Goal: Task Accomplishment & Management: Manage account settings

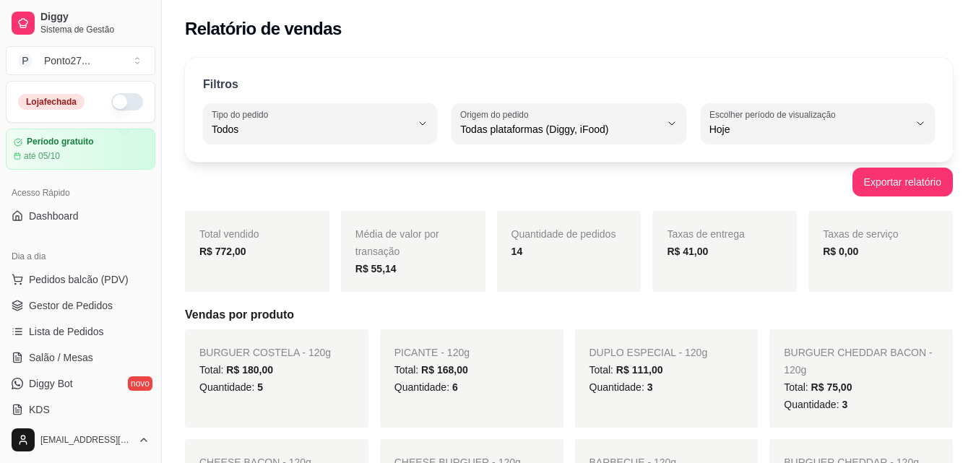
select select "ALL"
select select "0"
click at [114, 100] on button "button" at bounding box center [127, 101] width 32 height 17
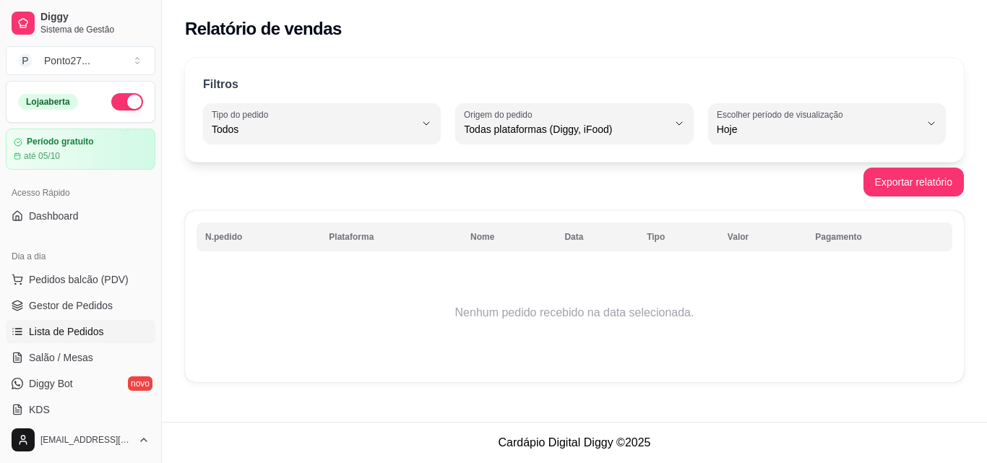
click at [74, 333] on span "Lista de Pedidos" at bounding box center [66, 331] width 75 height 14
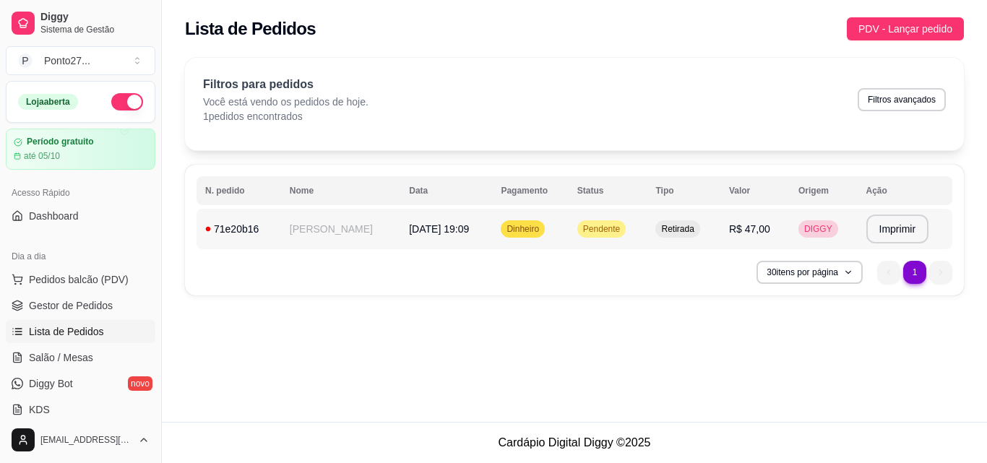
click at [425, 229] on span "[DATE] 19:09" at bounding box center [439, 229] width 60 height 12
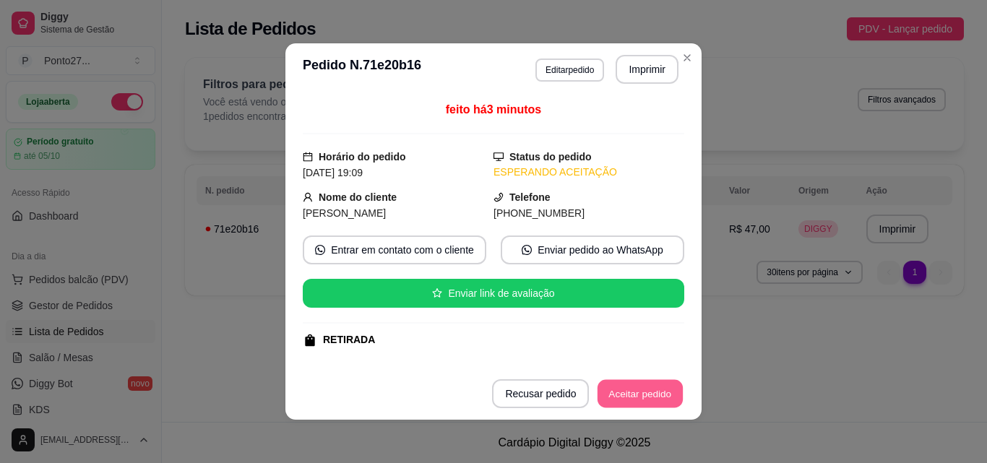
click at [643, 393] on button "Aceitar pedido" at bounding box center [639, 394] width 85 height 28
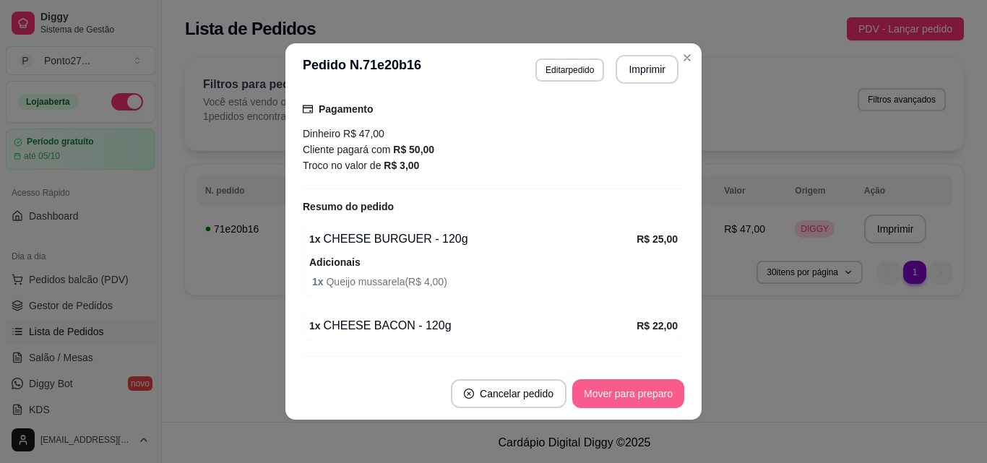
scroll to position [306, 0]
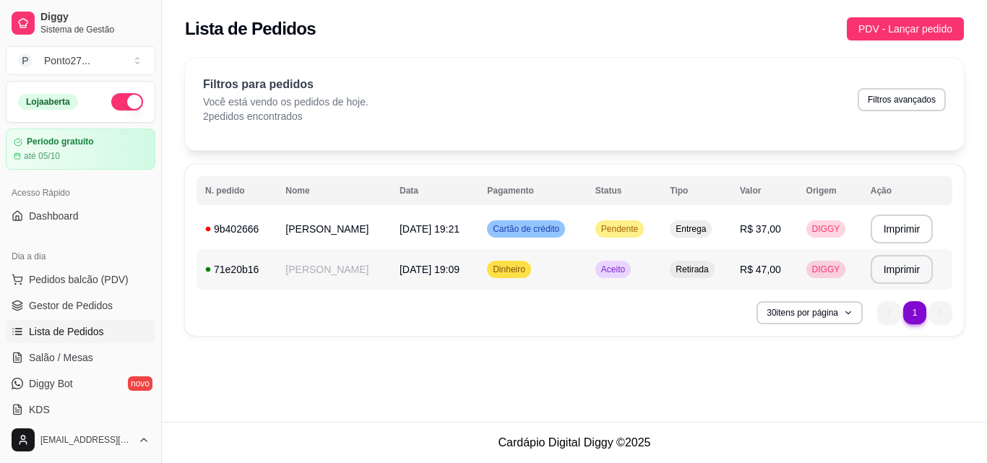
click at [563, 269] on td "Dinheiro" at bounding box center [532, 269] width 108 height 40
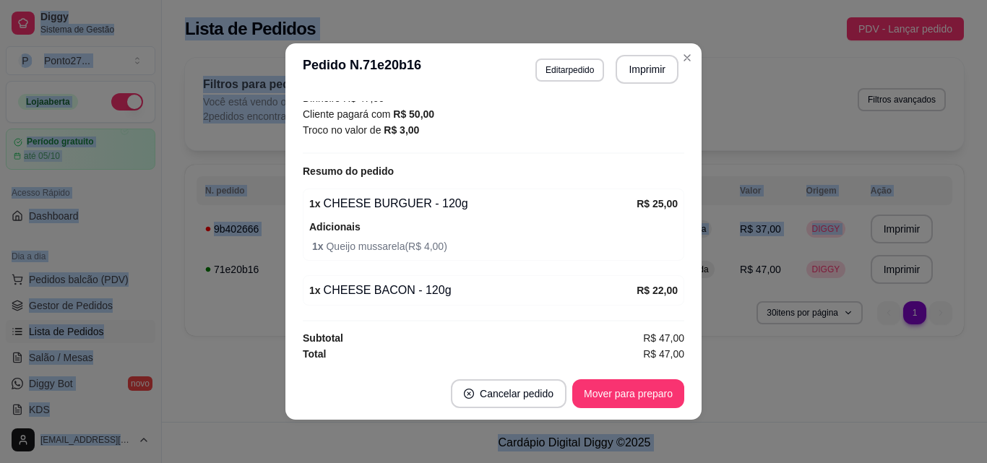
scroll to position [3, 0]
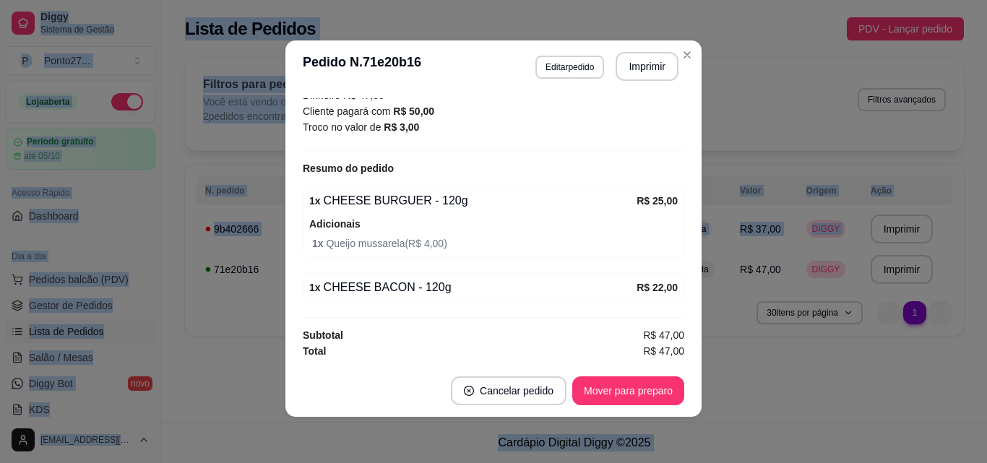
click at [685, 53] on div "**********" at bounding box center [574, 201] width 825 height 304
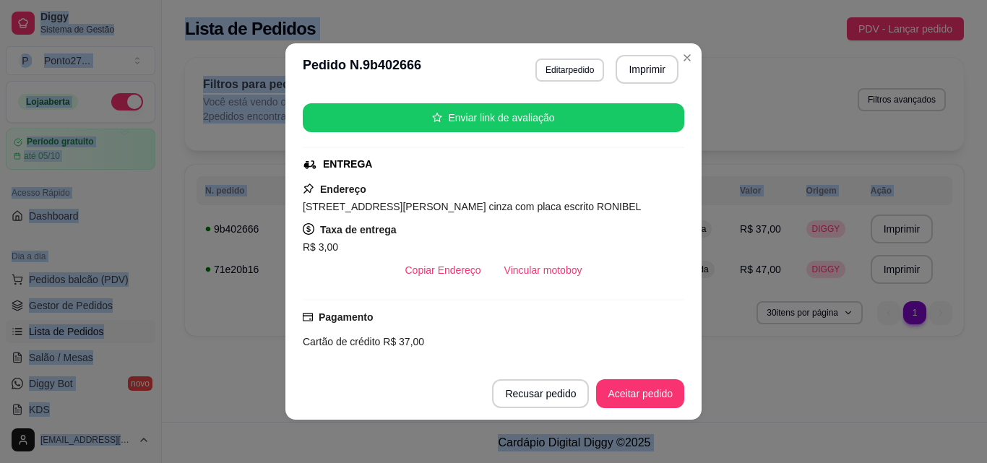
scroll to position [182, 0]
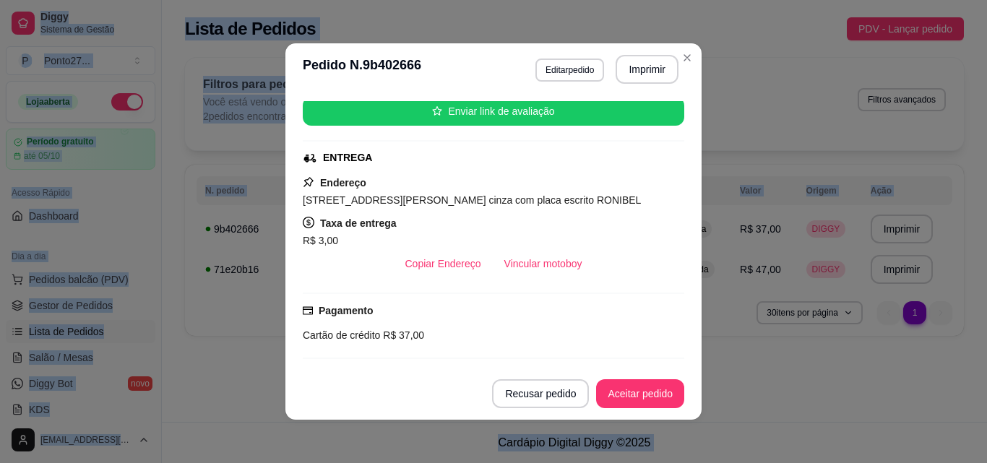
click at [644, 394] on button "Aceitar pedido" at bounding box center [640, 393] width 88 height 29
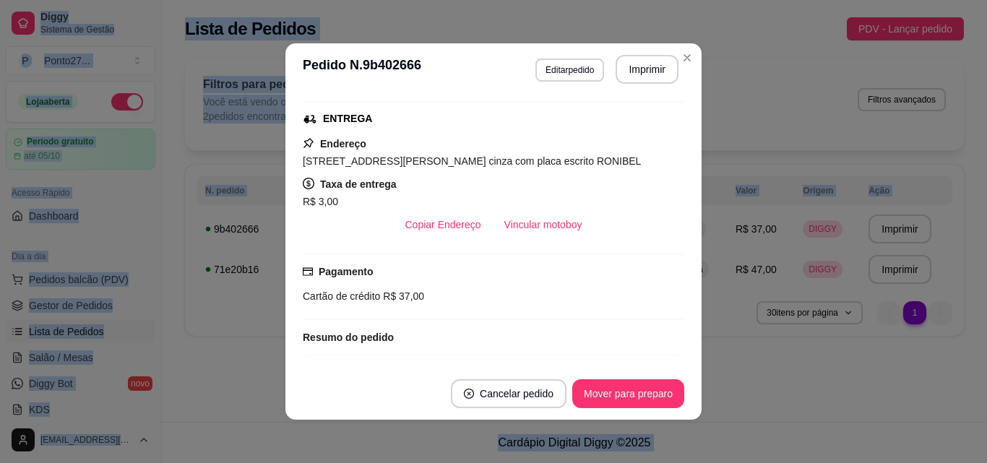
scroll to position [188, 0]
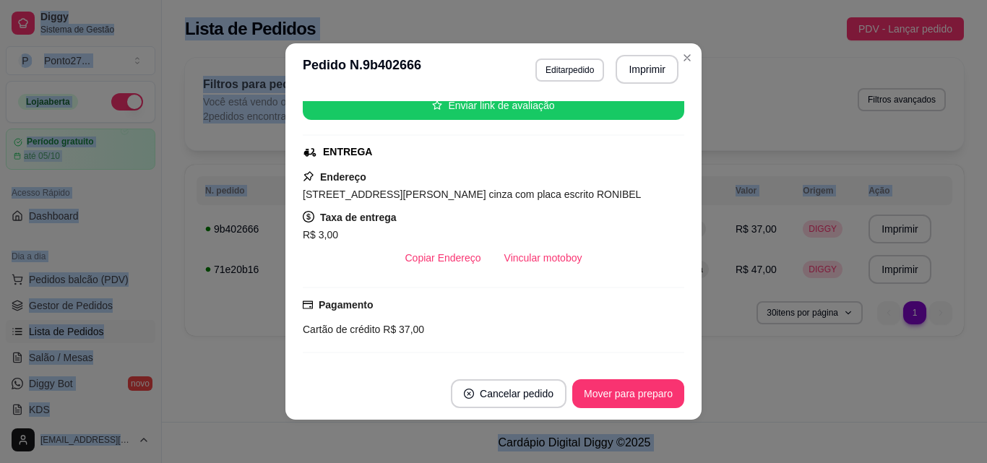
click at [685, 64] on div "Filtros para pedidos Você está vendo os pedidos de hoje. 2 pedidos encontrados …" at bounding box center [574, 104] width 779 height 92
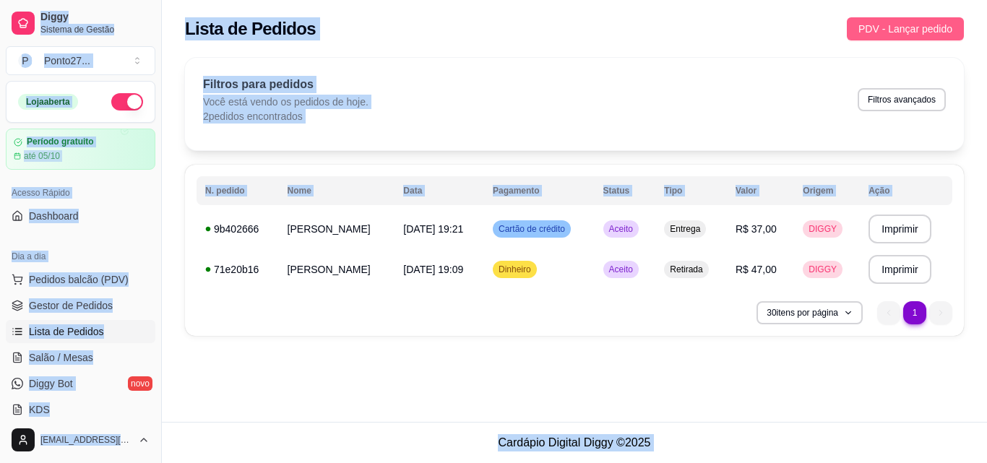
click at [896, 34] on span "PDV - Lançar pedido" at bounding box center [905, 29] width 94 height 16
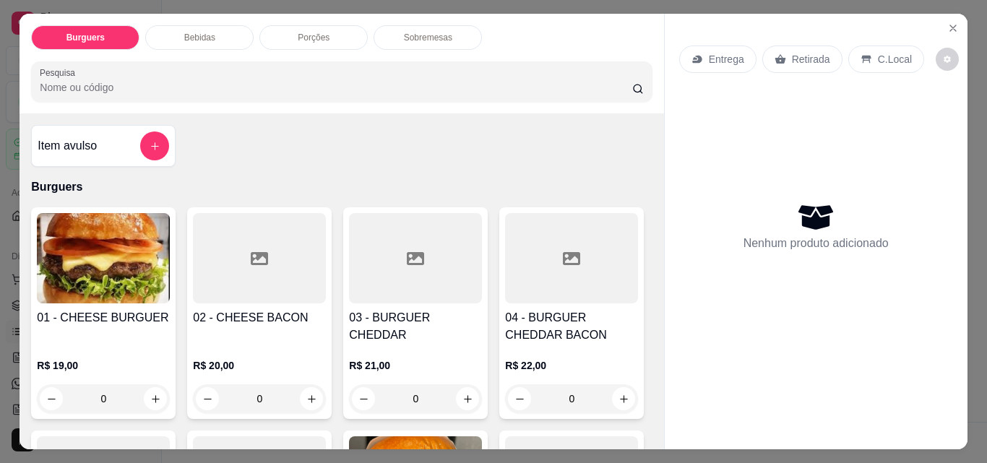
click at [694, 46] on div "Entrega" at bounding box center [717, 58] width 77 height 27
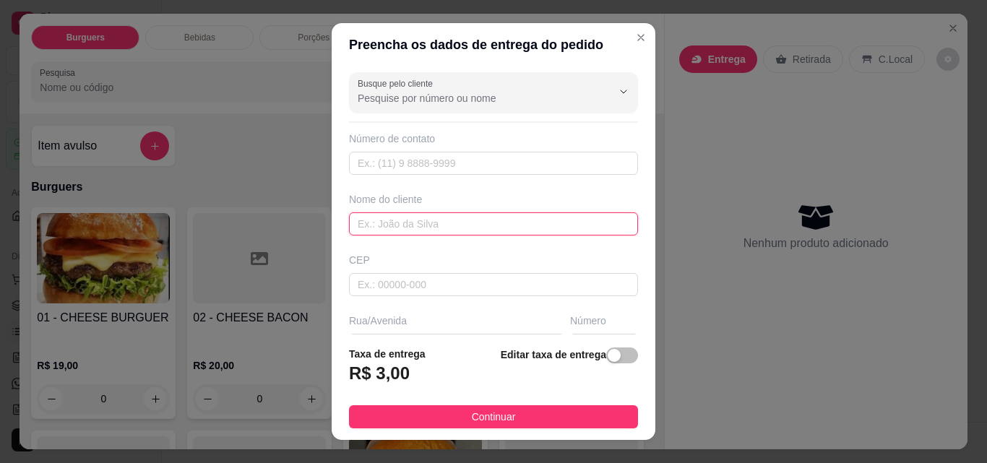
click at [395, 227] on input "text" at bounding box center [493, 223] width 289 height 23
type input "[PERSON_NAME]"
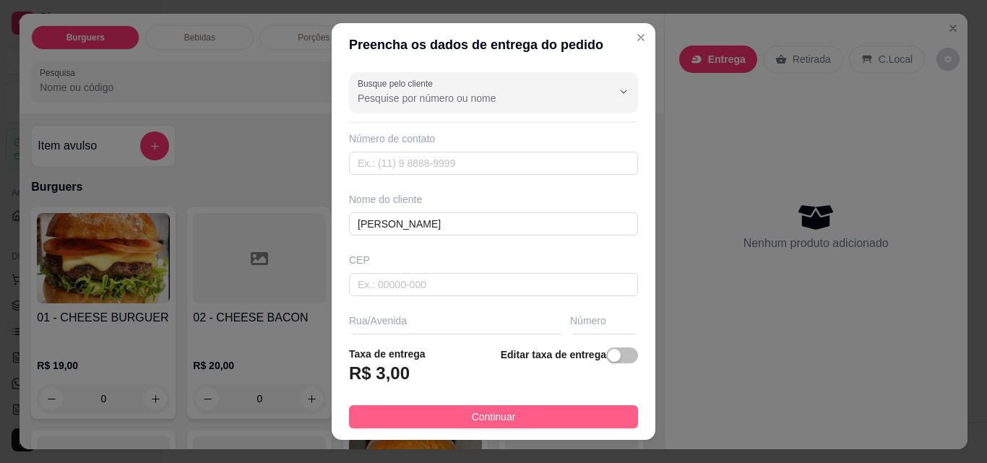
click at [568, 425] on button "Continuar" at bounding box center [493, 416] width 289 height 23
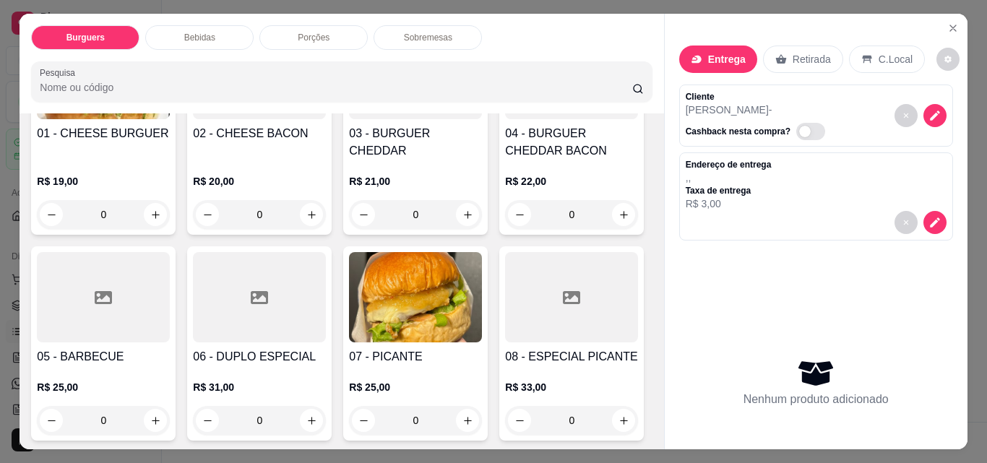
scroll to position [199, 0]
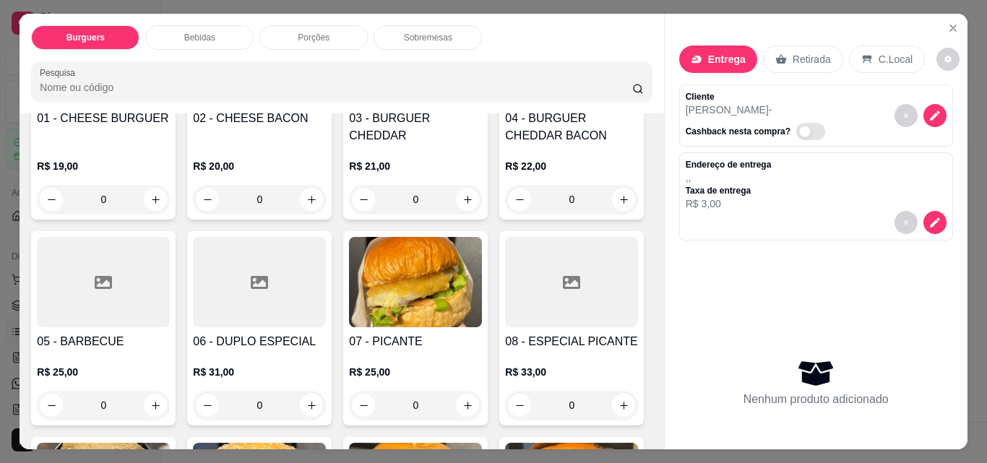
click at [505, 214] on div "0" at bounding box center [571, 199] width 133 height 29
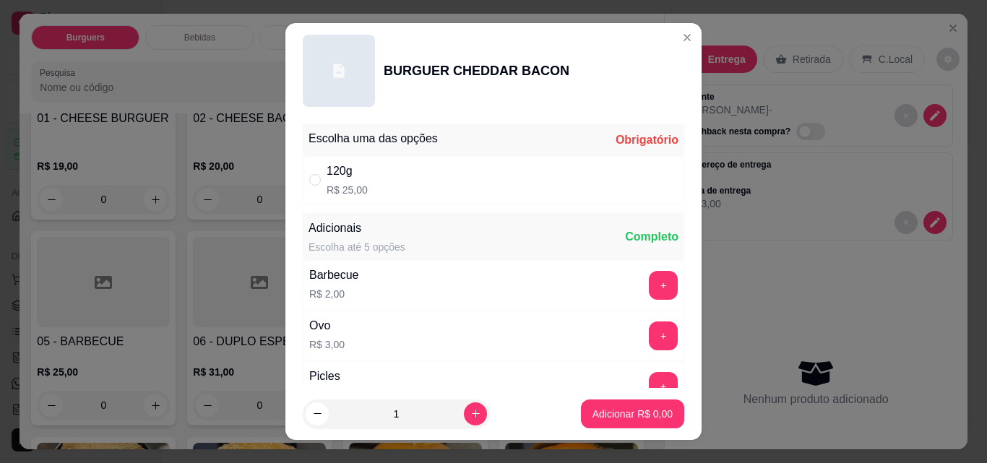
click at [487, 179] on div "120g R$ 25,00" at bounding box center [493, 180] width 381 height 48
radio input "true"
click at [464, 421] on button "increase-product-quantity" at bounding box center [475, 413] width 23 height 23
click at [470, 417] on icon "increase-product-quantity" at bounding box center [475, 413] width 11 height 11
type input "3"
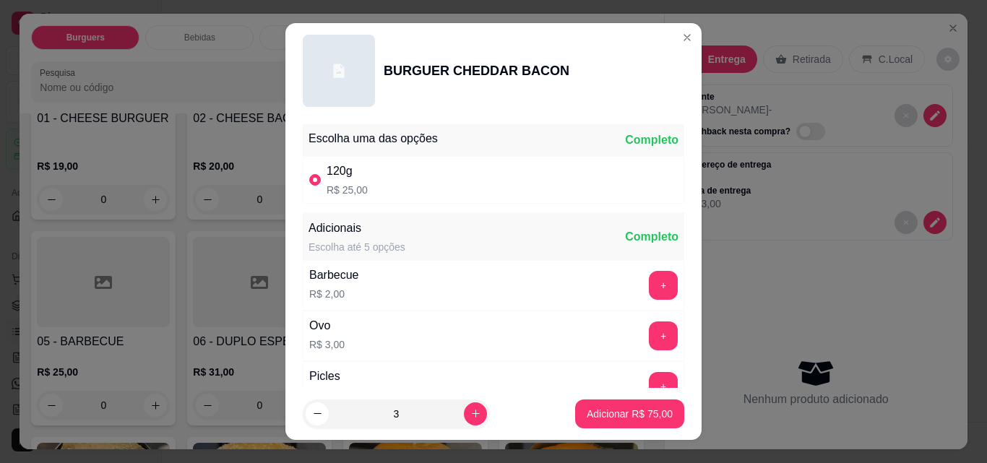
click at [606, 415] on p "Adicionar R$ 75,00" at bounding box center [629, 414] width 86 height 14
type input "3"
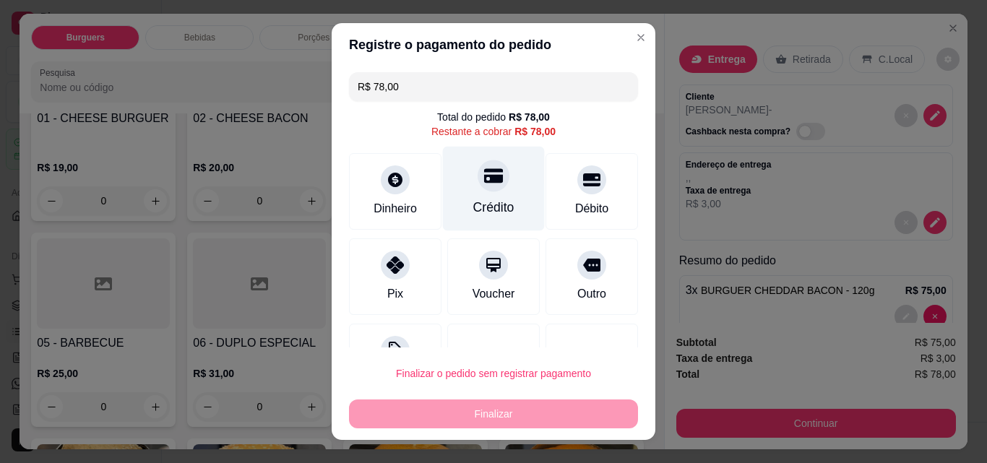
click at [467, 191] on div "Crédito" at bounding box center [494, 189] width 102 height 84
type input "R$ 0,00"
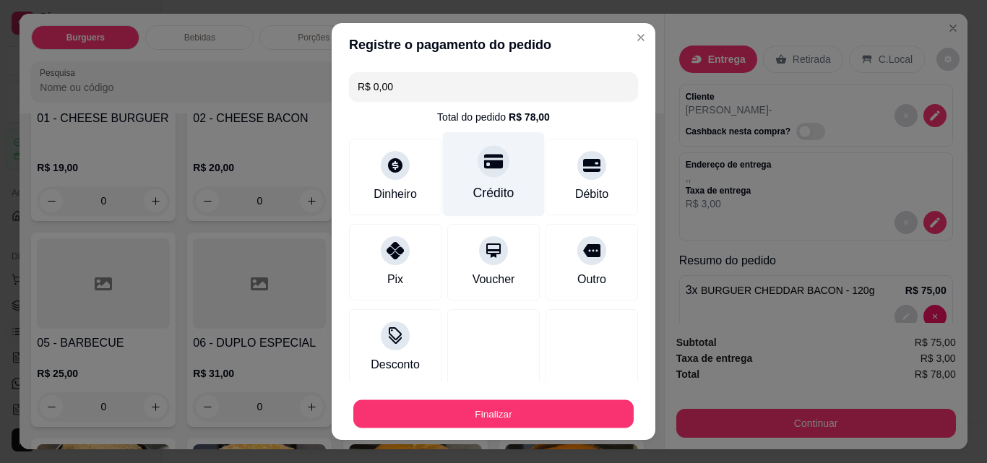
click at [505, 422] on button "Finalizar" at bounding box center [493, 414] width 280 height 28
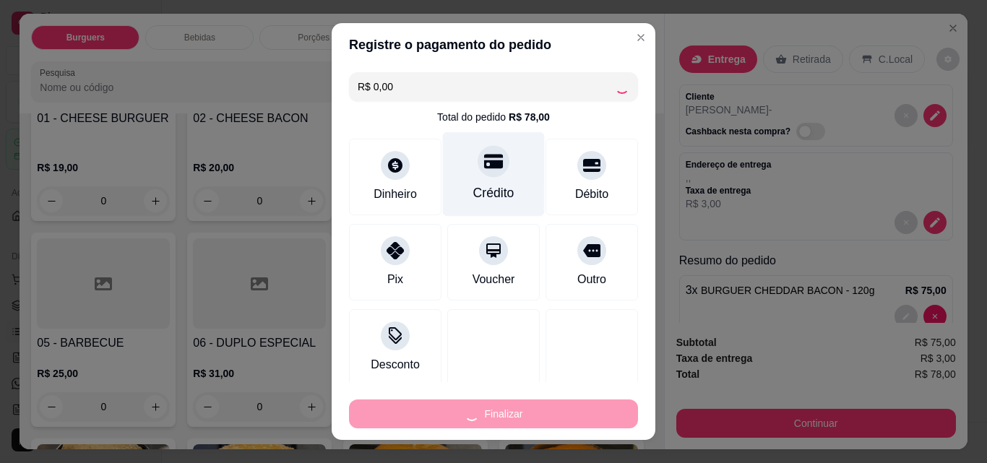
type input "0"
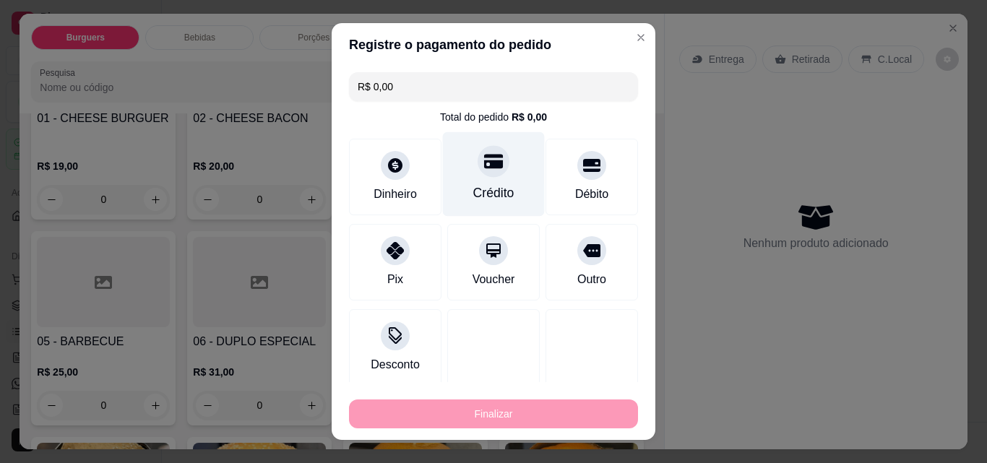
type input "-R$ 78,00"
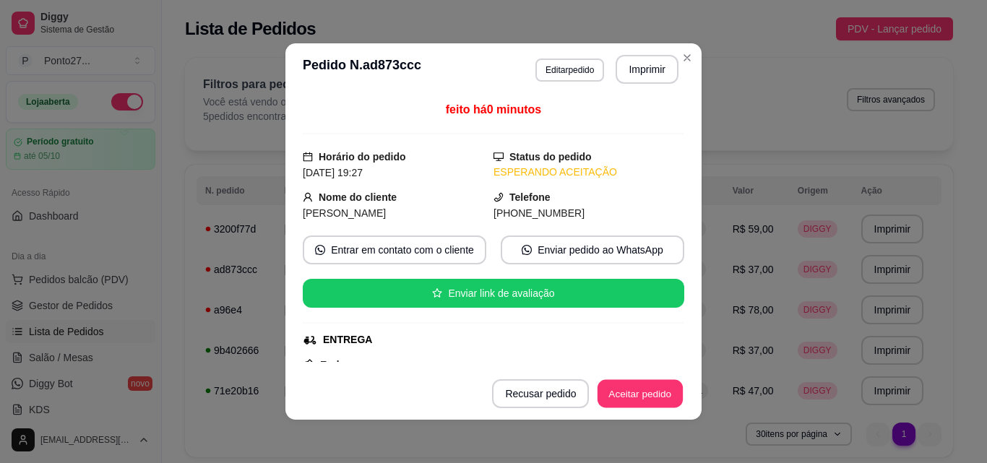
click at [620, 394] on button "Aceitar pedido" at bounding box center [639, 394] width 85 height 28
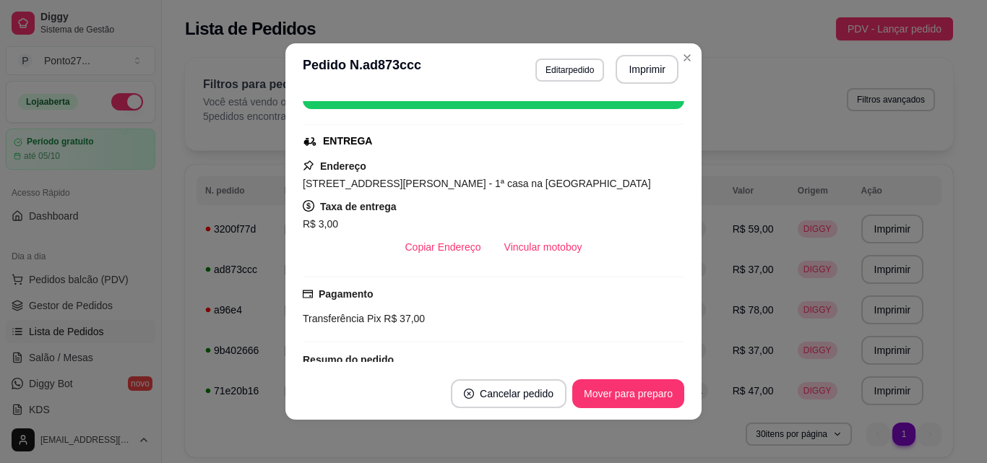
scroll to position [196, 0]
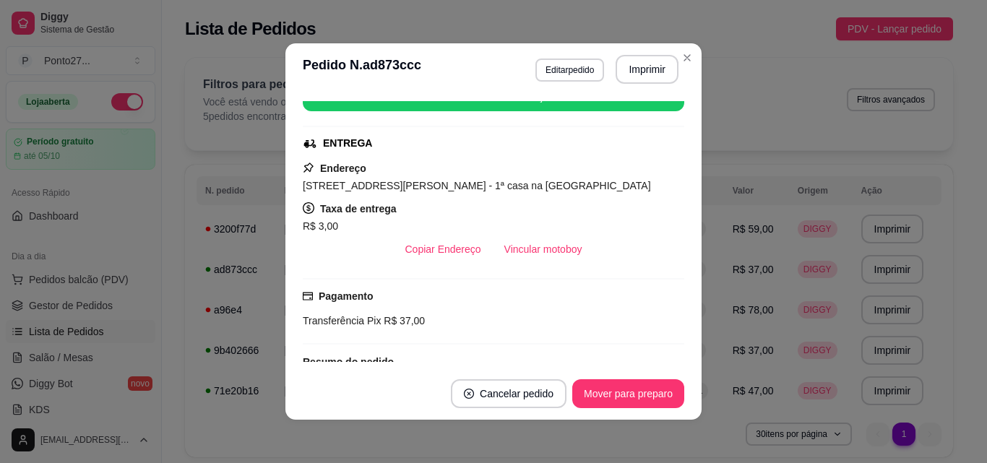
click at [683, 59] on div "Filtros para pedidos Você está vendo os pedidos de hoje. 5 pedidos encontrados …" at bounding box center [569, 104] width 768 height 92
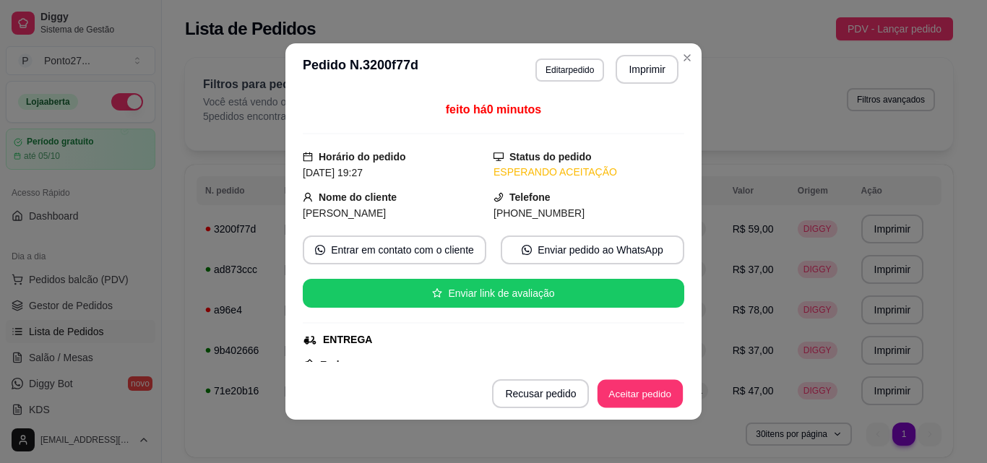
click at [618, 398] on button "Aceitar pedido" at bounding box center [639, 394] width 85 height 28
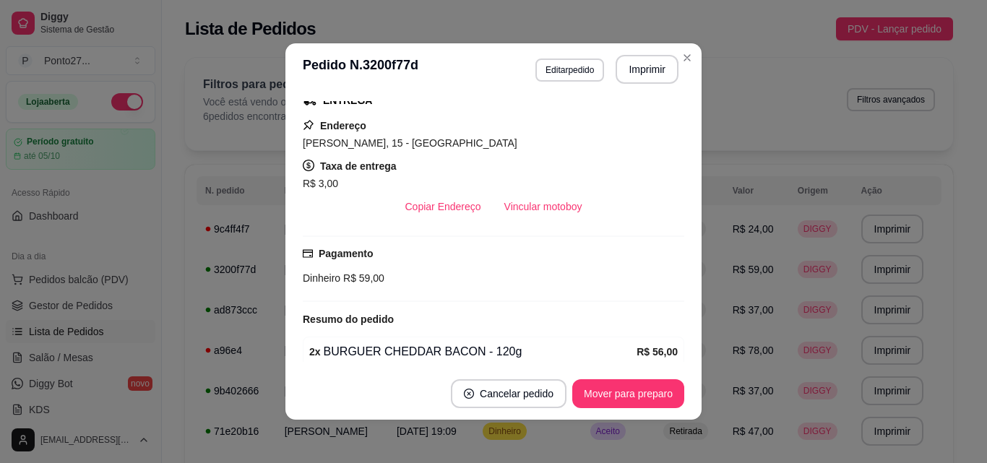
scroll to position [230, 0]
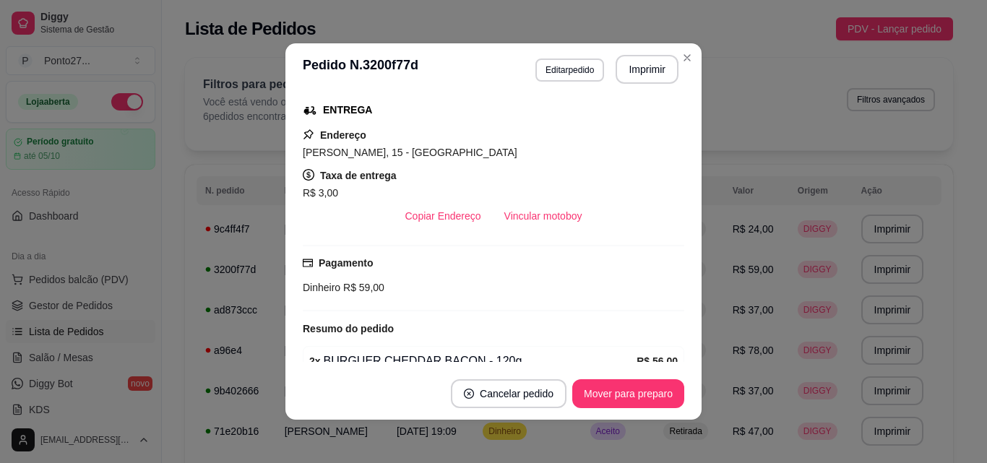
click at [685, 52] on div "**********" at bounding box center [569, 282] width 814 height 466
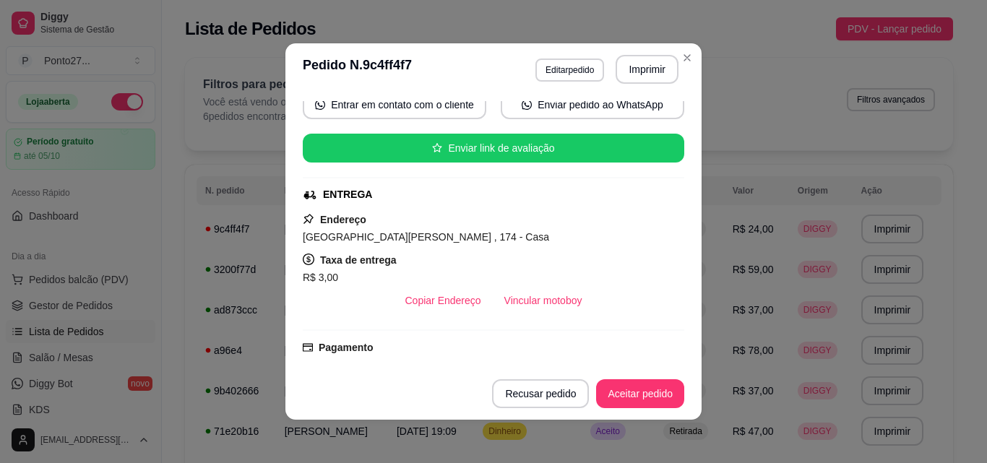
scroll to position [231, 0]
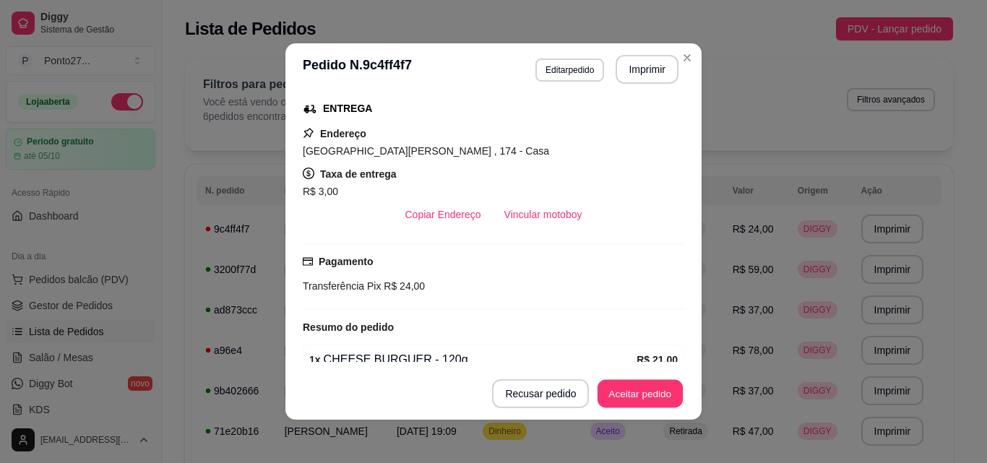
click at [631, 396] on button "Aceitar pedido" at bounding box center [639, 394] width 85 height 28
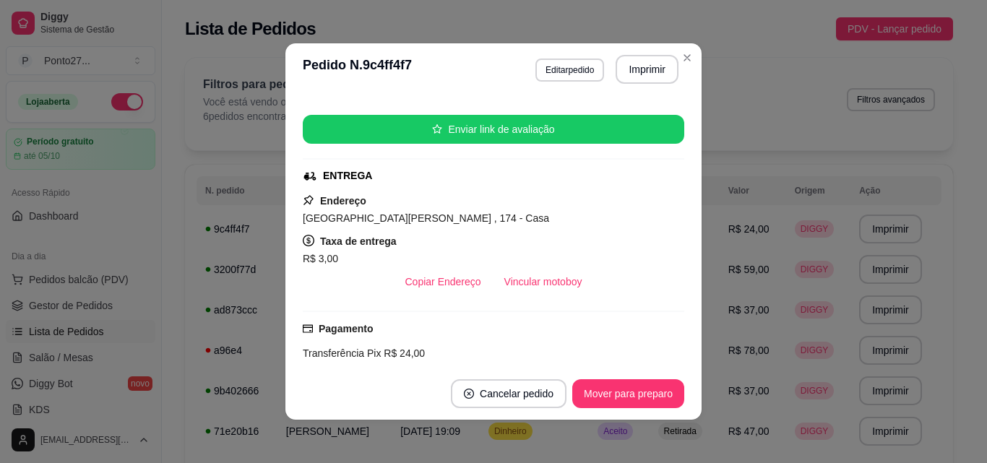
scroll to position [160, 0]
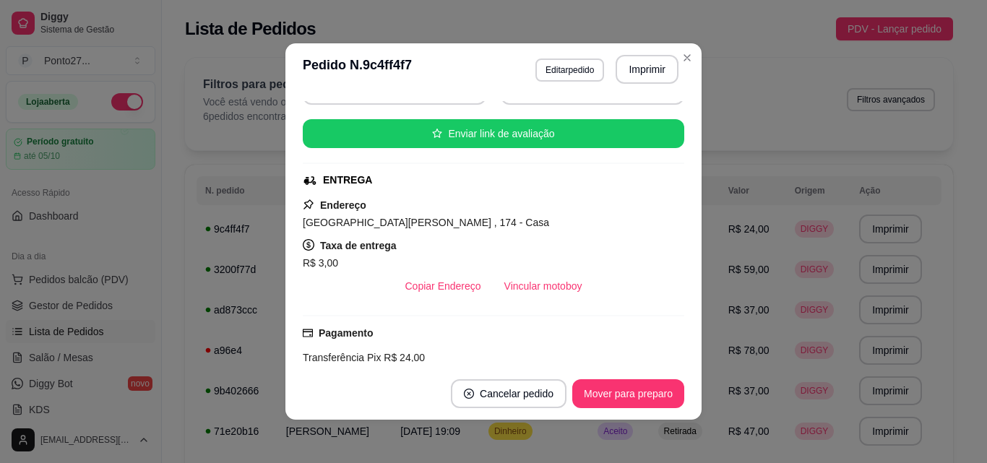
click at [682, 56] on div "**********" at bounding box center [569, 282] width 814 height 466
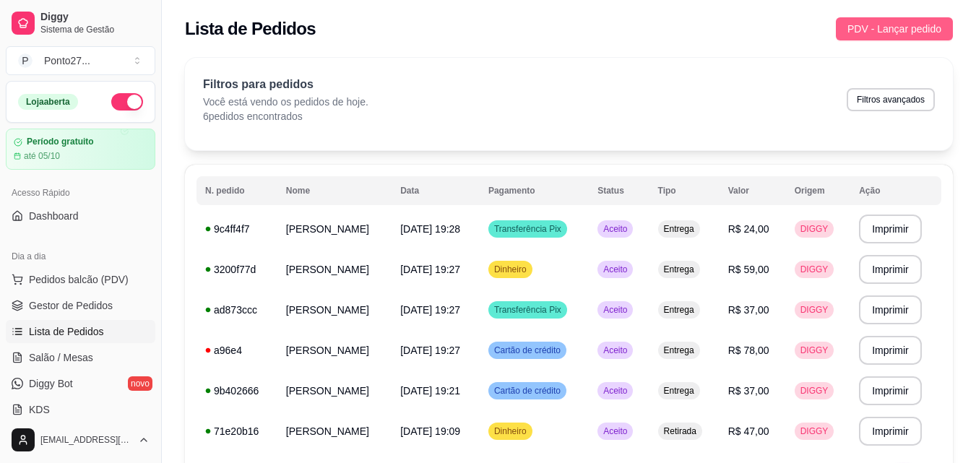
click at [864, 23] on span "PDV - Lançar pedido" at bounding box center [894, 29] width 94 height 16
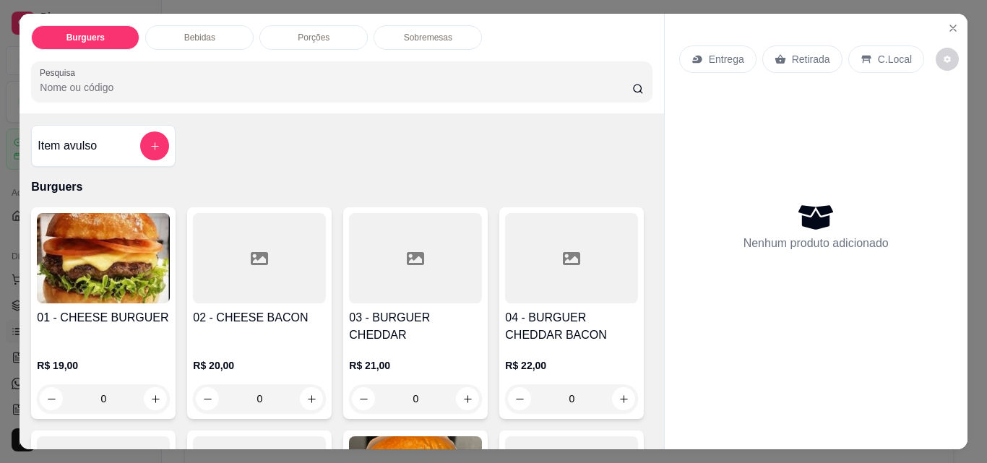
click at [711, 45] on div "Entrega" at bounding box center [717, 58] width 77 height 27
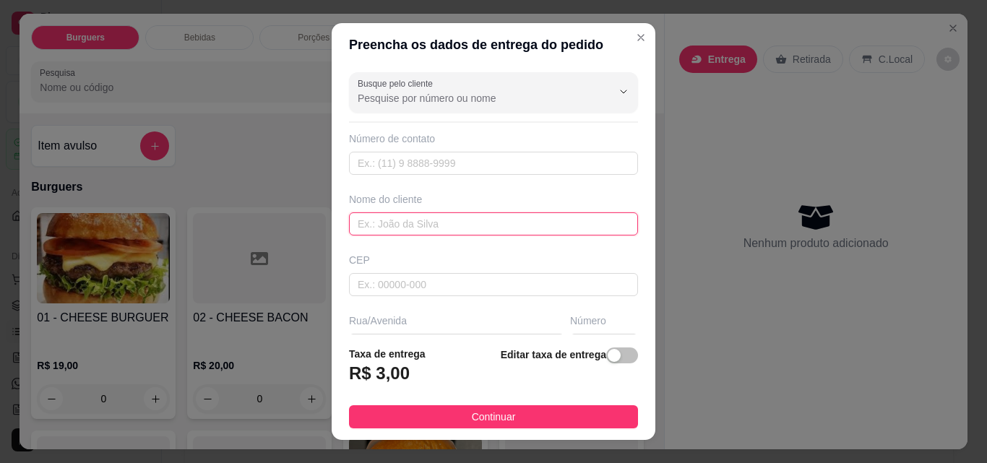
click at [516, 223] on input "text" at bounding box center [493, 223] width 289 height 23
type input "hiarlon"
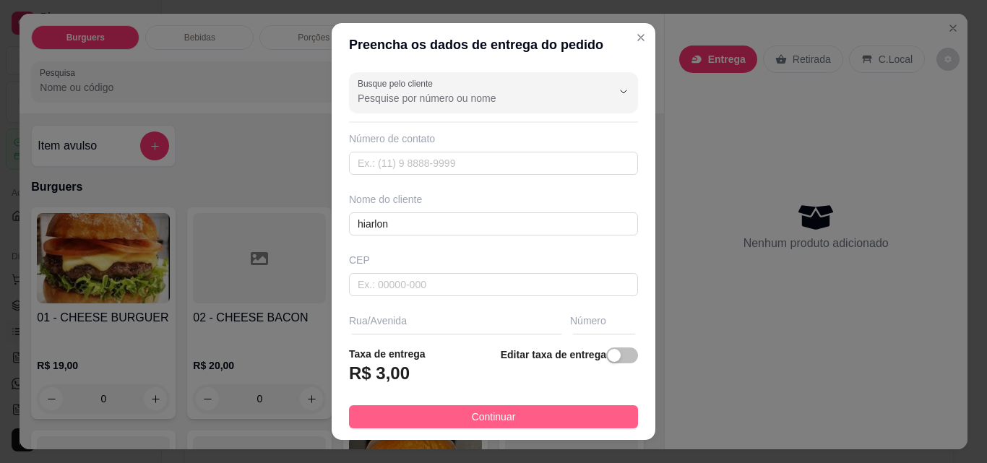
click at [526, 415] on button "Continuar" at bounding box center [493, 416] width 289 height 23
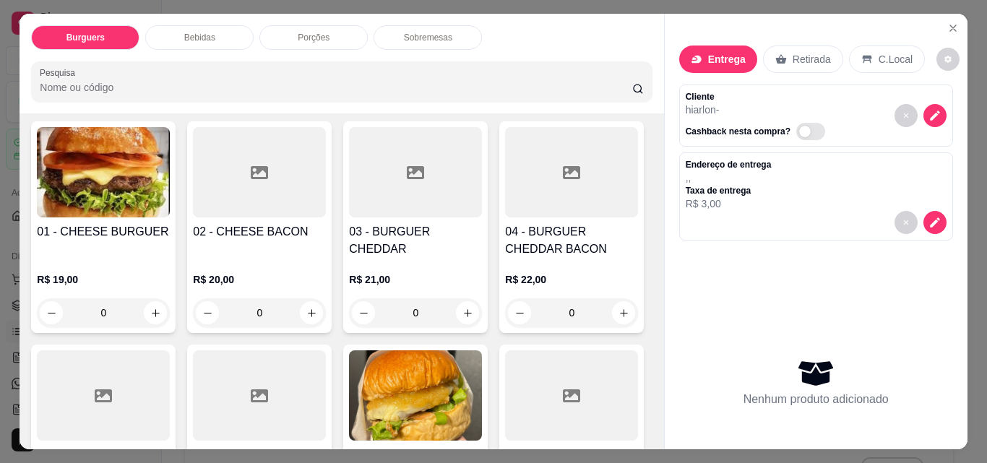
scroll to position [202, 0]
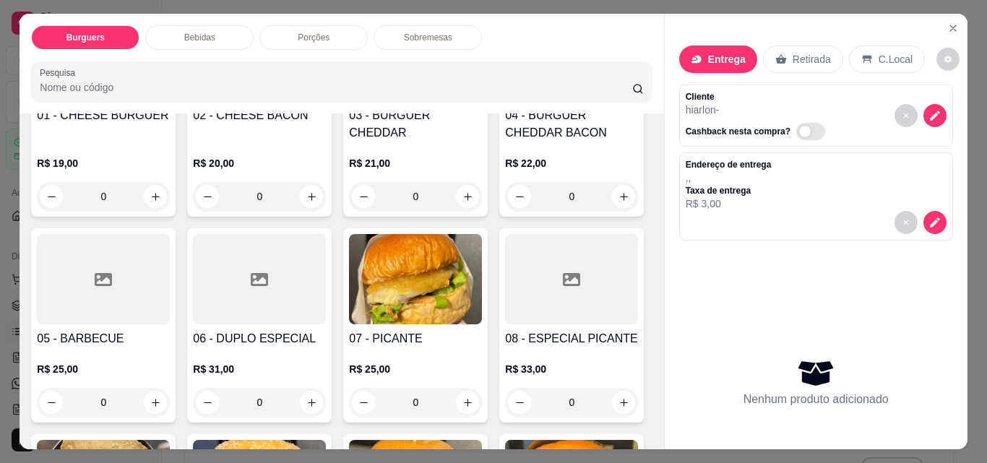
click at [505, 211] on div "0" at bounding box center [571, 196] width 133 height 29
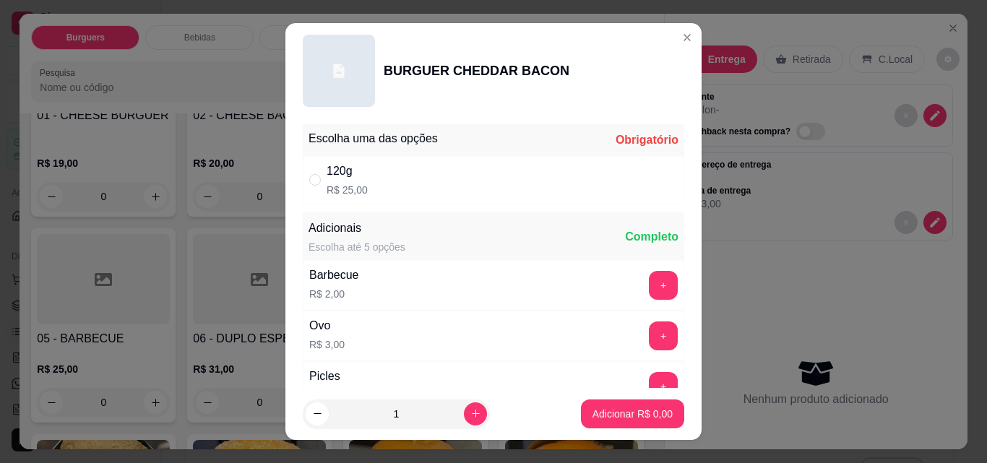
click at [568, 183] on div "120g R$ 25,00" at bounding box center [493, 180] width 381 height 48
radio input "true"
click at [597, 410] on p "Adicionar R$ 25,00" at bounding box center [630, 414] width 84 height 14
type input "1"
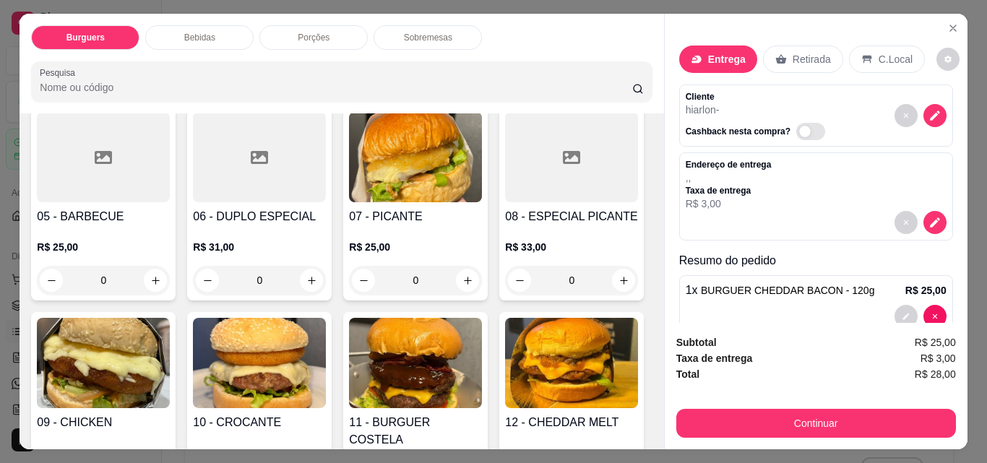
scroll to position [311, 0]
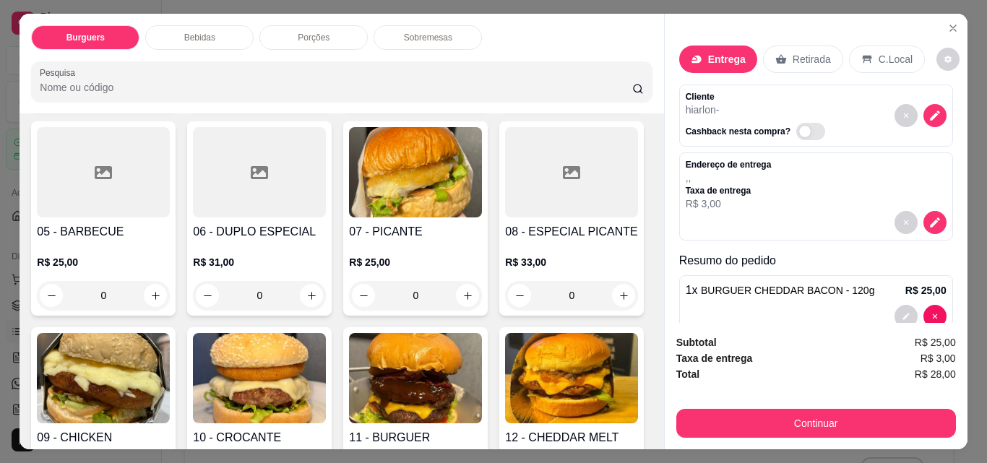
click at [326, 300] on div "0" at bounding box center [259, 295] width 133 height 29
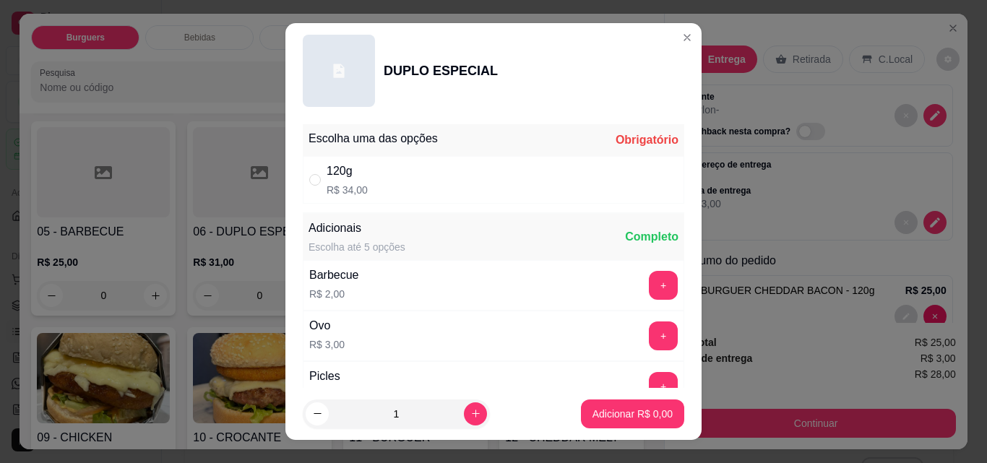
click at [378, 184] on div "120g R$ 34,00" at bounding box center [493, 180] width 381 height 48
radio input "true"
click at [587, 419] on p "Adicionar R$ 34,00" at bounding box center [629, 414] width 86 height 14
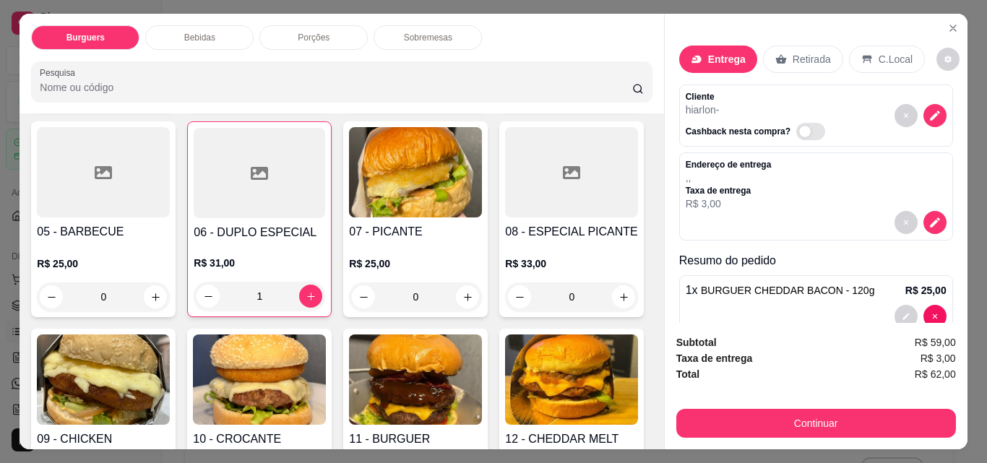
type input "1"
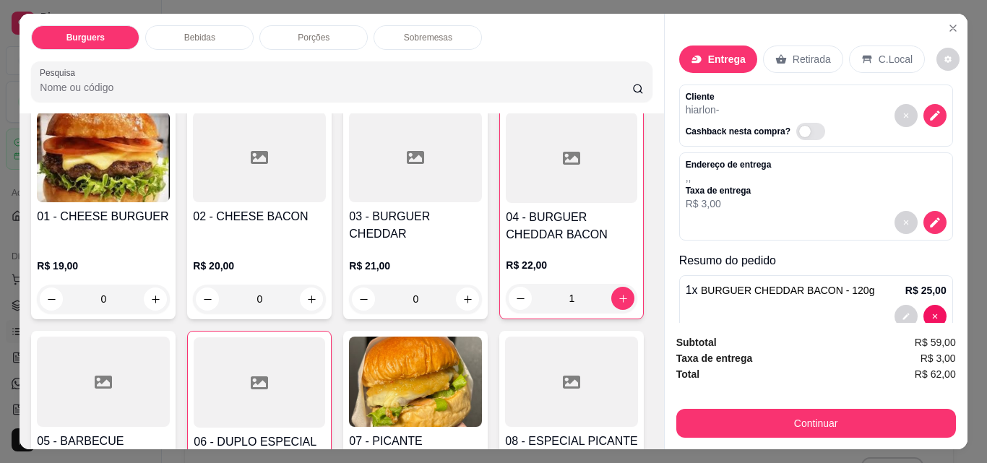
scroll to position [99, 0]
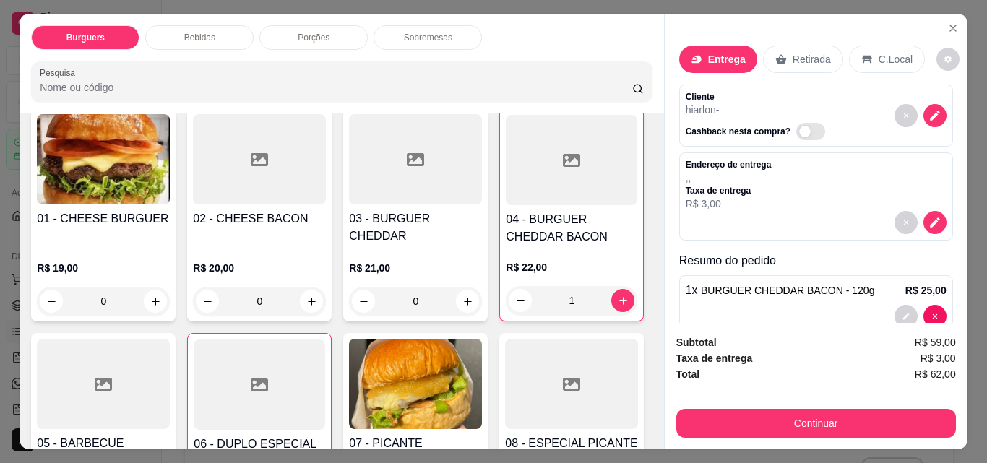
click at [416, 38] on p "Sobremesas" at bounding box center [428, 38] width 48 height 12
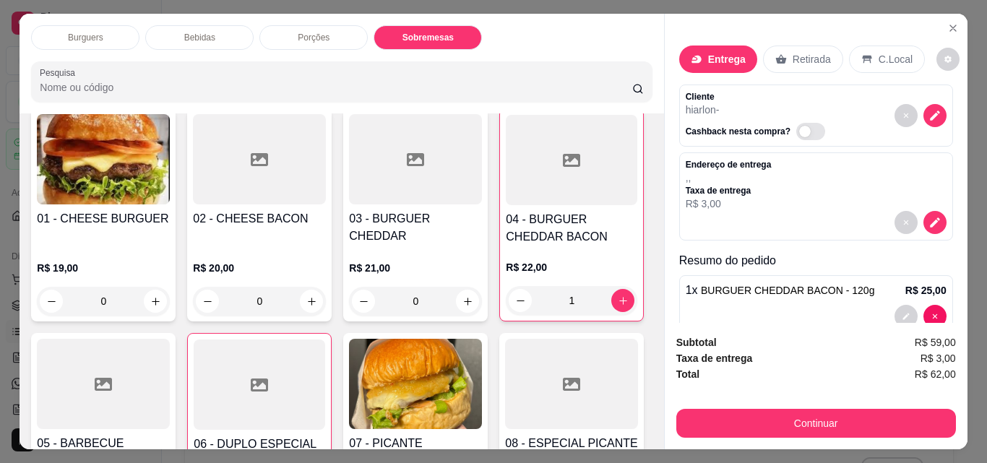
scroll to position [38, 0]
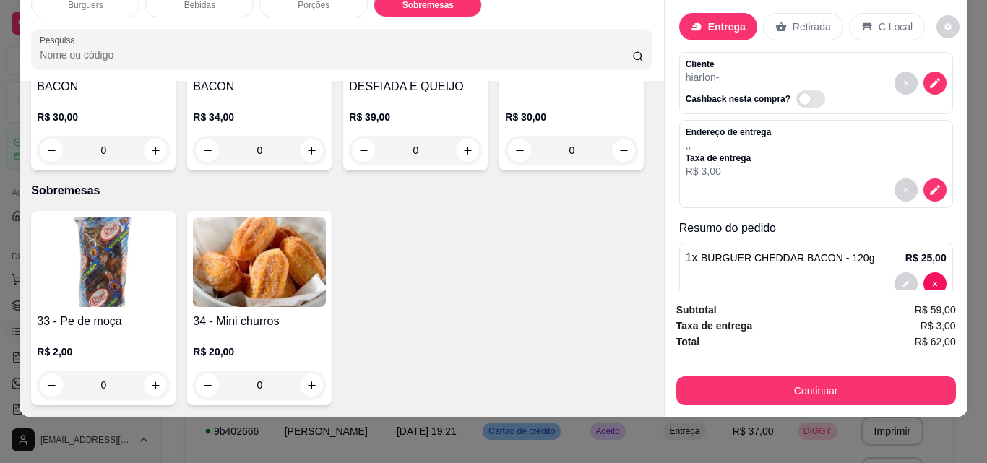
click at [152, 380] on icon "increase-product-quantity" at bounding box center [155, 385] width 11 height 11
type input "1"
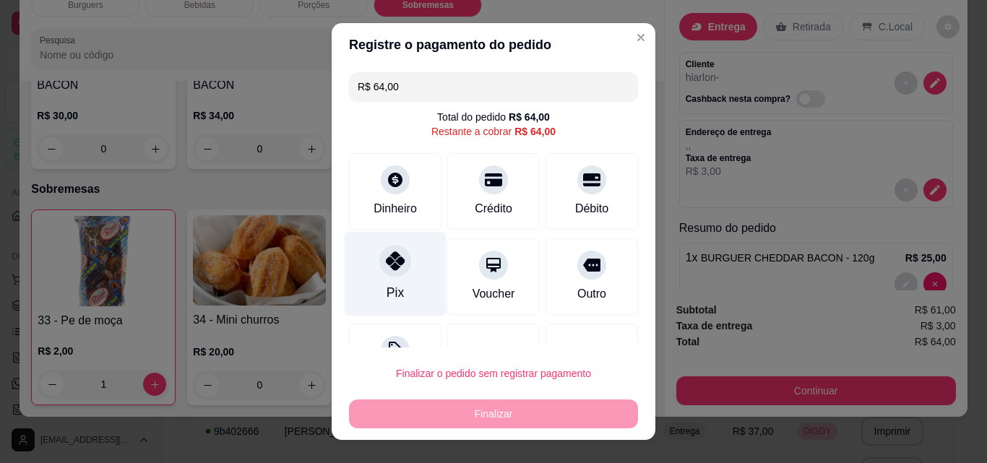
click at [386, 270] on icon at bounding box center [395, 260] width 19 height 19
type input "R$ 0,00"
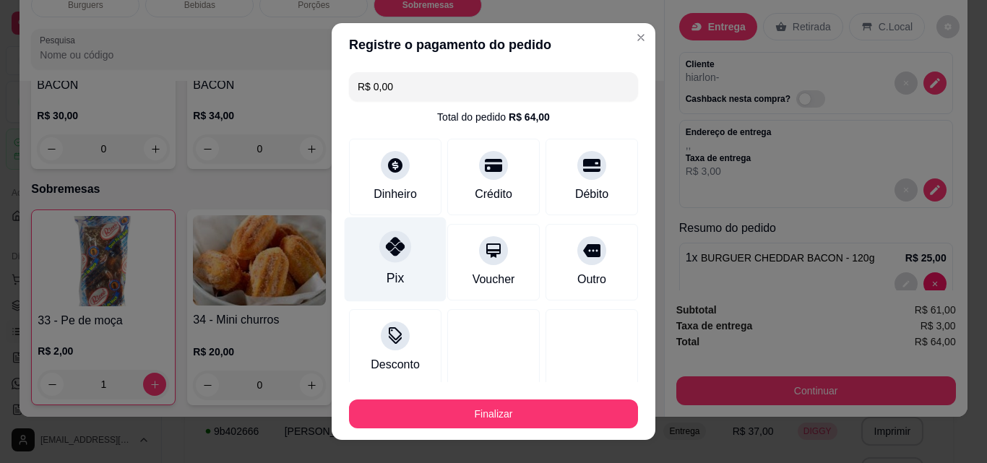
click at [451, 410] on button "Finalizar" at bounding box center [493, 413] width 289 height 29
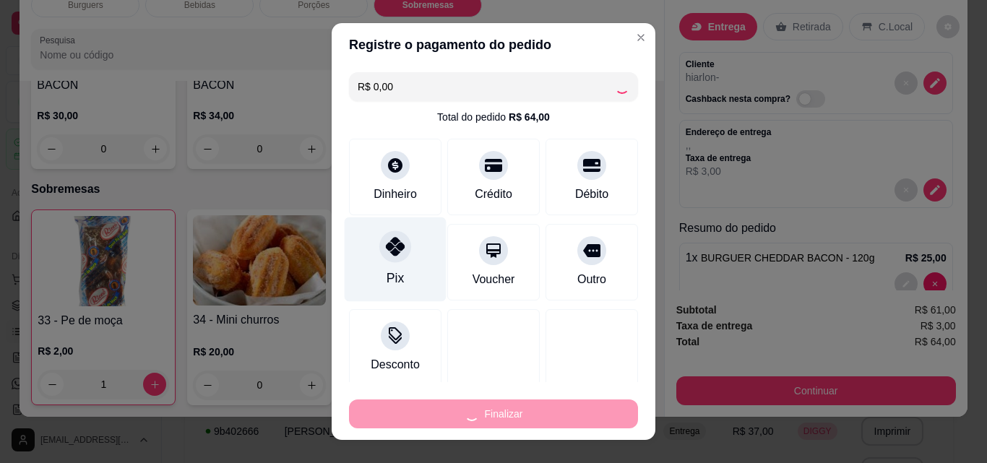
type input "0"
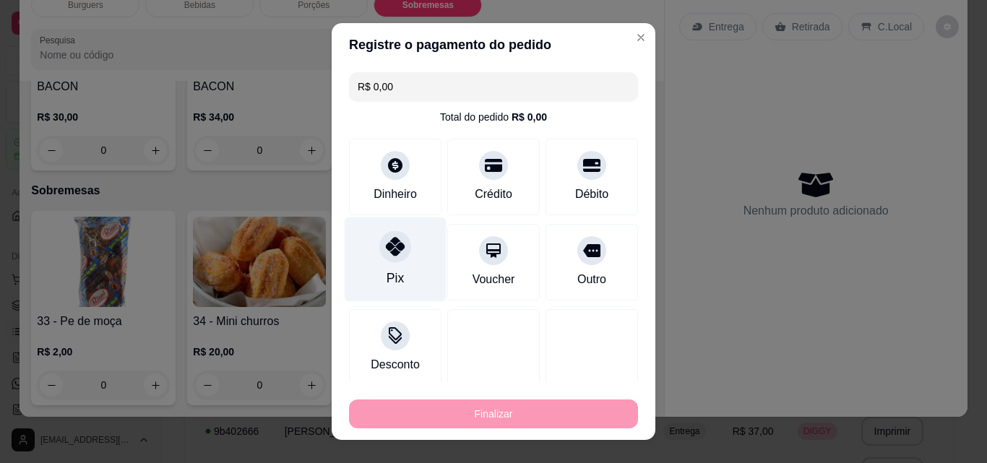
type input "-R$ 64,00"
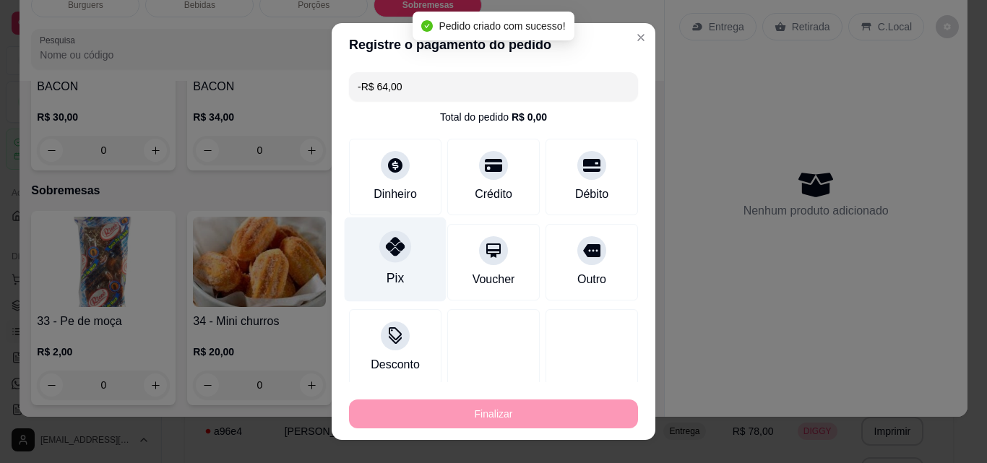
scroll to position [2624, 0]
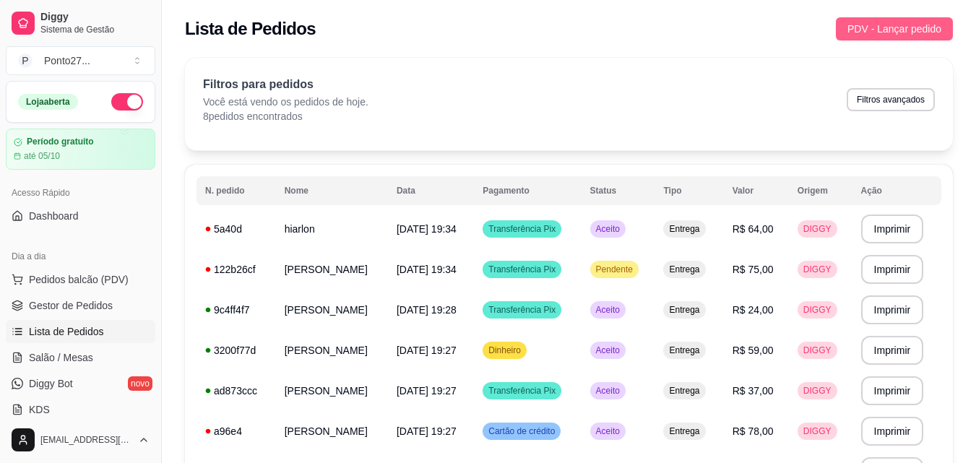
click at [864, 21] on span "PDV - Lançar pedido" at bounding box center [894, 29] width 94 height 16
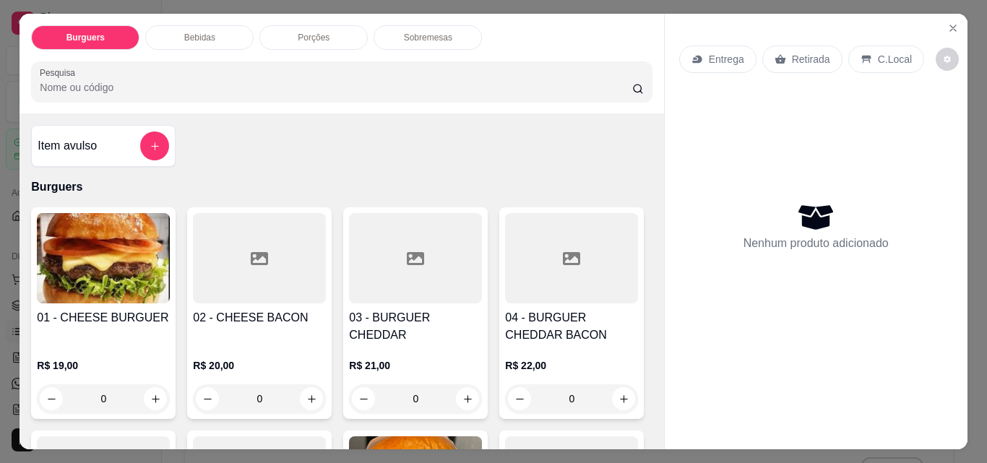
click at [713, 56] on p "Entrega" at bounding box center [725, 59] width 35 height 14
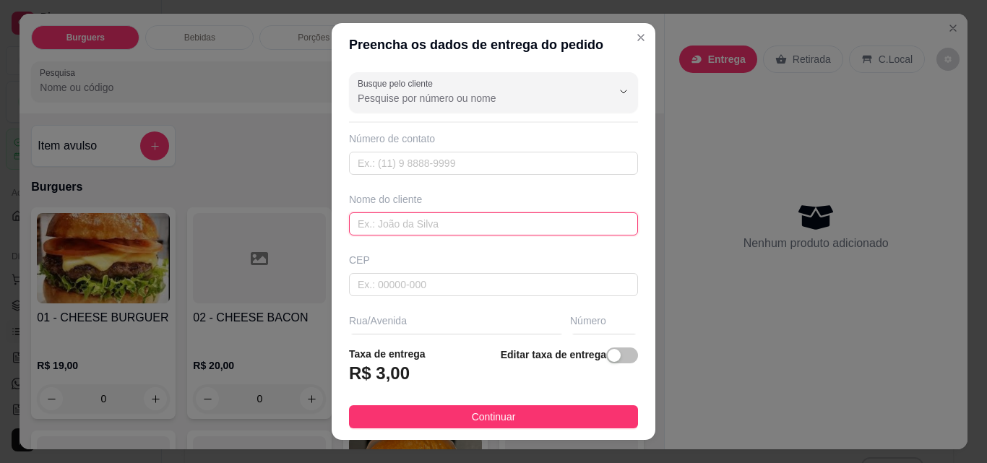
click at [482, 229] on input "text" at bounding box center [493, 223] width 289 height 23
type input "leticia"
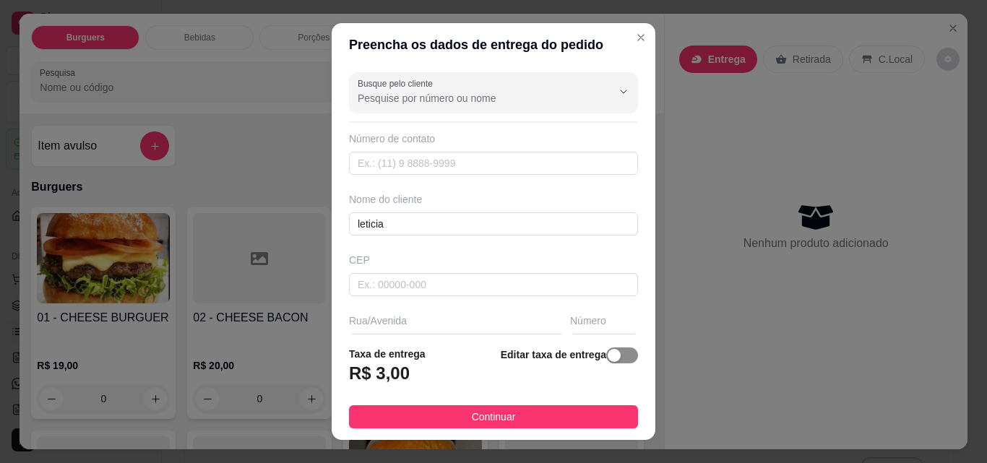
click at [607, 360] on div "button" at bounding box center [613, 355] width 13 height 13
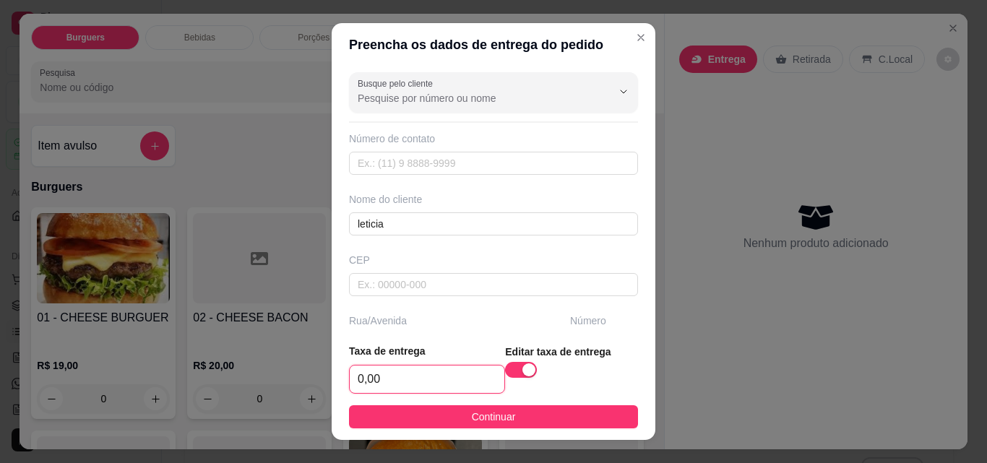
click at [433, 381] on input "0,00" at bounding box center [427, 378] width 155 height 27
type input "2,00"
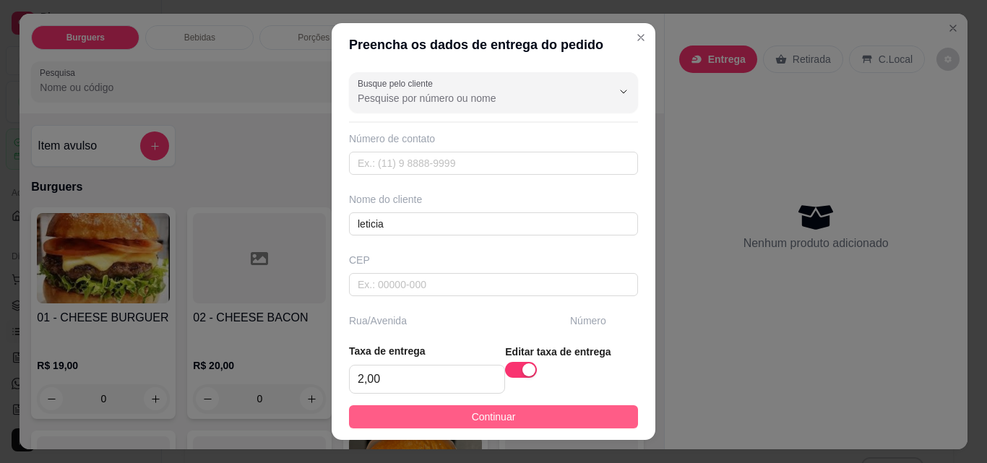
click at [534, 418] on button "Continuar" at bounding box center [493, 416] width 289 height 23
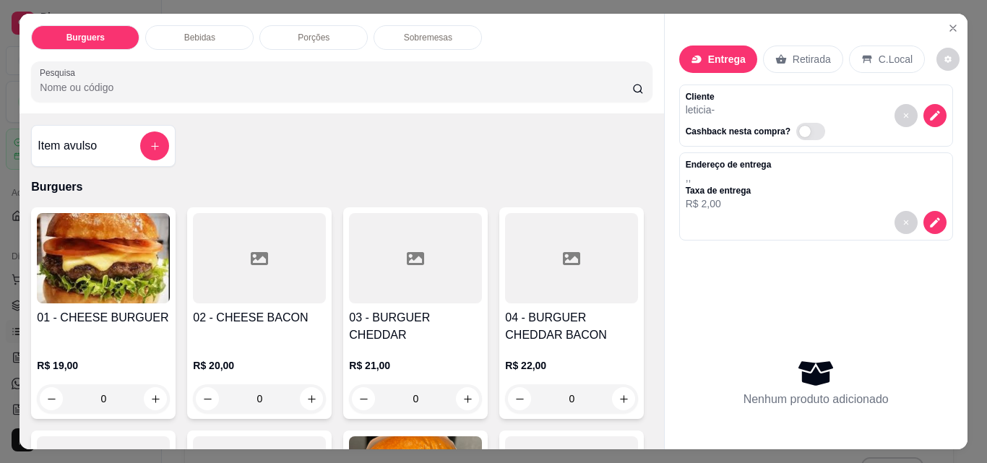
click at [144, 384] on div "0" at bounding box center [103, 398] width 133 height 29
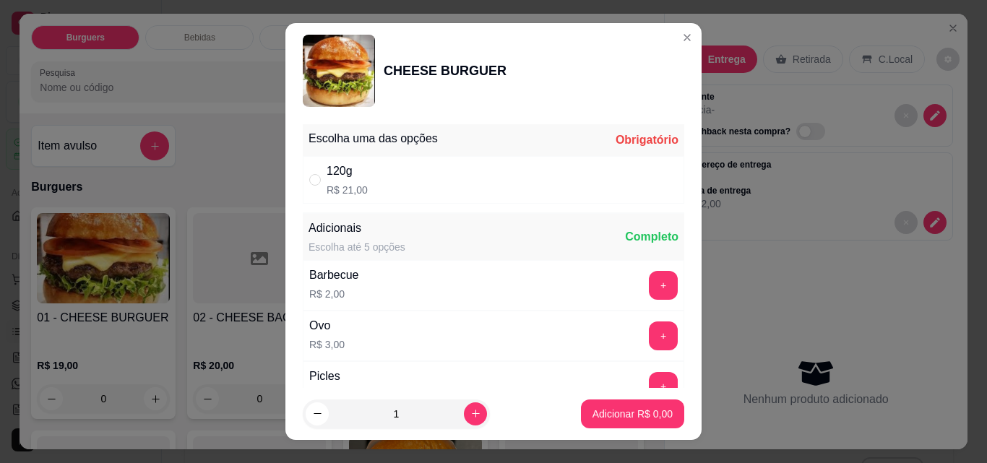
click at [550, 178] on div "120g R$ 21,00" at bounding box center [493, 180] width 381 height 48
radio input "true"
click at [620, 420] on p "Adicionar R$ 21,00" at bounding box center [629, 414] width 86 height 14
type input "1"
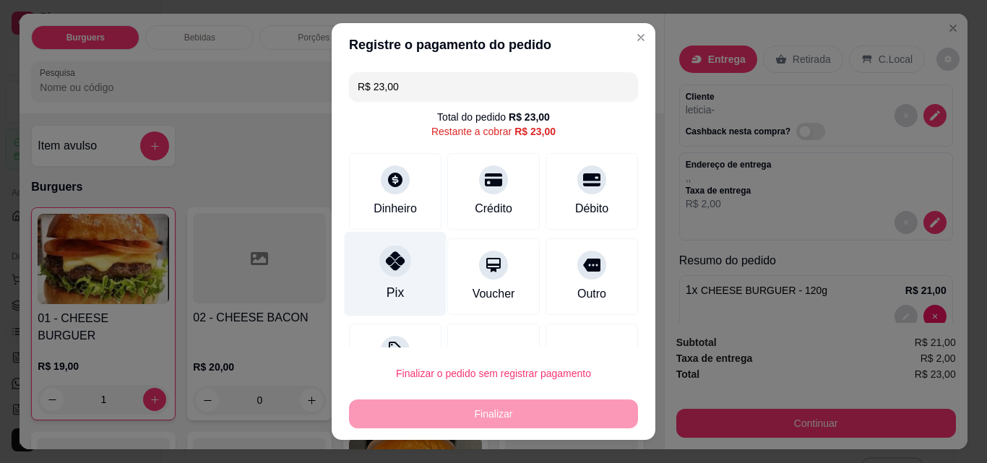
click at [392, 283] on div "Pix" at bounding box center [395, 274] width 102 height 84
type input "R$ 0,00"
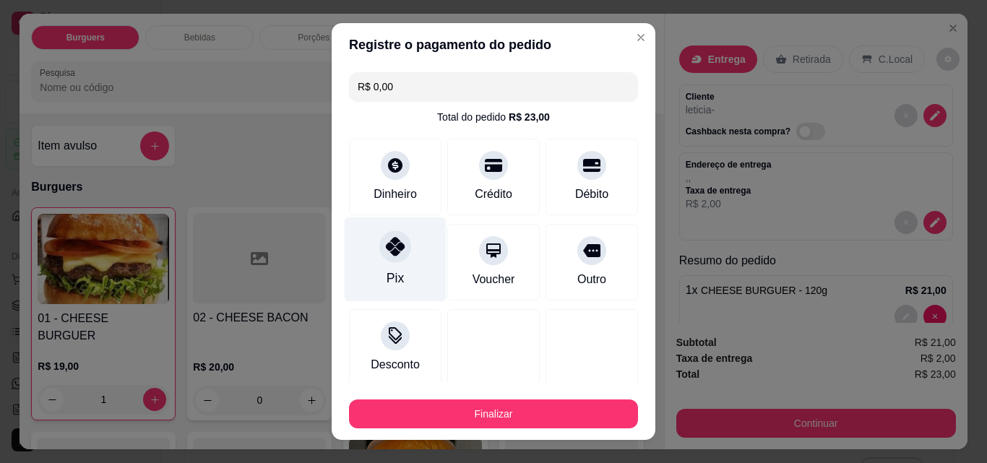
click at [495, 415] on button "Finalizar" at bounding box center [493, 413] width 289 height 29
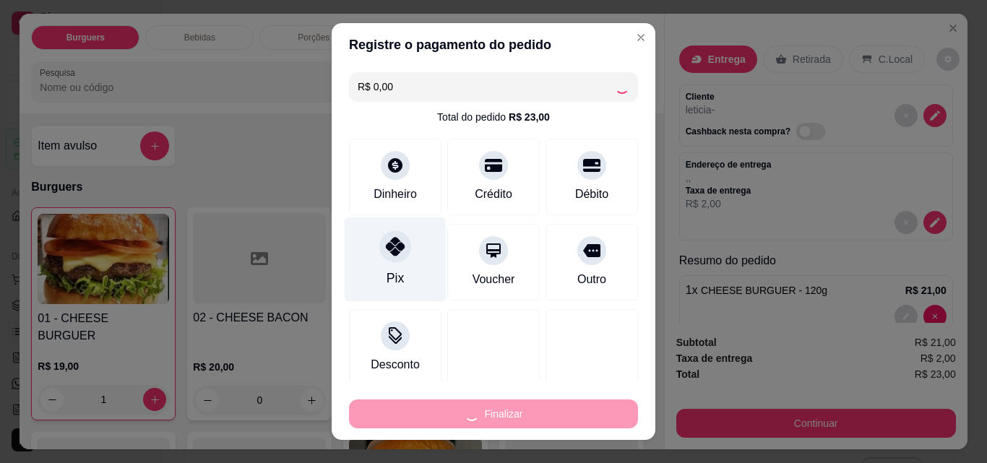
type input "0"
type input "-R$ 23,00"
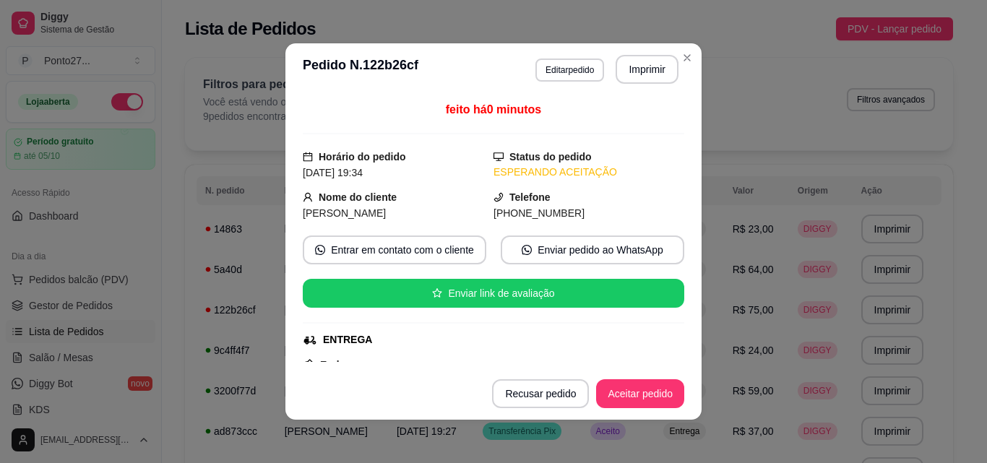
click at [644, 401] on button "Aceitar pedido" at bounding box center [640, 393] width 88 height 29
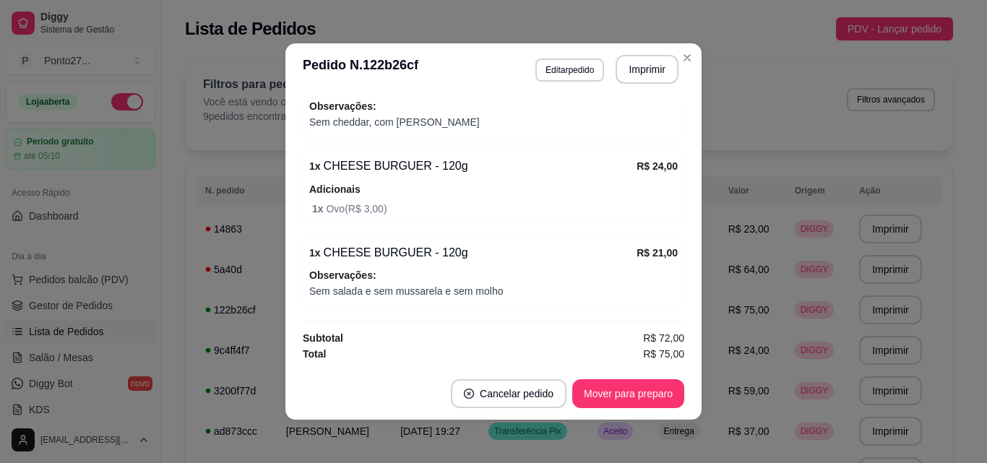
scroll to position [3, 0]
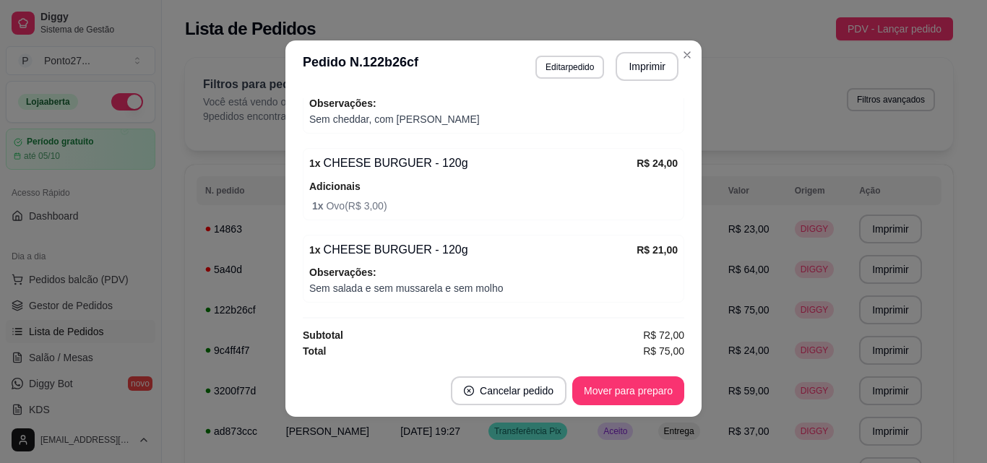
click at [680, 58] on div "Filtros para pedidos Você está vendo os pedidos de hoje. 9 pedidos encontrados …" at bounding box center [569, 104] width 768 height 92
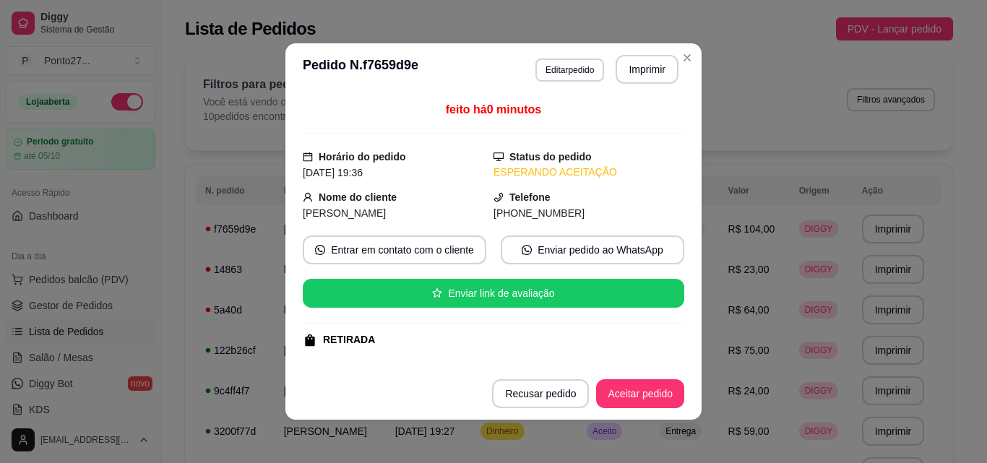
click at [633, 395] on button "Aceitar pedido" at bounding box center [640, 393] width 88 height 29
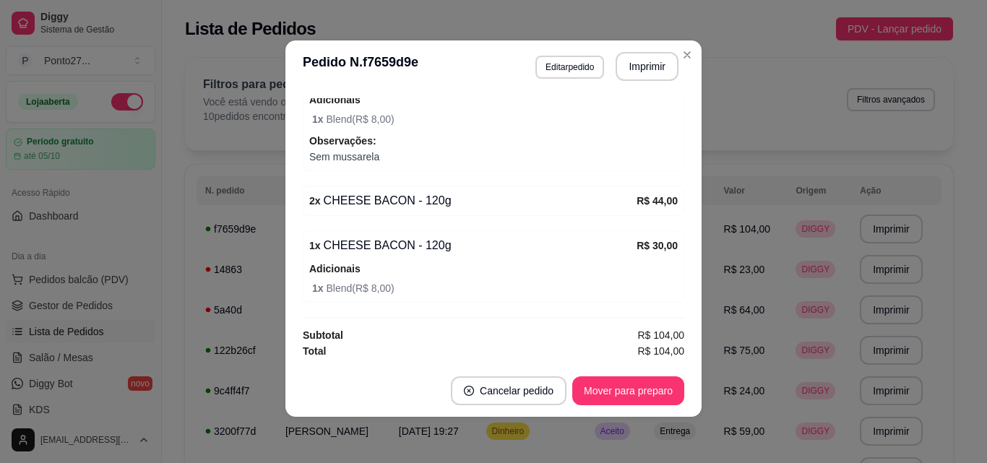
click at [682, 53] on div "**********" at bounding box center [569, 363] width 814 height 628
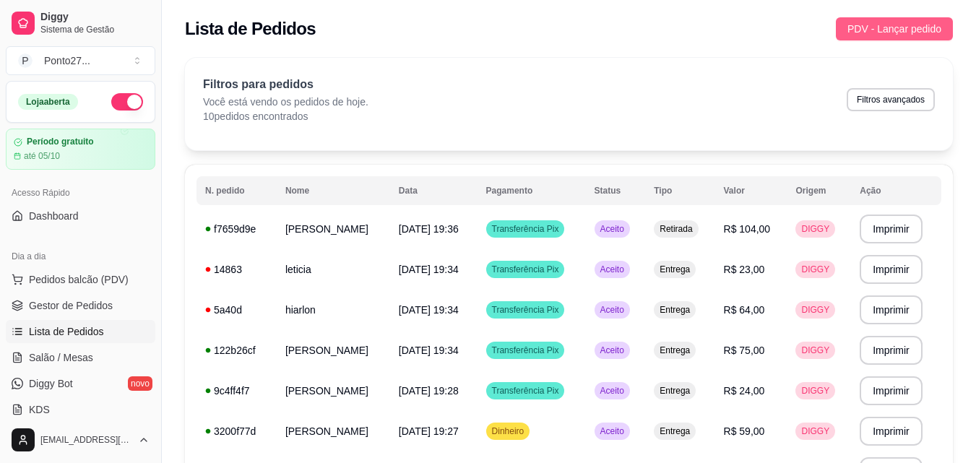
click at [849, 22] on span "PDV - Lançar pedido" at bounding box center [894, 29] width 94 height 16
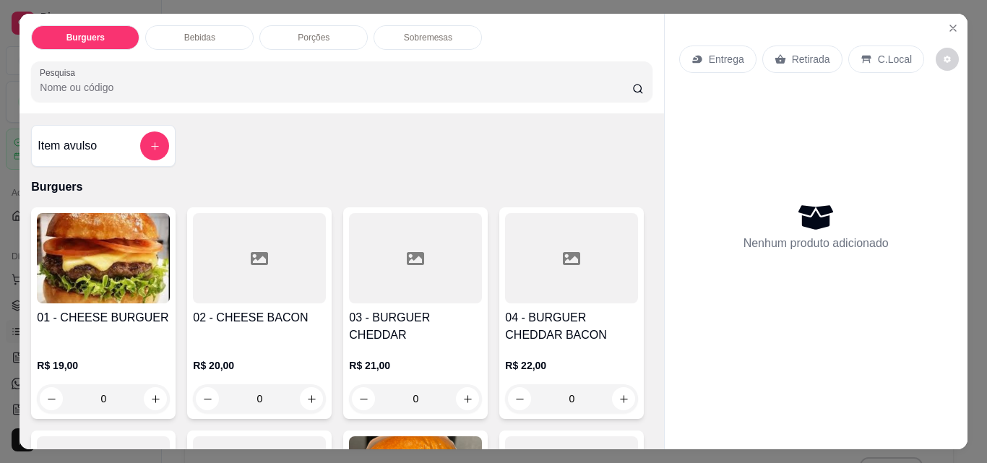
click at [722, 53] on p "Entrega" at bounding box center [725, 59] width 35 height 14
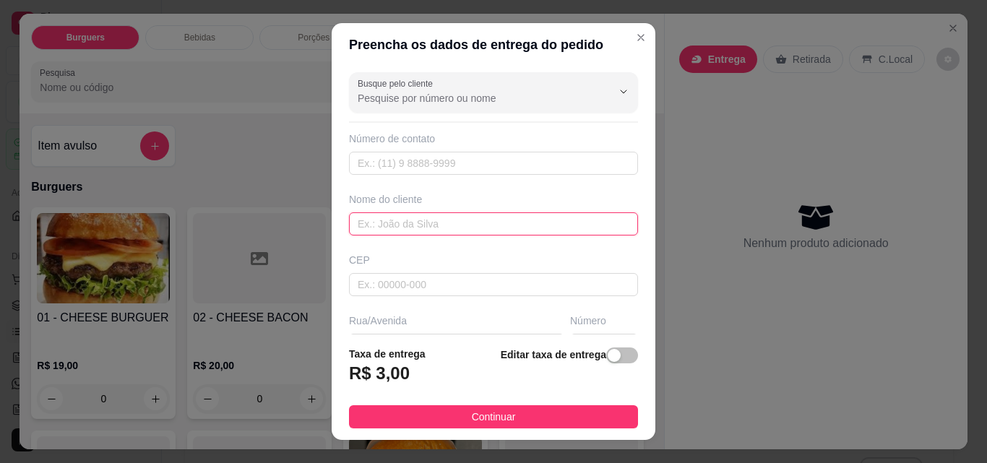
click at [482, 220] on input "text" at bounding box center [493, 223] width 289 height 23
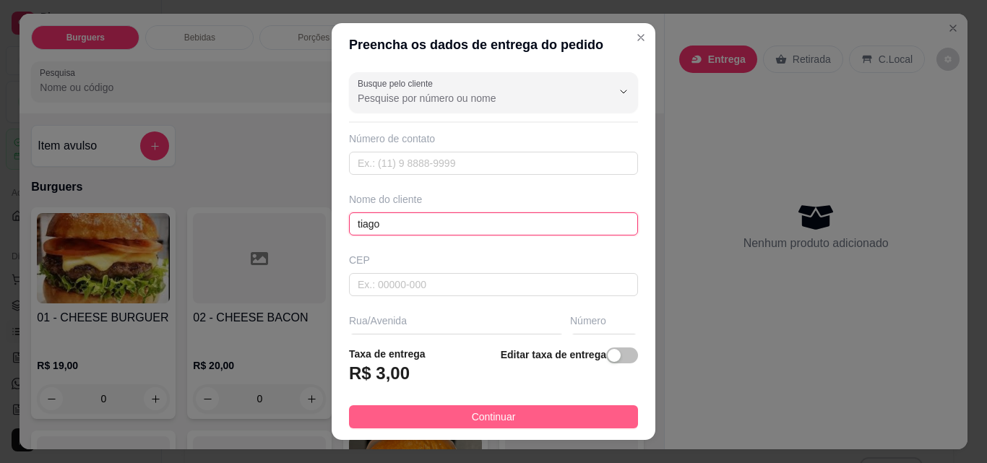
type input "tiago"
click at [441, 425] on button "Continuar" at bounding box center [493, 416] width 289 height 23
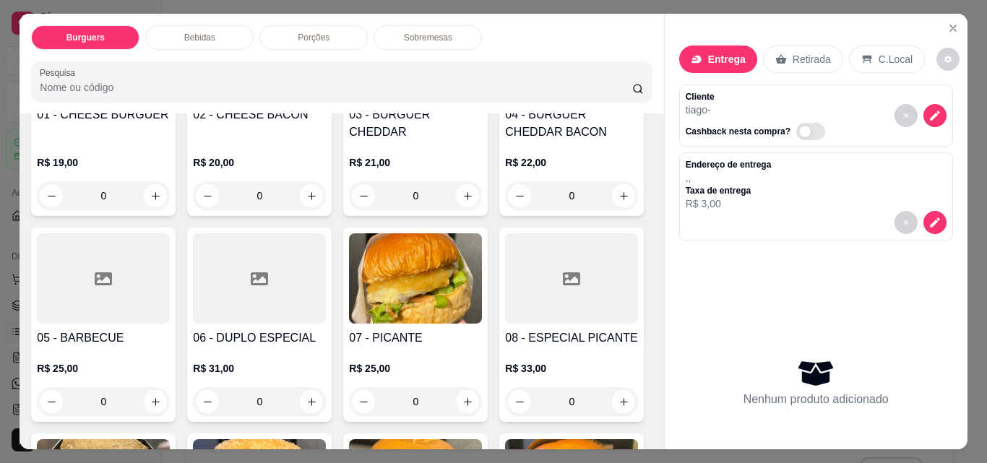
scroll to position [208, 0]
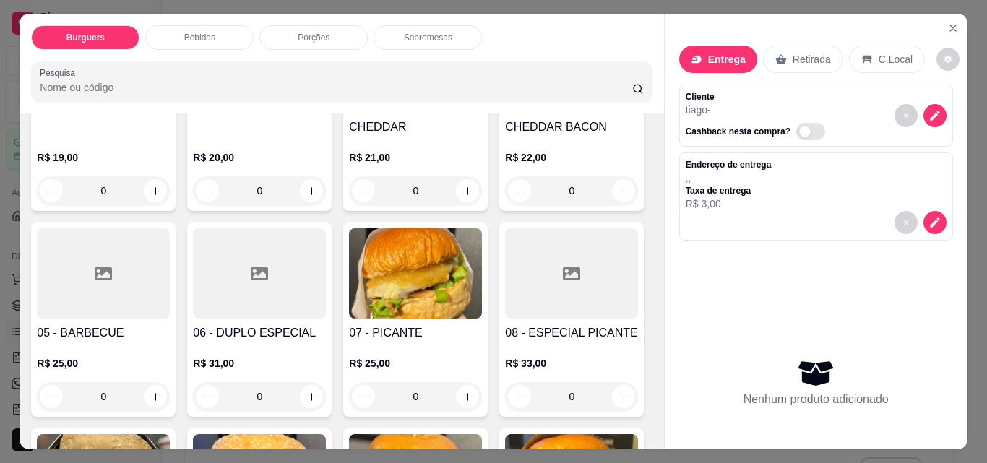
click at [505, 205] on div "0" at bounding box center [571, 190] width 133 height 29
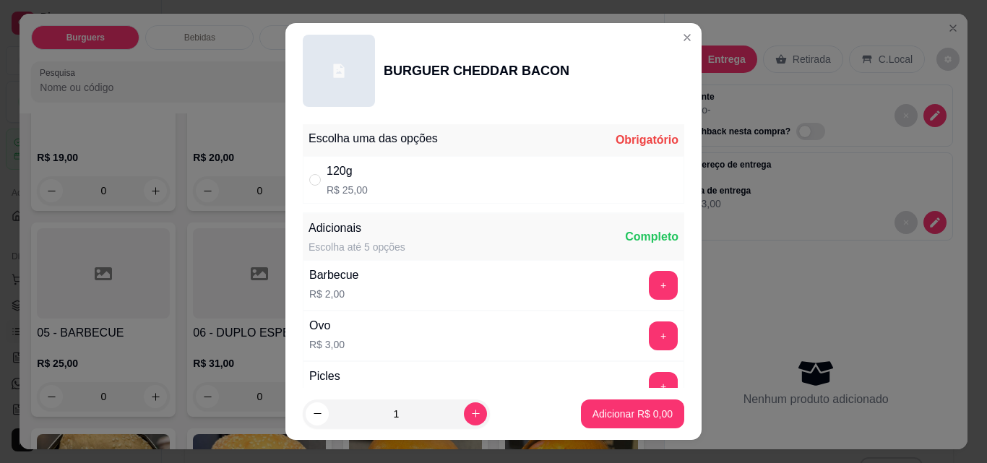
click at [474, 179] on div "120g R$ 25,00" at bounding box center [493, 180] width 381 height 48
radio input "true"
click at [470, 418] on icon "increase-product-quantity" at bounding box center [475, 413] width 11 height 11
type input "2"
click at [627, 417] on p "Adicionar R$ 50,00" at bounding box center [629, 414] width 86 height 14
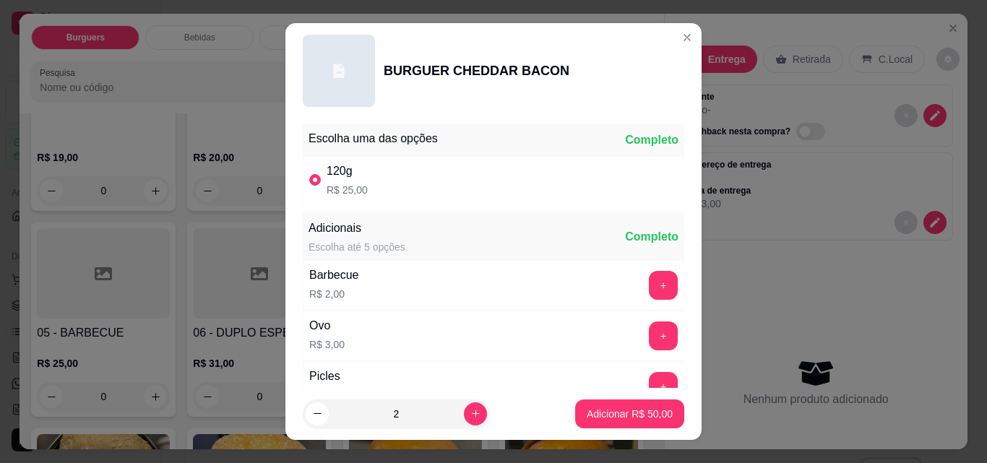
type input "2"
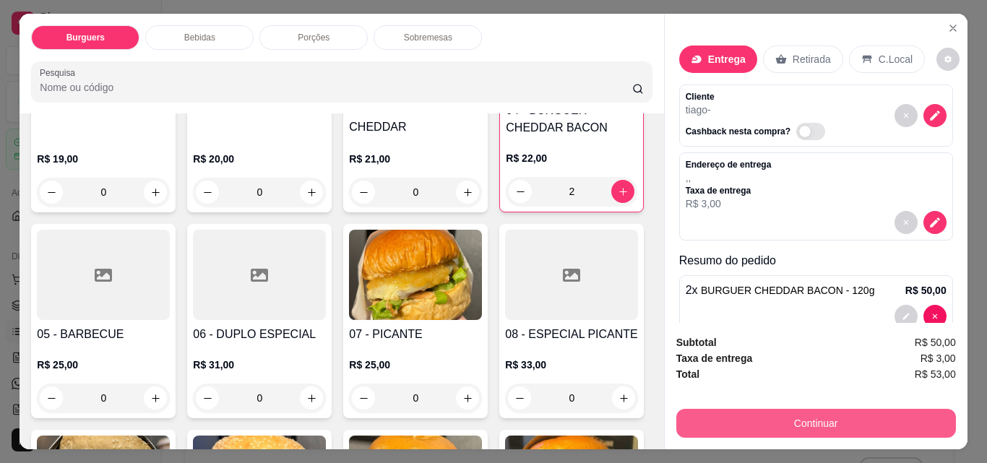
click at [877, 409] on button "Continuar" at bounding box center [815, 423] width 279 height 29
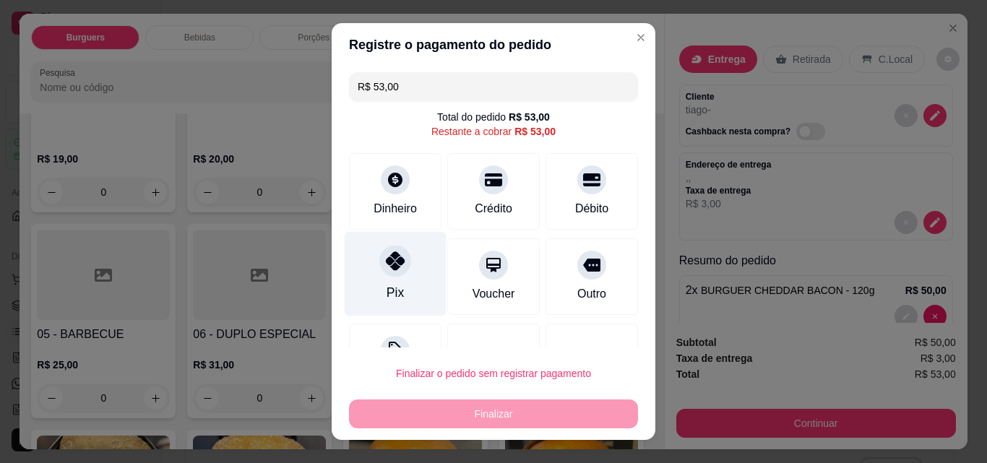
click at [384, 279] on div "Pix" at bounding box center [395, 274] width 102 height 84
type input "R$ 0,00"
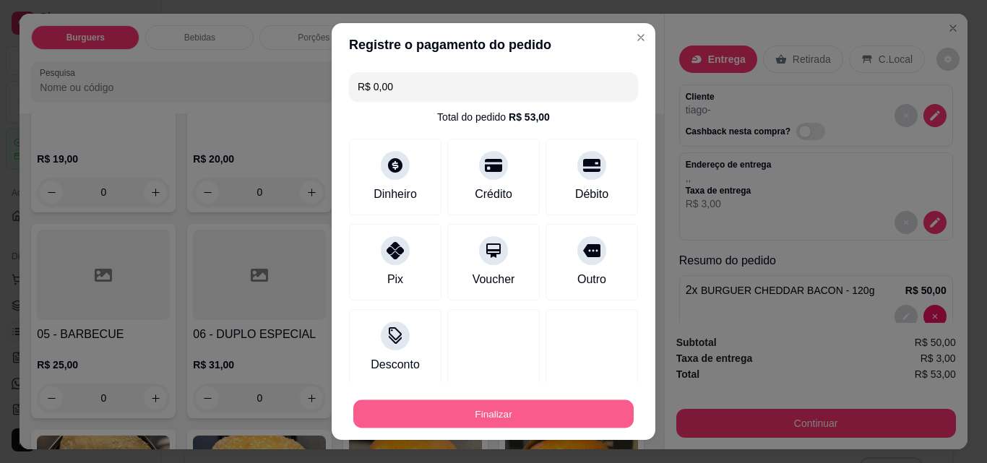
click at [459, 413] on button "Finalizar" at bounding box center [493, 414] width 280 height 28
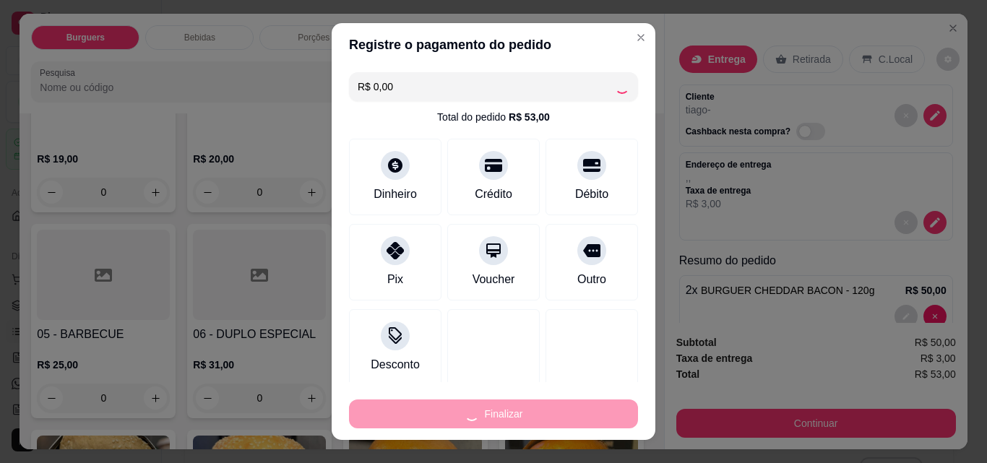
type input "0"
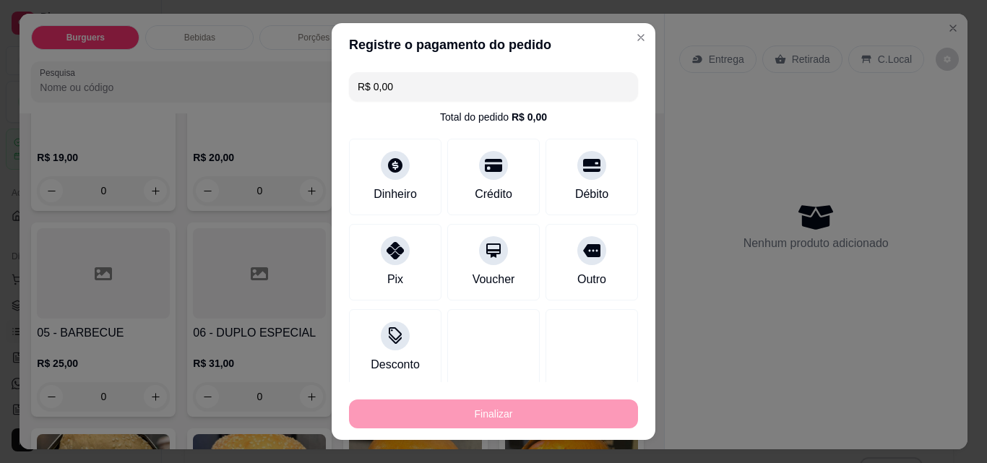
type input "-R$ 53,00"
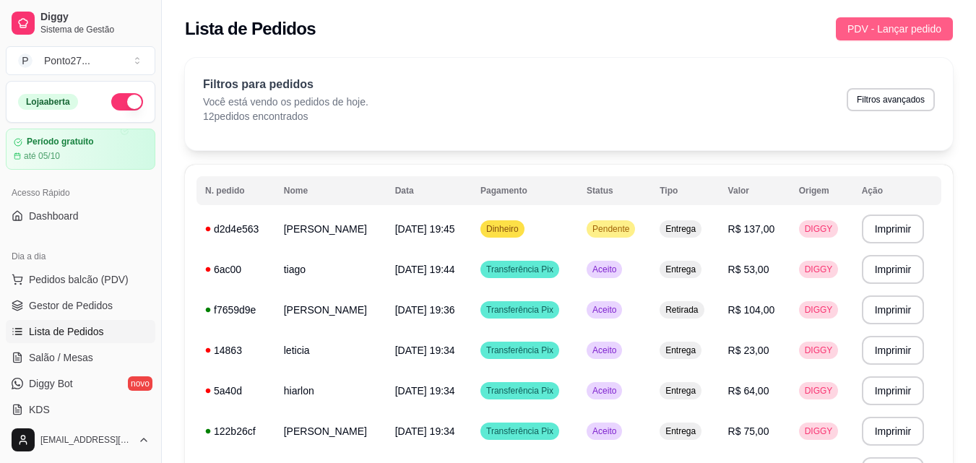
click at [871, 25] on span "PDV - Lançar pedido" at bounding box center [894, 29] width 94 height 16
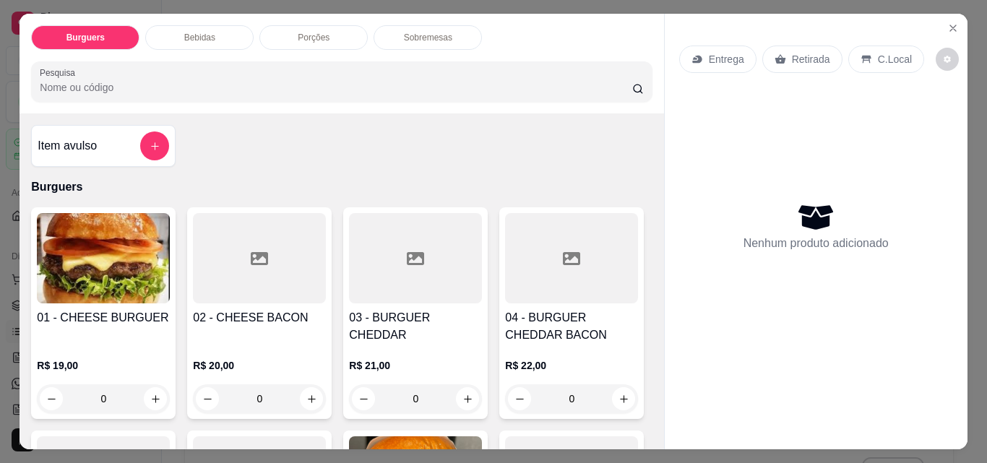
click at [800, 52] on p "Retirada" at bounding box center [811, 59] width 38 height 14
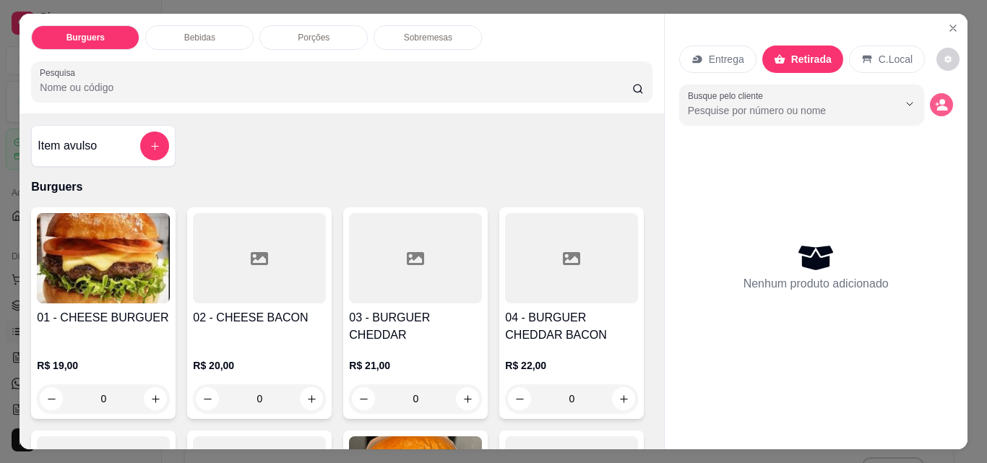
click at [941, 98] on icon "decrease-product-quantity" at bounding box center [941, 104] width 13 height 13
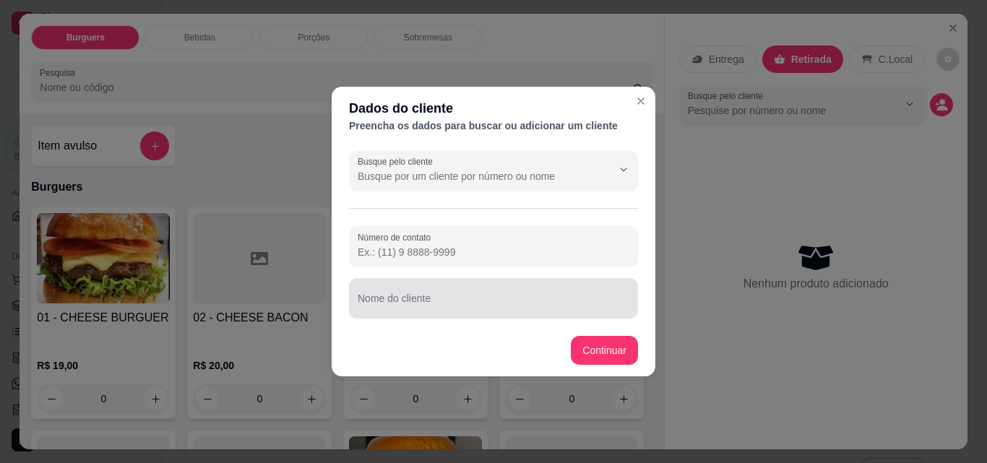
click at [584, 295] on div at bounding box center [493, 298] width 272 height 29
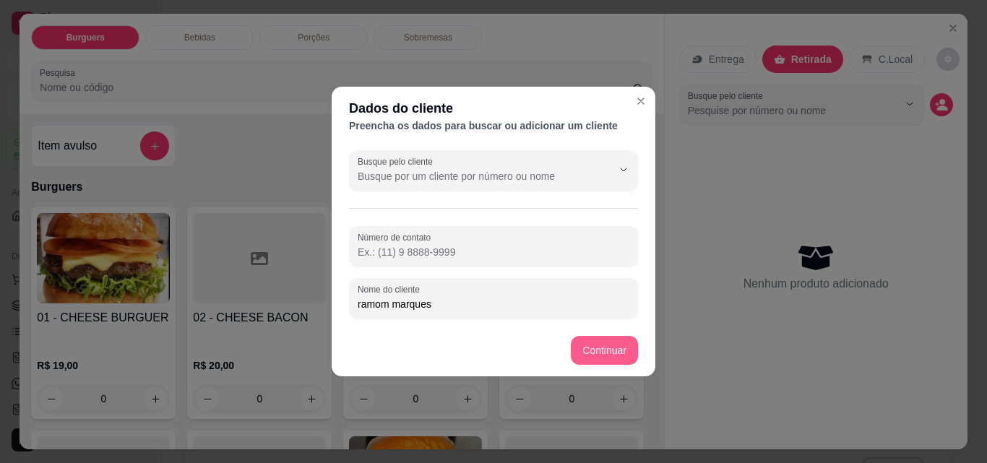
type input "ramom marques"
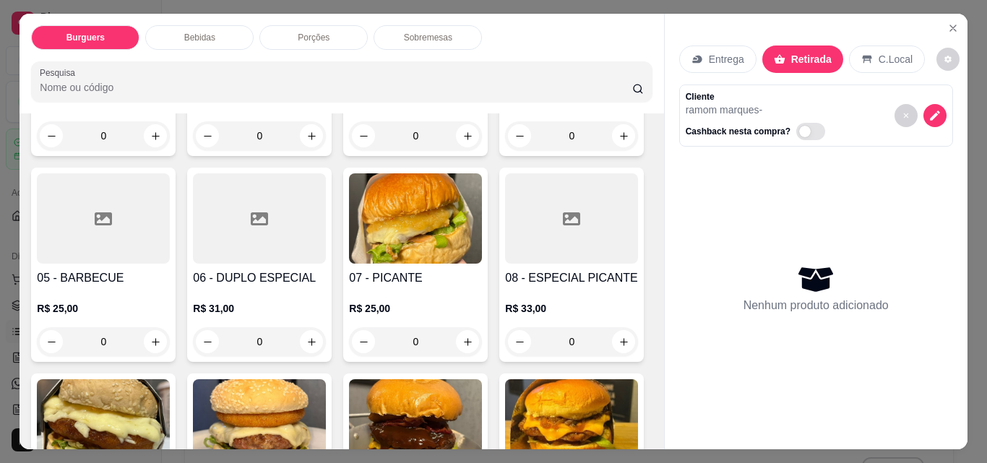
scroll to position [273, 0]
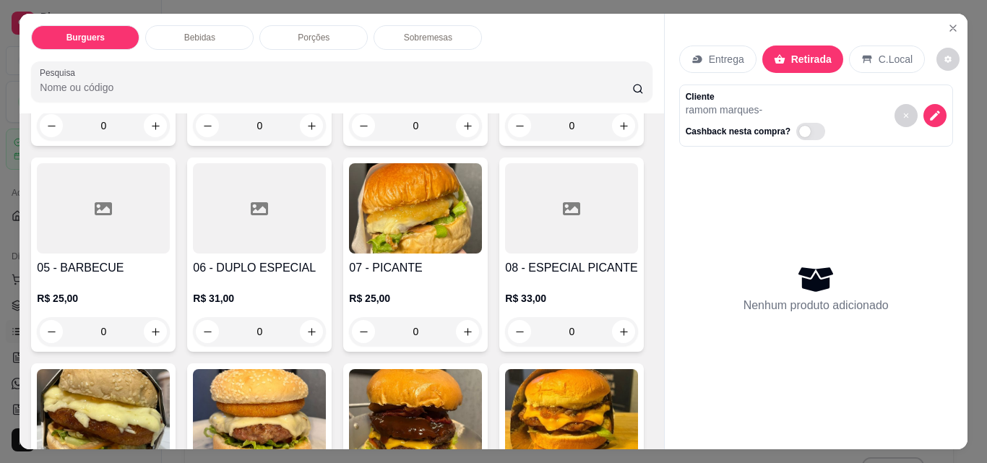
click at [505, 140] on div "0" at bounding box center [571, 125] width 133 height 29
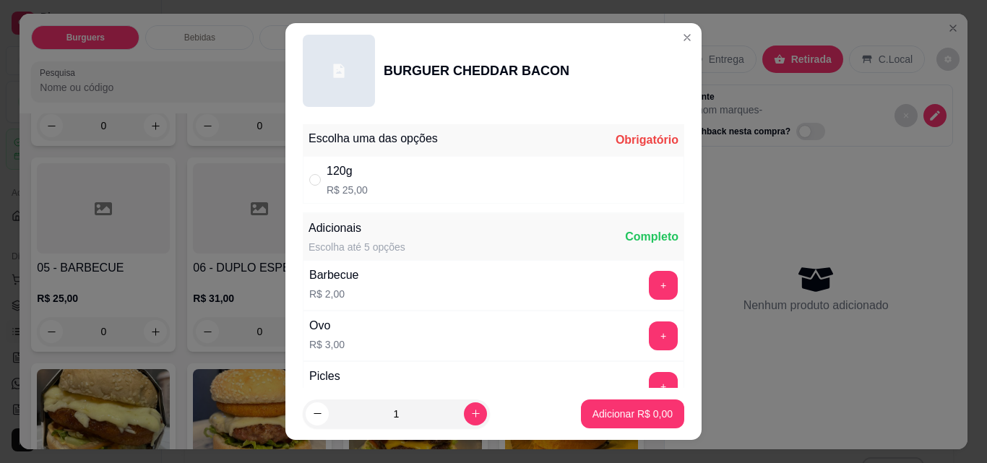
click at [416, 198] on div "120g R$ 25,00" at bounding box center [493, 180] width 381 height 48
radio input "true"
click at [617, 420] on p "Adicionar R$ 25,00" at bounding box center [629, 414] width 86 height 14
type input "1"
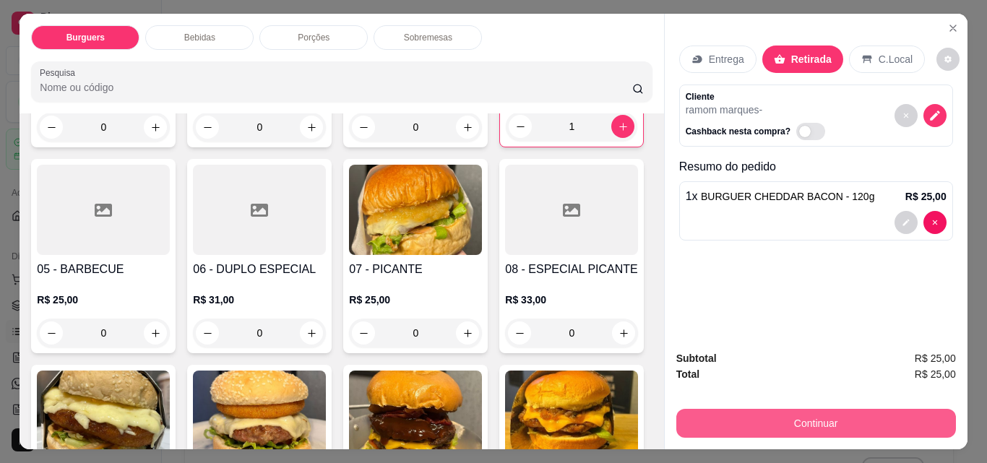
click at [875, 428] on button "Continuar" at bounding box center [815, 423] width 279 height 29
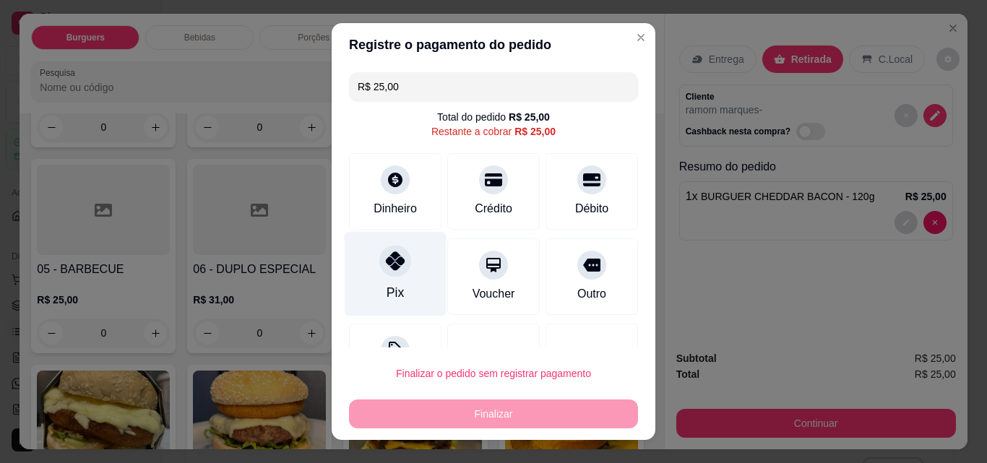
click at [389, 274] on div at bounding box center [395, 261] width 32 height 32
type input "R$ 0,00"
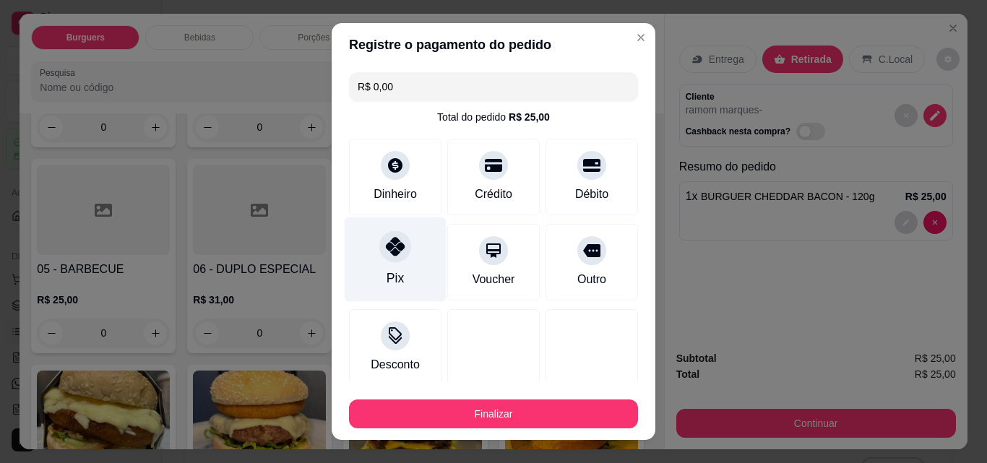
click at [508, 410] on button "Finalizar" at bounding box center [493, 413] width 289 height 29
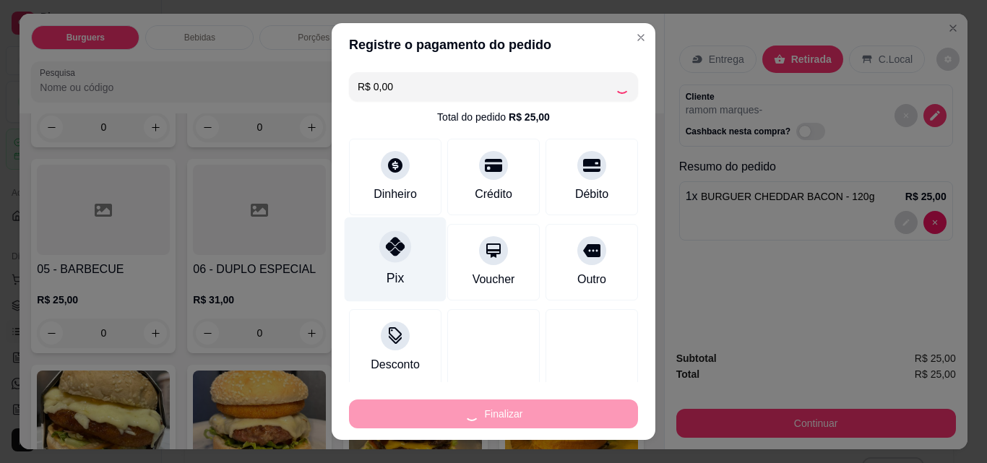
type input "0"
type input "-R$ 25,00"
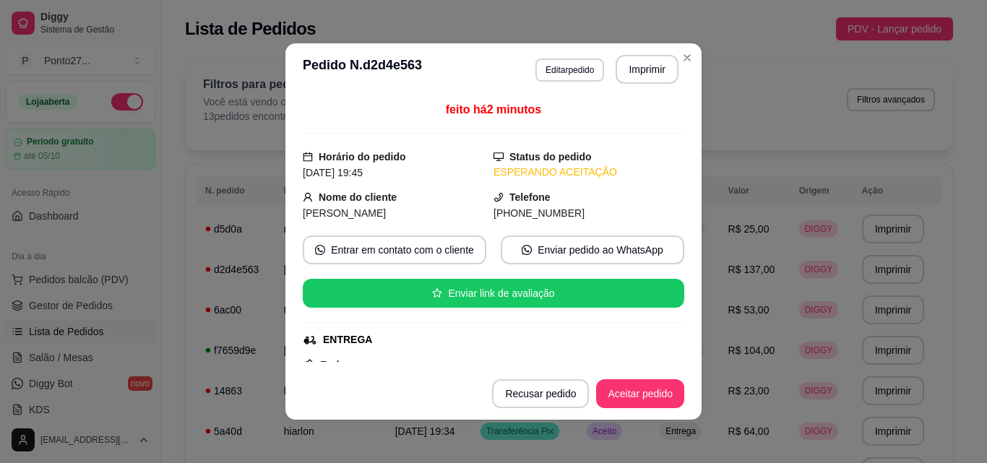
click at [638, 388] on button "Aceitar pedido" at bounding box center [640, 393] width 88 height 29
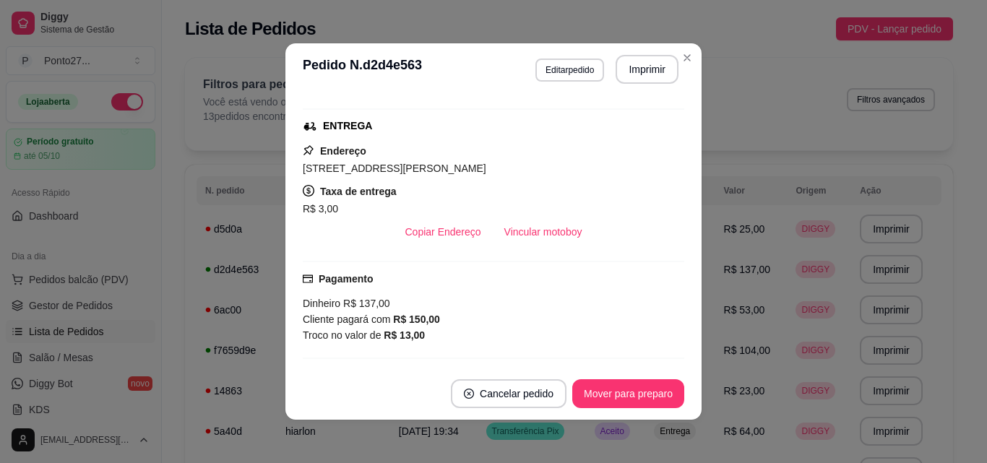
scroll to position [214, 0]
click at [685, 62] on div "Filtros para pedidos Você está vendo os pedidos de hoje. 13 pedidos encontrados…" at bounding box center [569, 104] width 768 height 92
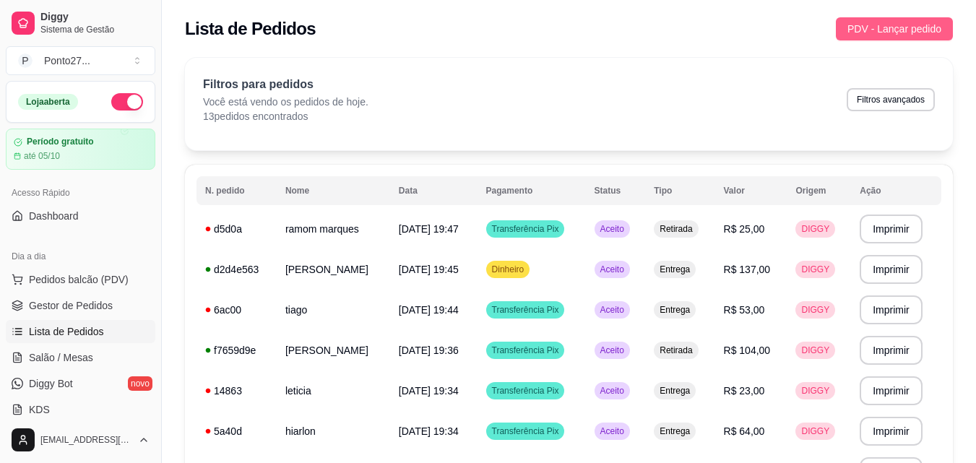
click at [866, 38] on button "PDV - Lançar pedido" at bounding box center [894, 28] width 117 height 23
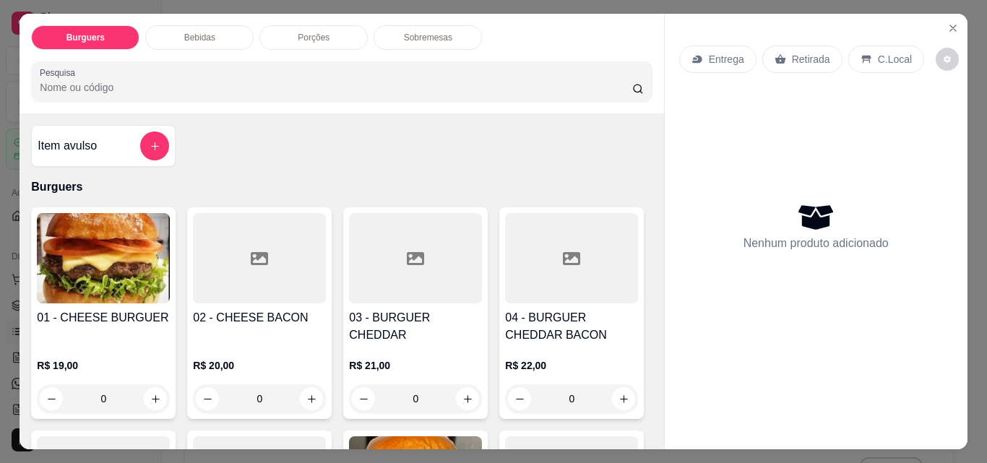
click at [706, 45] on div "Entrega" at bounding box center [717, 58] width 77 height 27
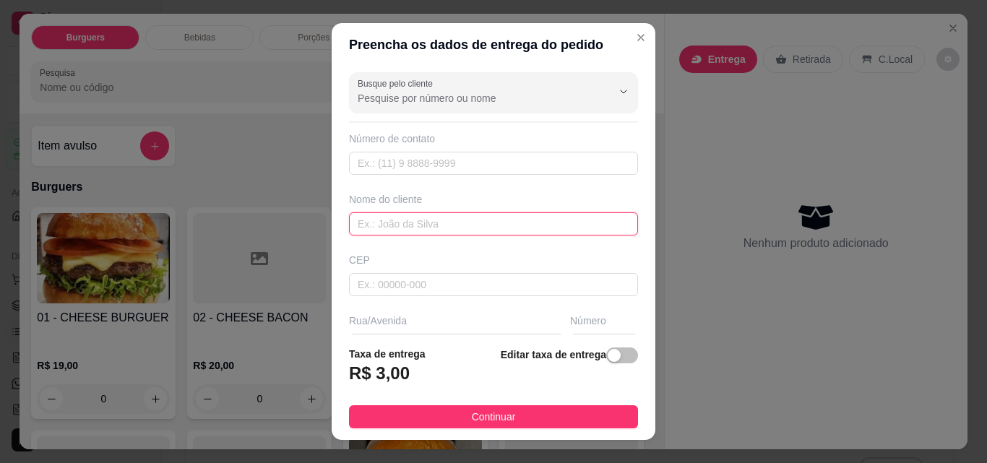
click at [545, 222] on input "text" at bounding box center [493, 223] width 289 height 23
type input "[PERSON_NAME]"
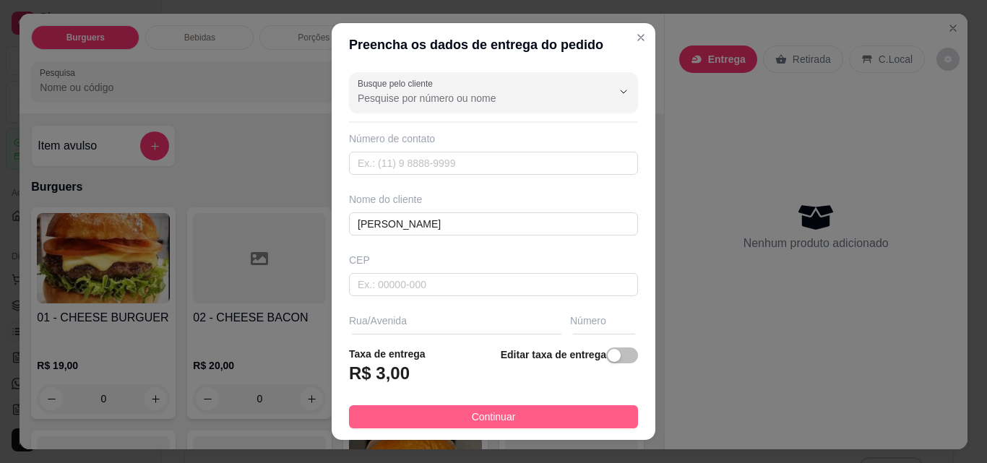
click at [571, 420] on button "Continuar" at bounding box center [493, 416] width 289 height 23
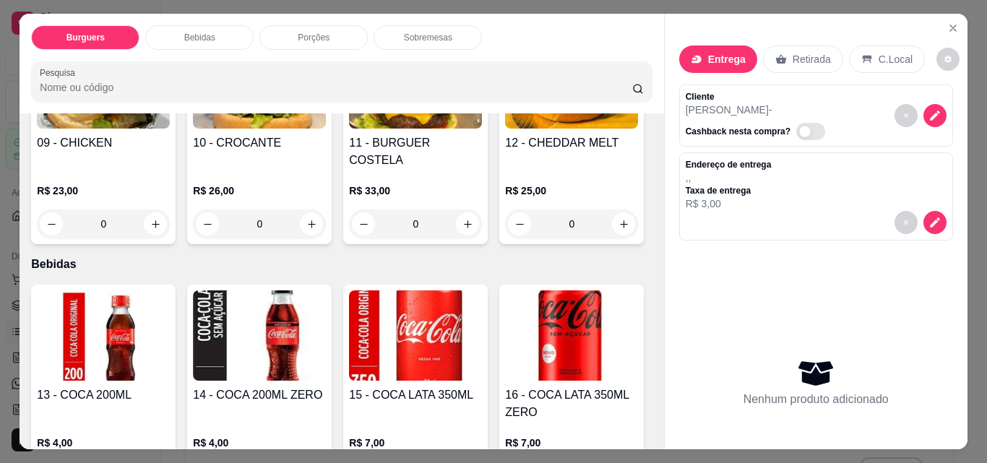
scroll to position [637, 0]
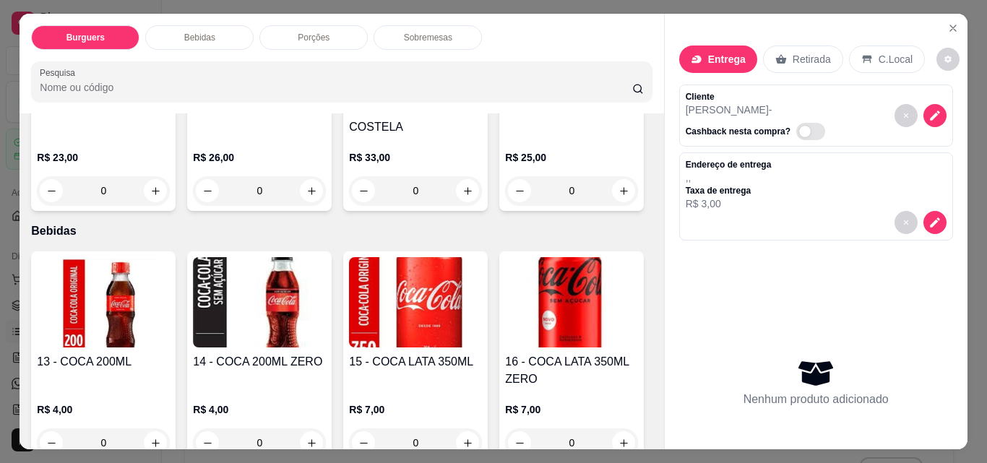
click at [349, 205] on div "0" at bounding box center [415, 190] width 133 height 29
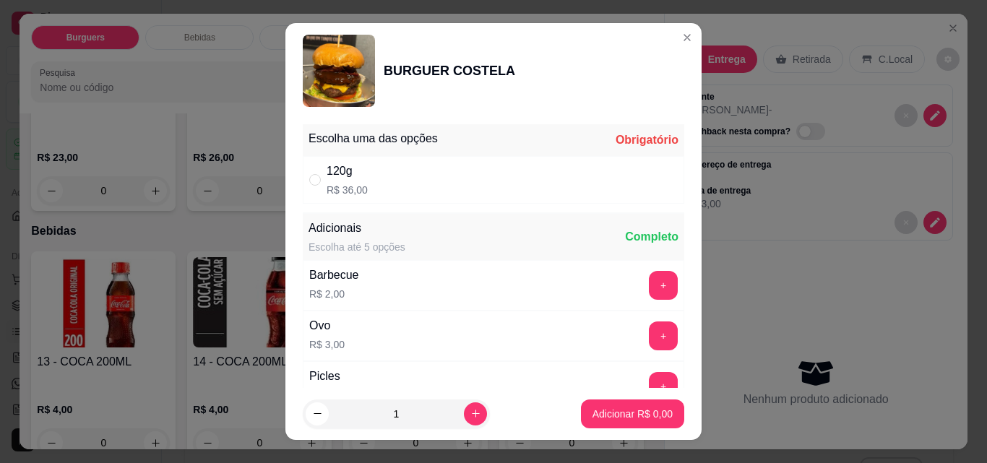
click at [503, 189] on div "120g R$ 36,00" at bounding box center [493, 180] width 381 height 48
radio input "true"
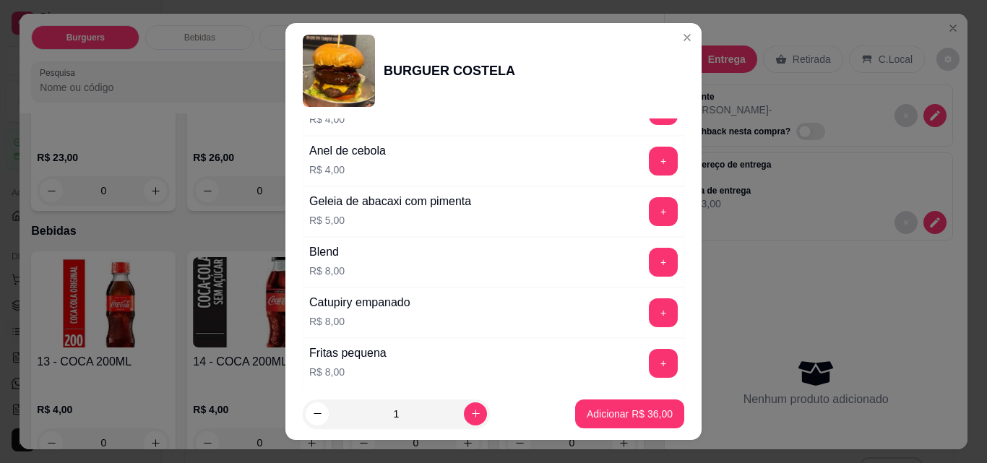
scroll to position [483, 0]
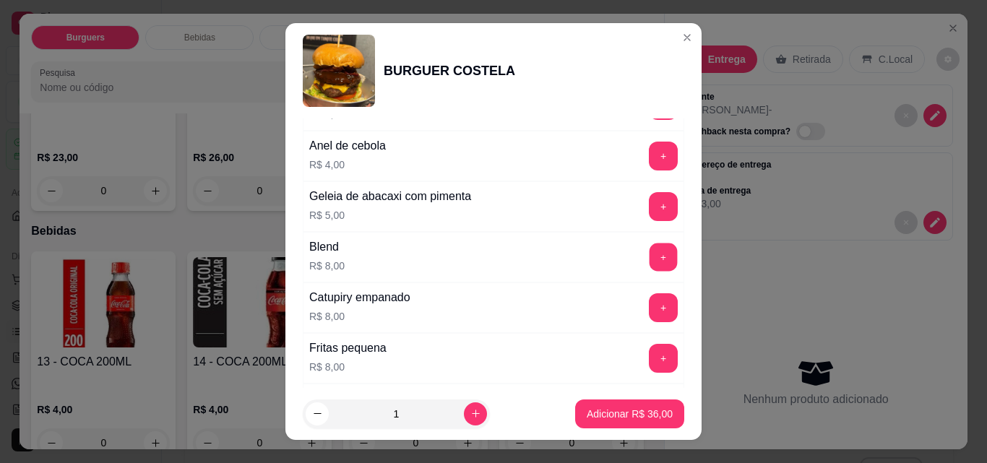
click at [649, 259] on button "+" at bounding box center [663, 257] width 28 height 28
click at [613, 411] on p "Adicionar R$ 44,00" at bounding box center [629, 414] width 86 height 14
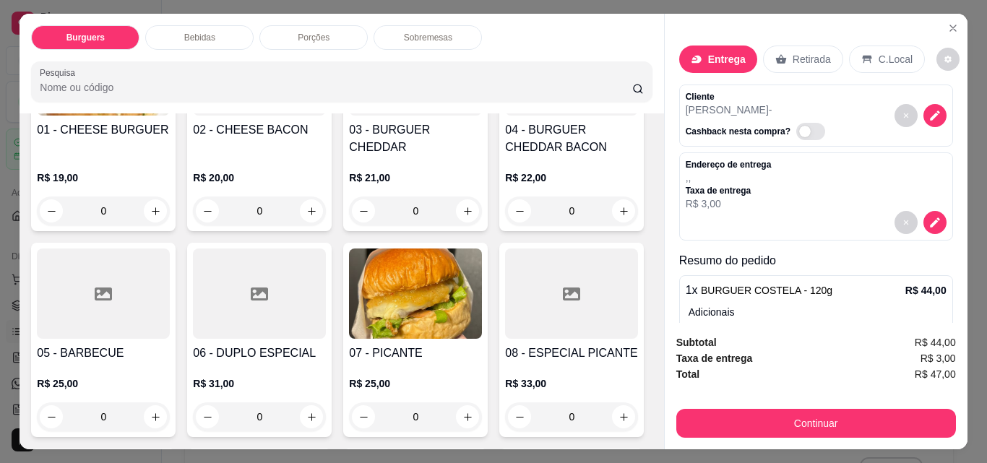
scroll to position [181, 0]
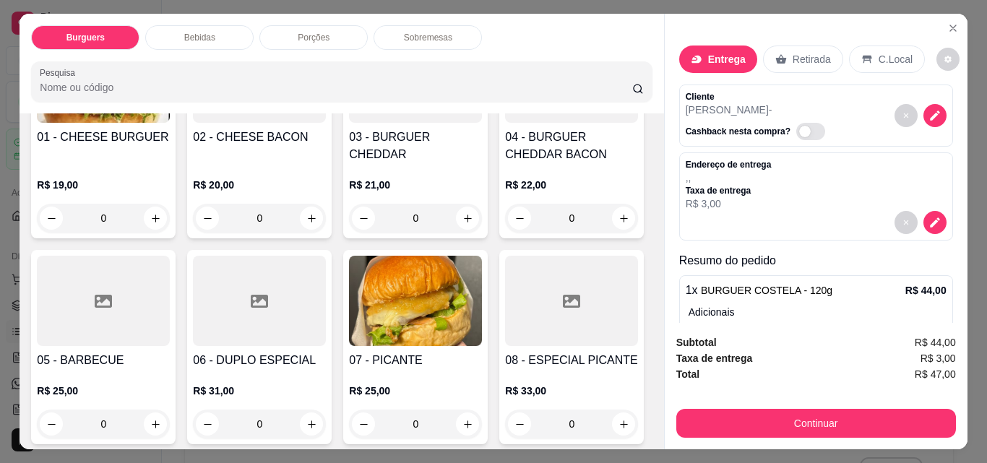
click at [505, 233] on div "0" at bounding box center [571, 218] width 133 height 29
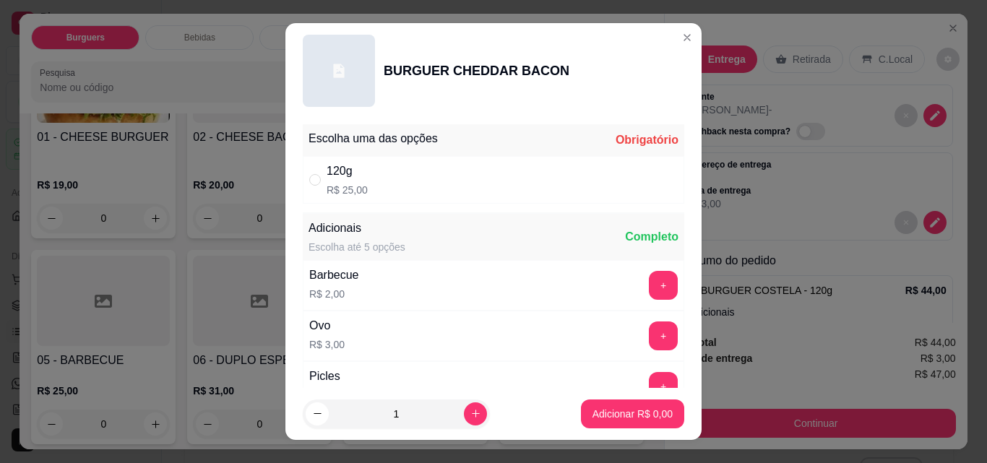
click at [414, 186] on div "120g R$ 25,00" at bounding box center [493, 180] width 381 height 48
radio input "true"
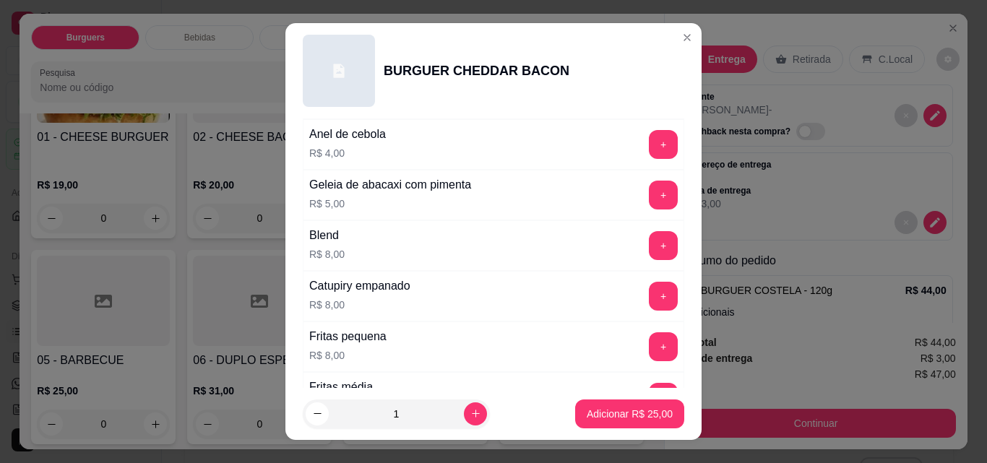
scroll to position [499, 0]
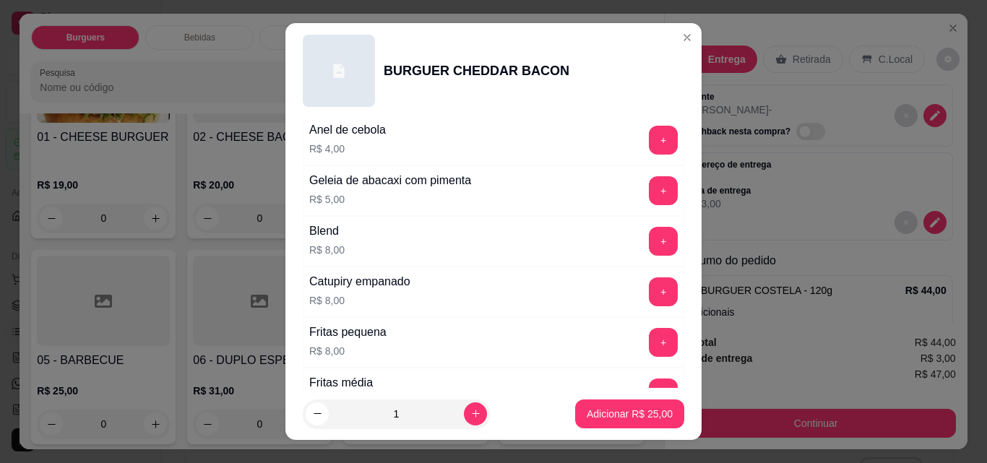
click at [409, 242] on div "Blend R$ 8,00 +" at bounding box center [493, 241] width 381 height 51
click at [649, 247] on button "+" at bounding box center [663, 241] width 29 height 29
click at [615, 415] on p "Adicionar R$ 33,00" at bounding box center [630, 414] width 84 height 14
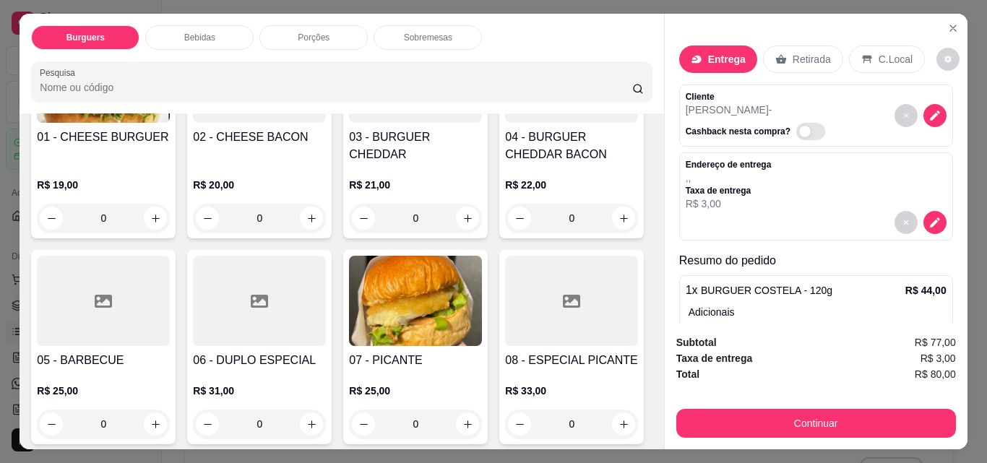
click at [220, 35] on div "Bebidas" at bounding box center [199, 37] width 108 height 25
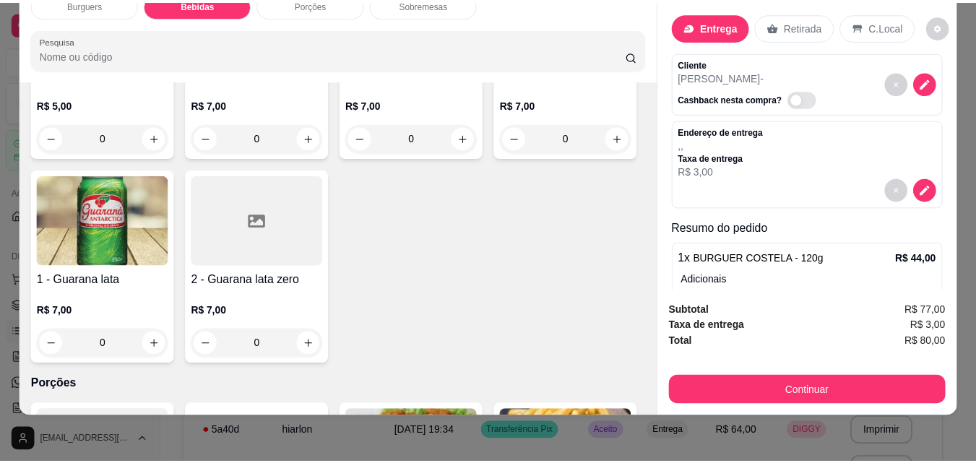
scroll to position [1360, 0]
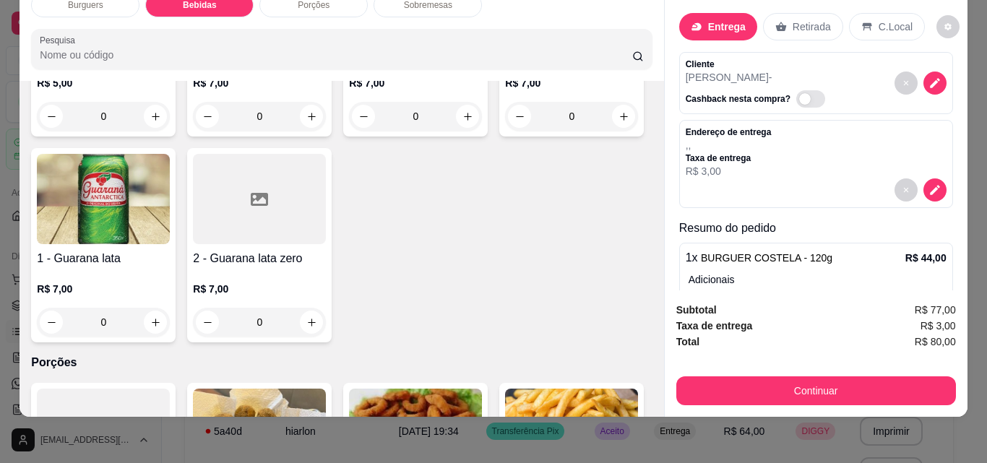
type input "1"
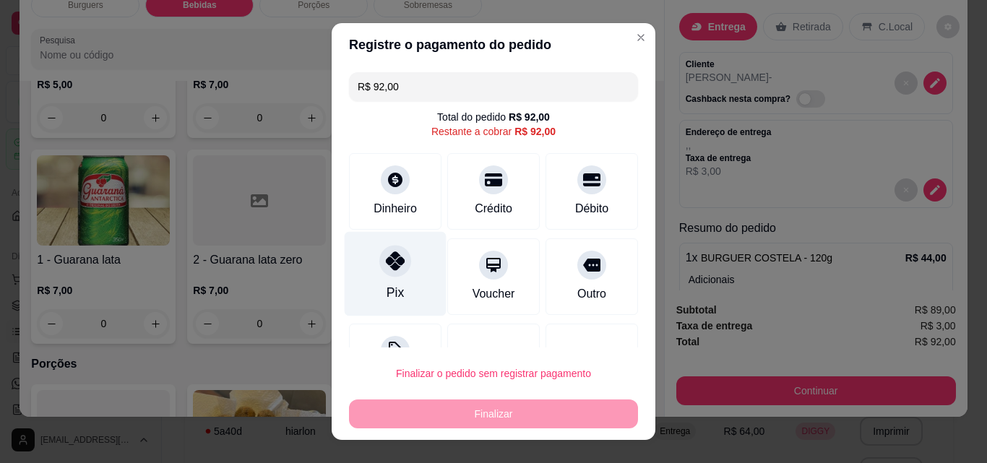
click at [382, 282] on div "Pix" at bounding box center [395, 274] width 102 height 84
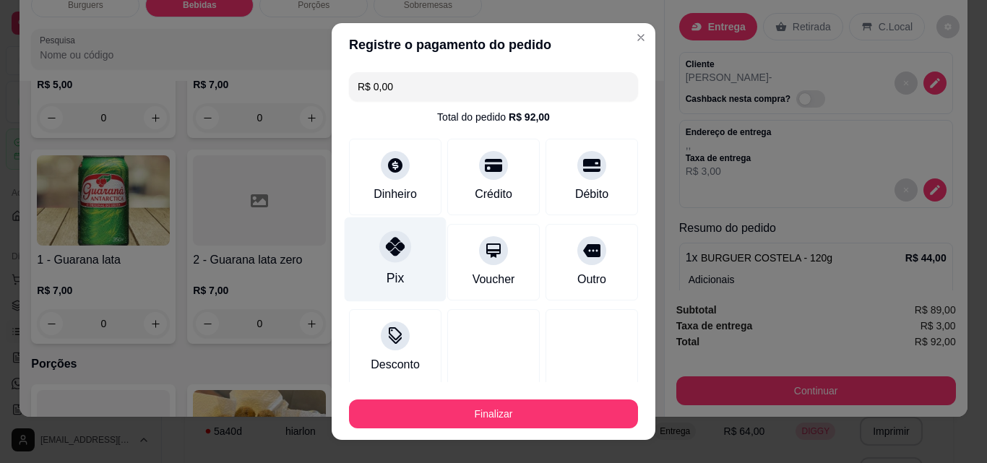
type input "R$ 0,00"
click at [495, 411] on button "Finalizar" at bounding box center [493, 413] width 289 height 29
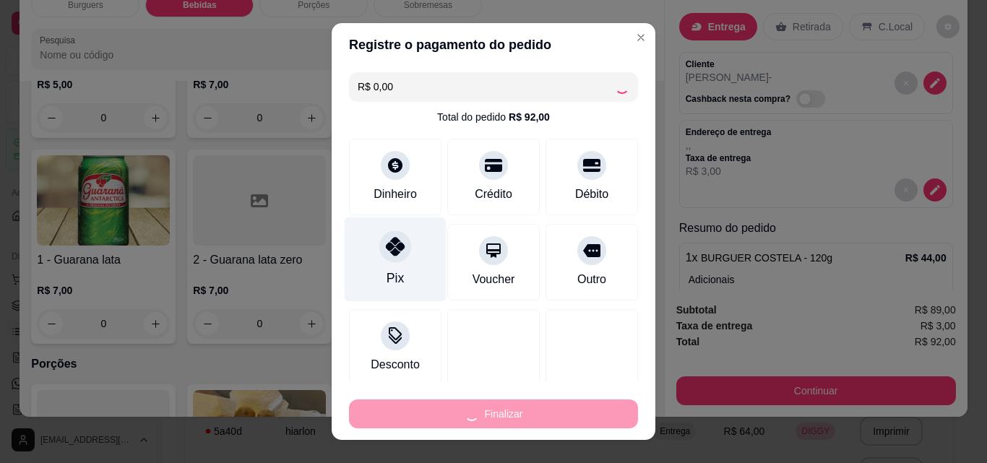
type input "0"
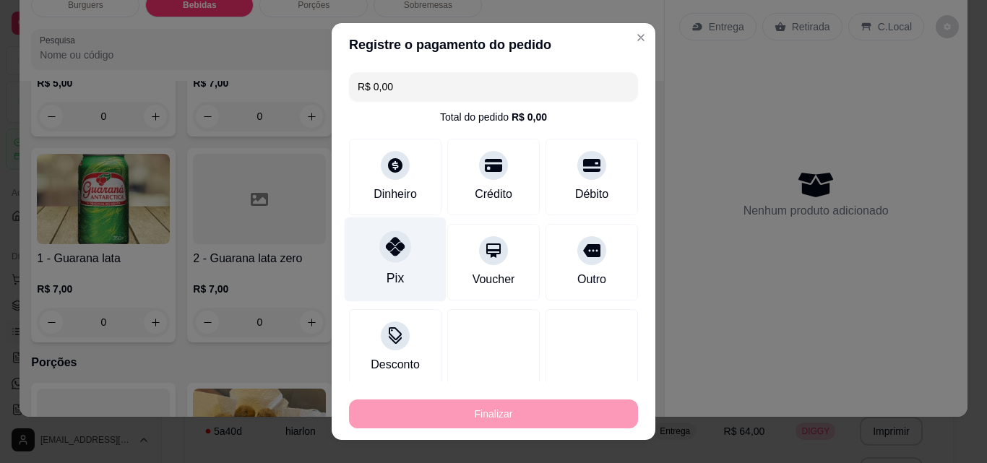
type input "-R$ 92,00"
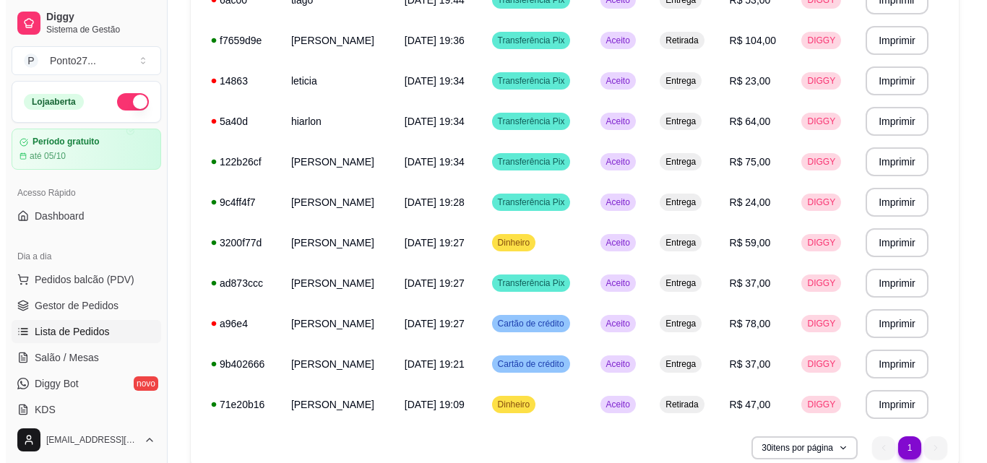
scroll to position [417, 0]
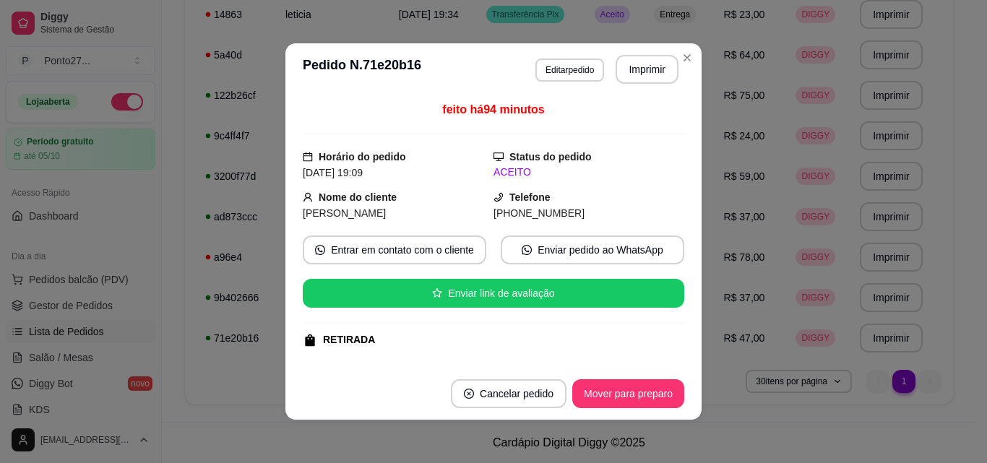
click at [631, 394] on button "Mover para preparo" at bounding box center [628, 393] width 112 height 29
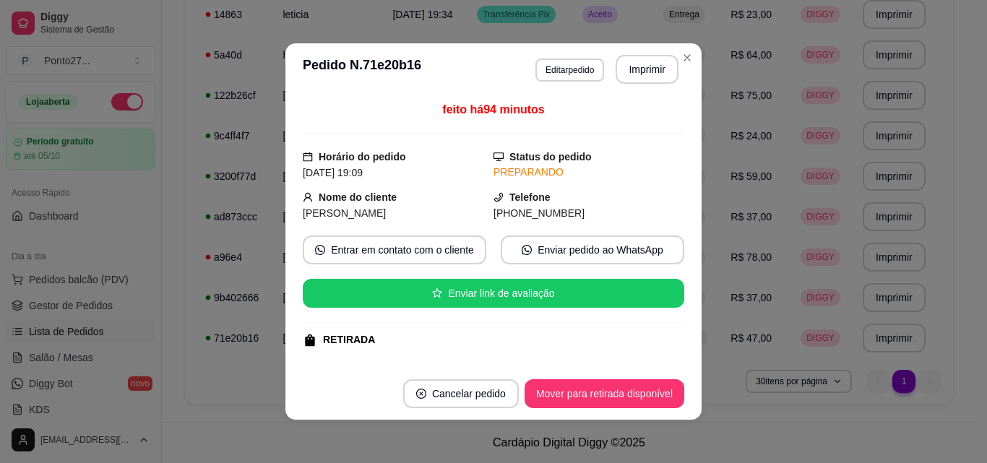
click at [628, 393] on button "Mover para retirada disponível" at bounding box center [604, 393] width 160 height 29
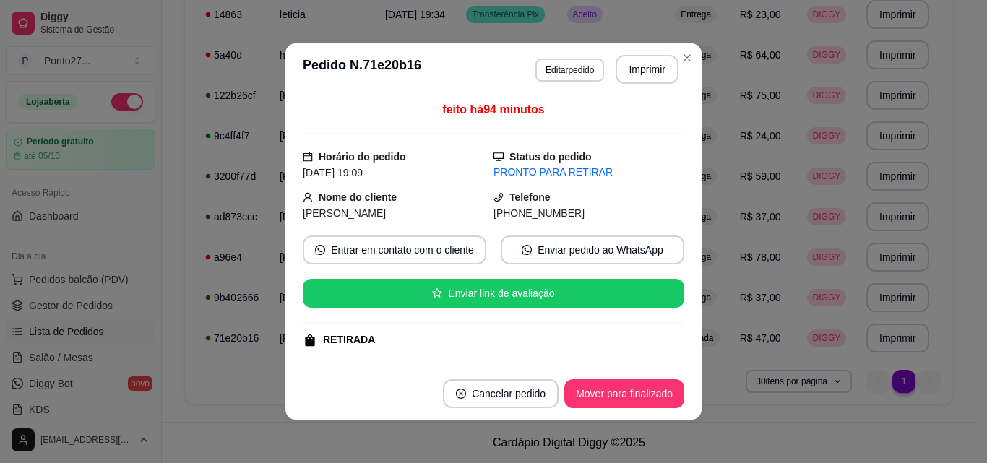
click at [655, 401] on button "Mover para finalizado" at bounding box center [624, 393] width 120 height 29
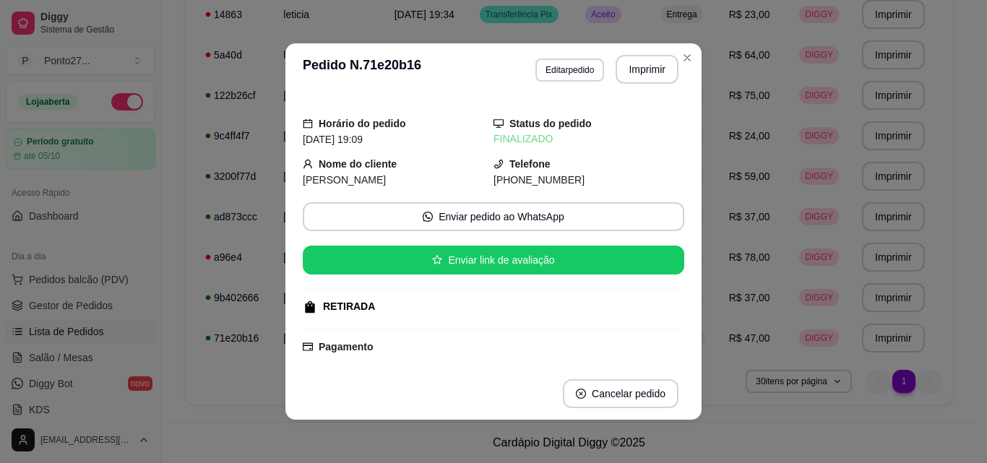
click at [682, 62] on div "Entrega" at bounding box center [682, 54] width 42 height 17
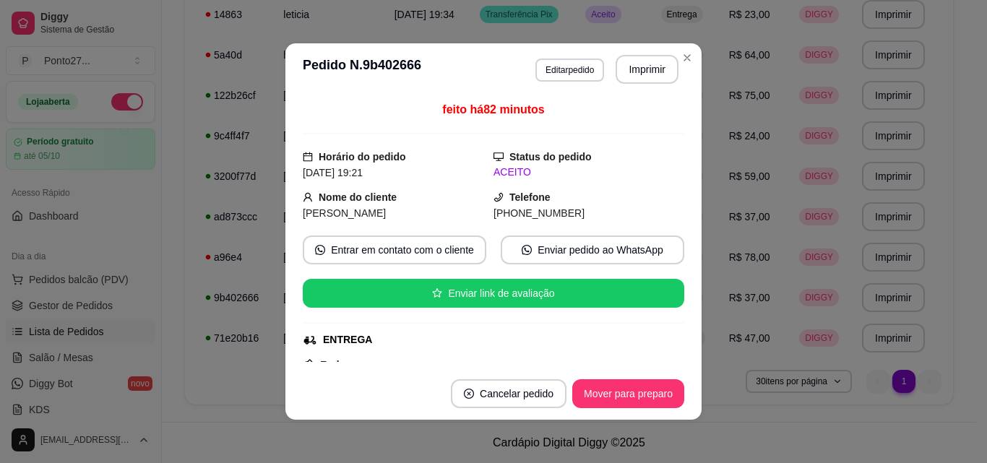
click at [653, 396] on button "Mover para preparo" at bounding box center [628, 393] width 112 height 29
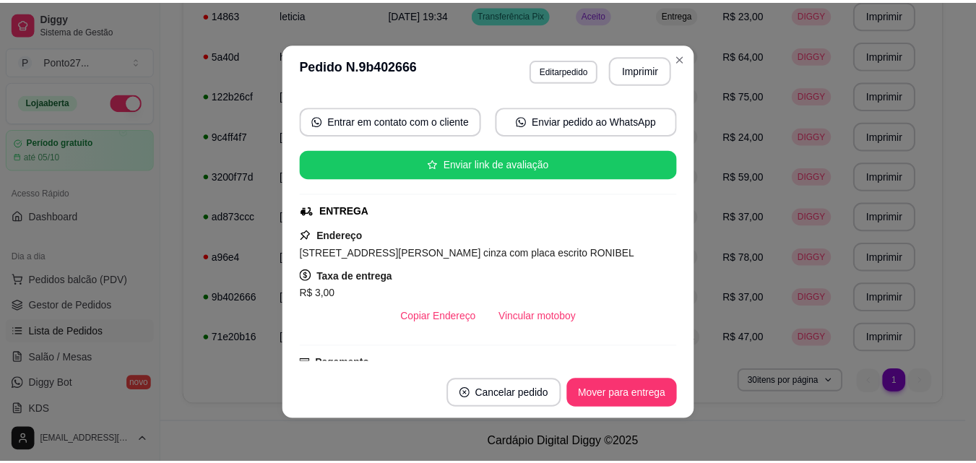
scroll to position [133, 0]
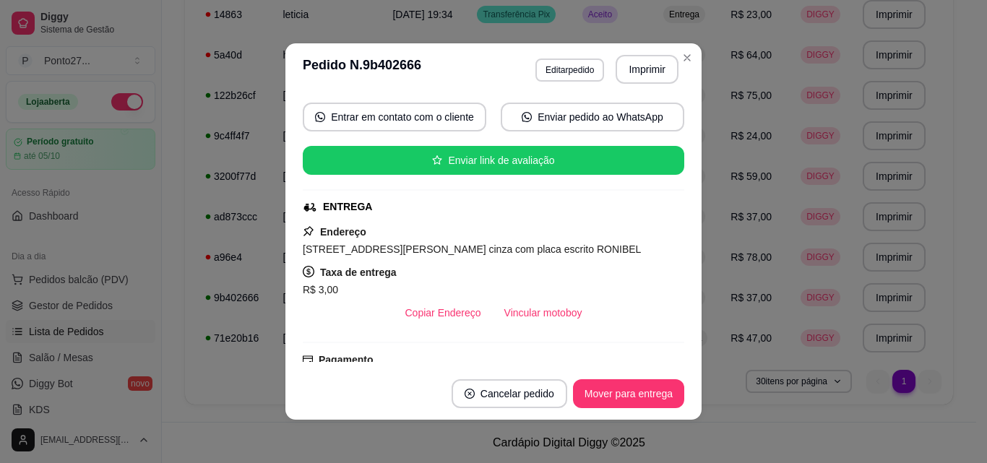
click at [685, 68] on button "Close" at bounding box center [686, 57] width 23 height 23
click at [680, 59] on span "Entrega" at bounding box center [684, 55] width 36 height 12
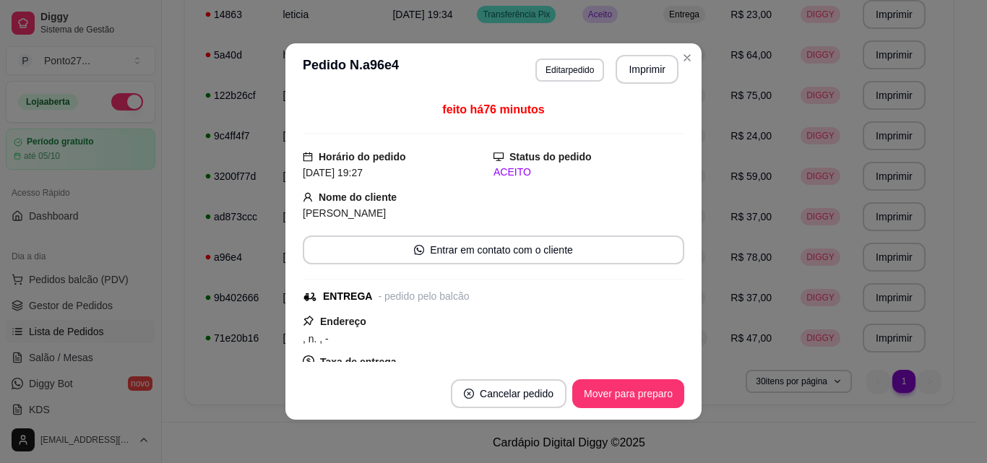
click at [619, 398] on button "Mover para preparo" at bounding box center [628, 393] width 112 height 29
click at [620, 395] on button "Mover para entrega" at bounding box center [628, 393] width 111 height 29
click at [615, 401] on button "Mover para finalizado" at bounding box center [624, 393] width 120 height 29
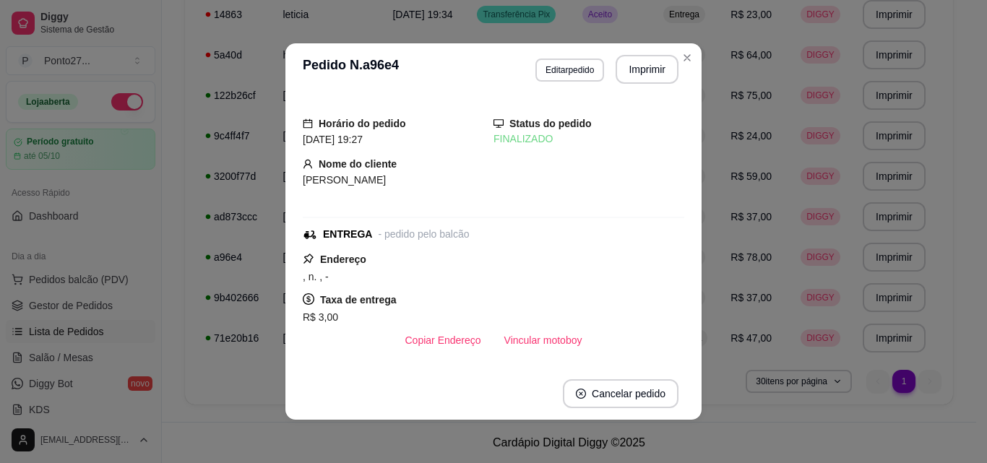
click at [683, 61] on div "Entrega" at bounding box center [684, 54] width 42 height 17
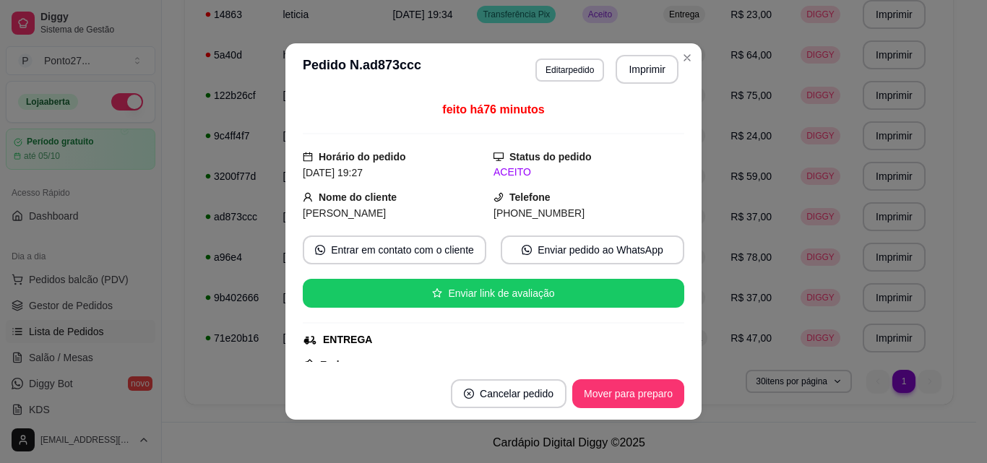
click at [625, 397] on button "Mover para preparo" at bounding box center [628, 393] width 112 height 29
click at [637, 389] on button "Mover para entrega" at bounding box center [628, 393] width 111 height 29
click at [650, 401] on button "Mover para finalizado" at bounding box center [624, 394] width 116 height 28
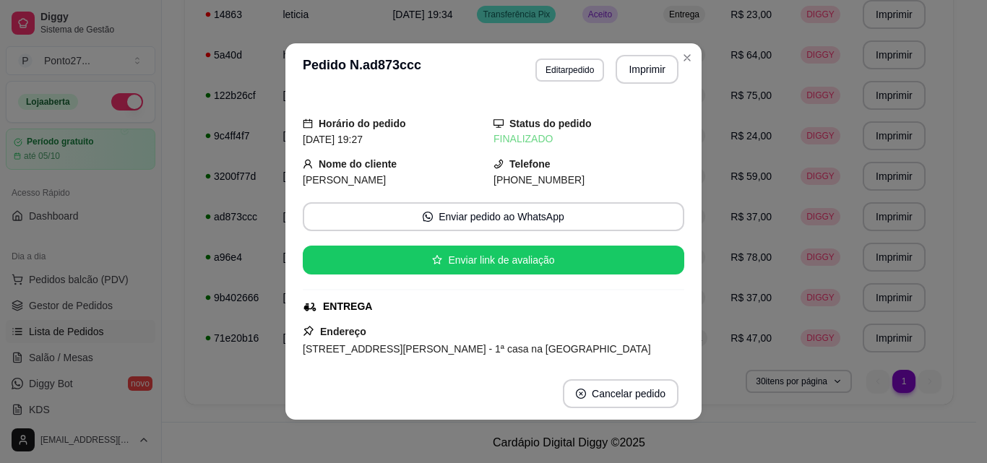
click at [682, 61] on div "Entrega" at bounding box center [684, 54] width 42 height 17
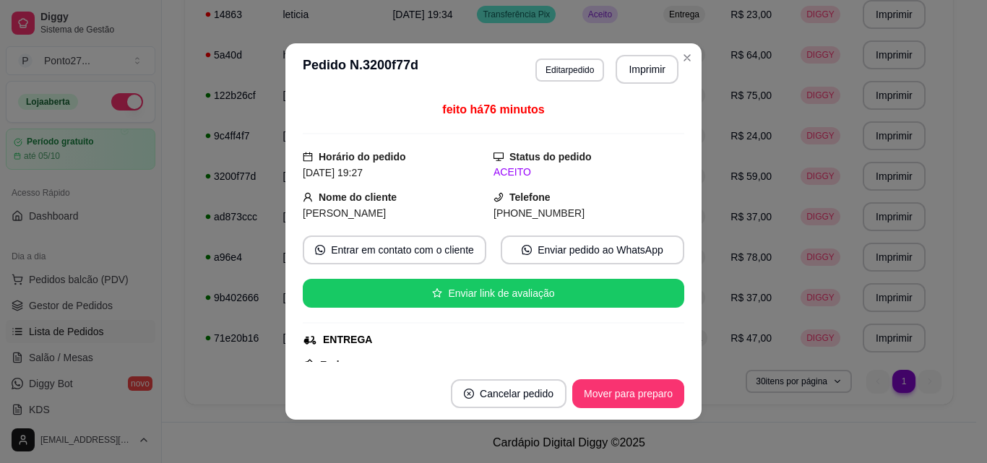
click at [633, 404] on button "Mover para preparo" at bounding box center [628, 393] width 112 height 29
click at [629, 394] on button "Mover para entrega" at bounding box center [628, 393] width 111 height 29
click at [646, 393] on button "Mover para finalizado" at bounding box center [624, 394] width 116 height 28
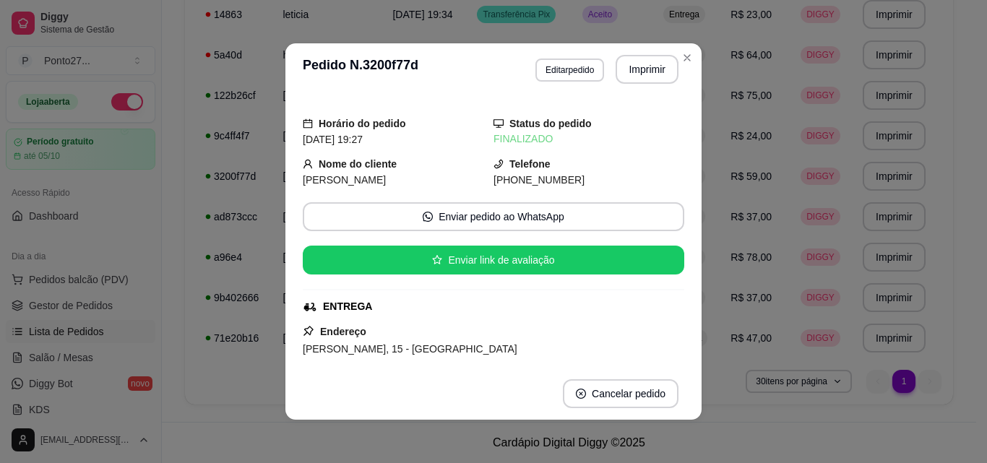
click at [682, 61] on div "Entrega" at bounding box center [684, 54] width 42 height 17
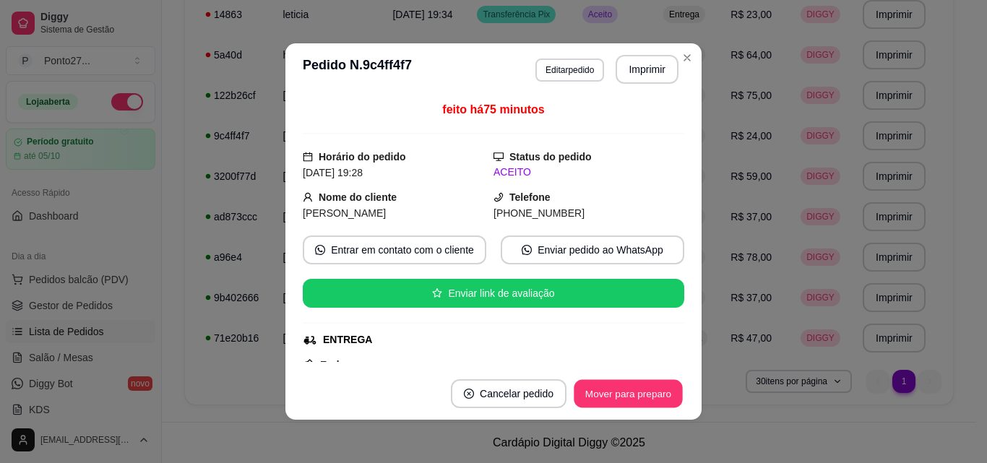
click at [630, 396] on button "Mover para preparo" at bounding box center [627, 394] width 108 height 28
click at [631, 391] on button "Mover para entrega" at bounding box center [628, 393] width 111 height 29
click at [637, 396] on button "Mover para finalizado" at bounding box center [624, 393] width 120 height 29
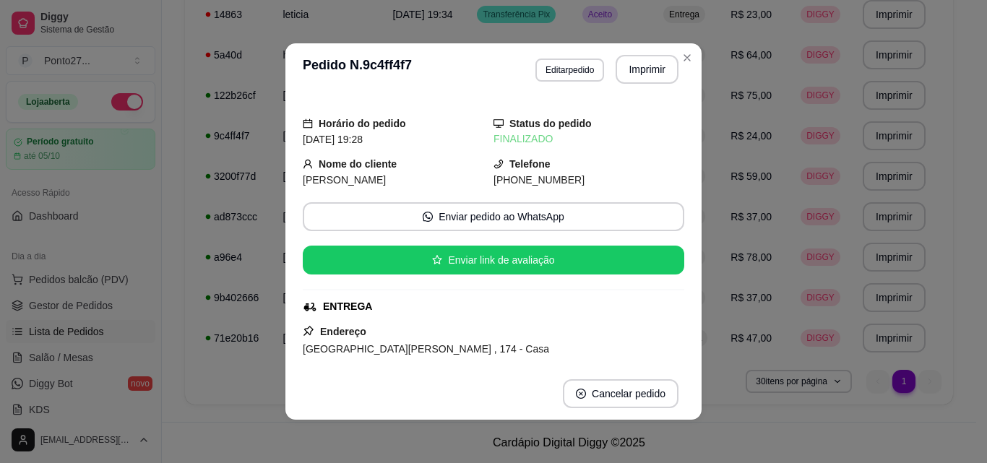
click at [681, 58] on span "Entrega" at bounding box center [684, 55] width 36 height 12
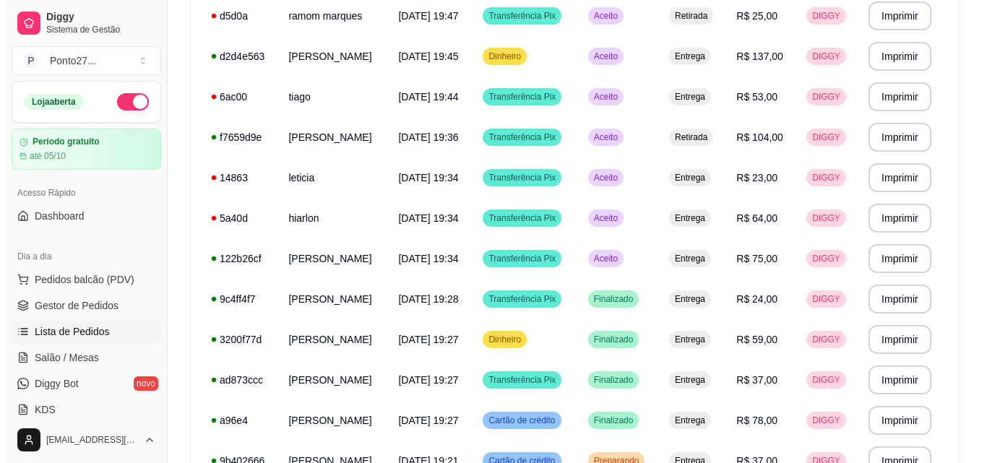
scroll to position [253, 0]
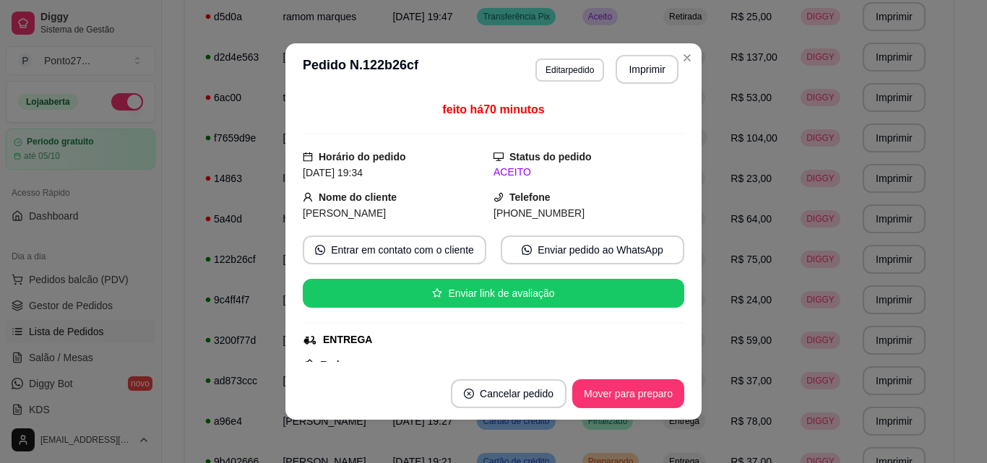
click at [633, 390] on button "Mover para preparo" at bounding box center [628, 393] width 112 height 29
click at [643, 396] on button "Mover para entrega" at bounding box center [628, 393] width 111 height 29
click at [646, 404] on button "Mover para finalizado" at bounding box center [624, 393] width 120 height 29
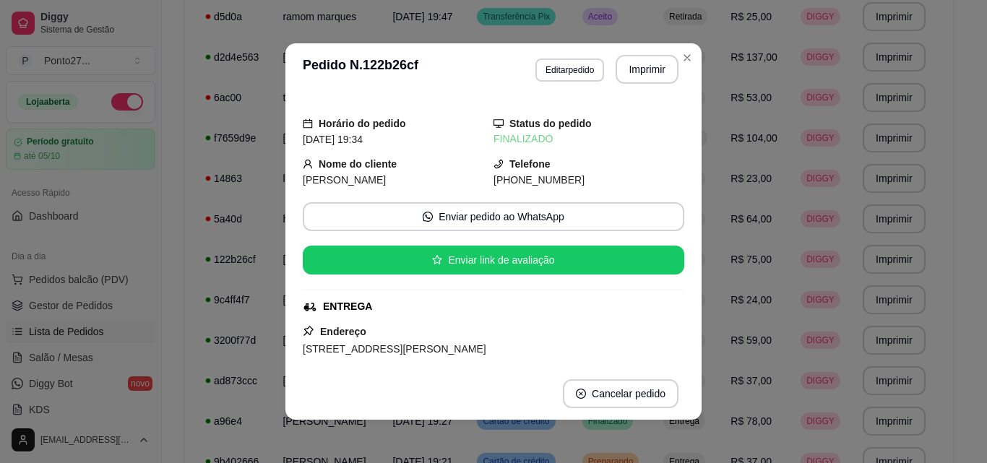
click at [685, 58] on span "Entrega" at bounding box center [684, 57] width 36 height 12
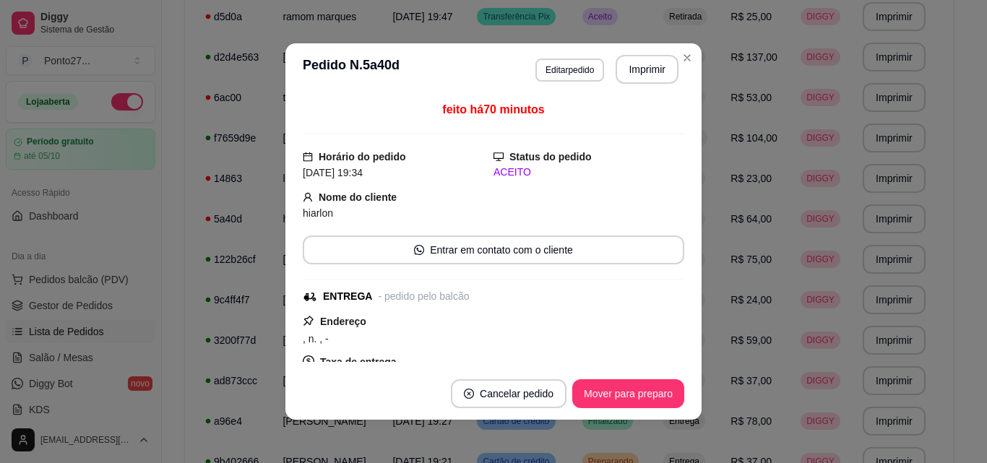
click at [625, 396] on button "Mover para preparo" at bounding box center [628, 393] width 112 height 29
click at [640, 395] on button "Mover para entrega" at bounding box center [628, 393] width 111 height 29
click at [628, 398] on button "Mover para finalizado" at bounding box center [624, 393] width 120 height 29
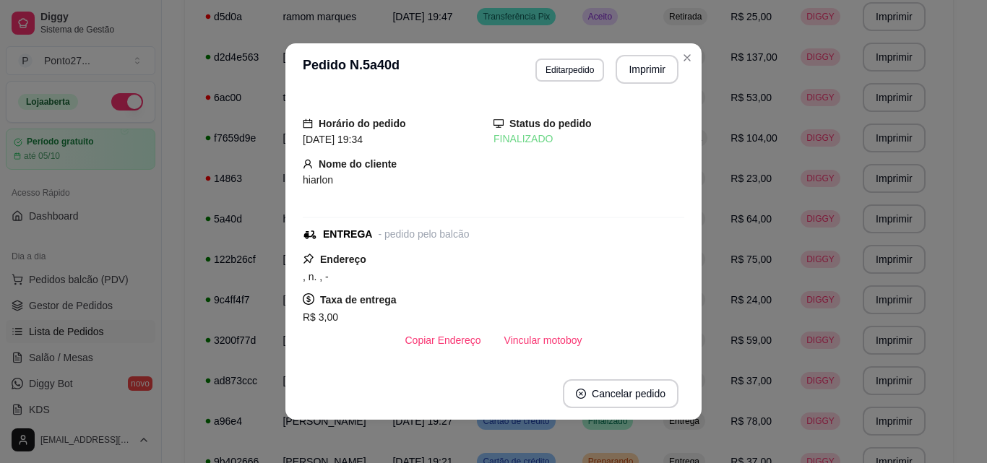
click at [681, 64] on div "Entrega" at bounding box center [684, 56] width 42 height 17
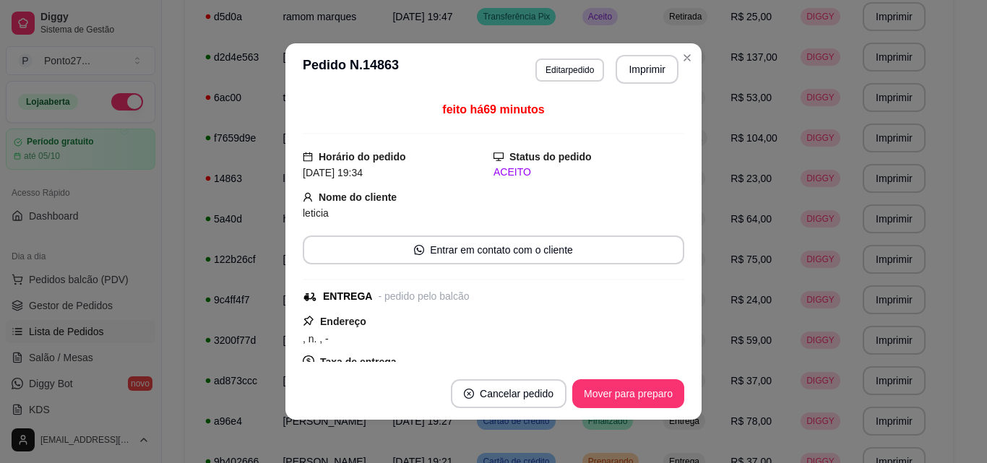
click at [632, 397] on button "Mover para preparo" at bounding box center [628, 393] width 112 height 29
click at [630, 395] on button "Mover para entrega" at bounding box center [628, 393] width 111 height 29
click at [628, 395] on button "Mover para finalizado" at bounding box center [624, 393] width 120 height 29
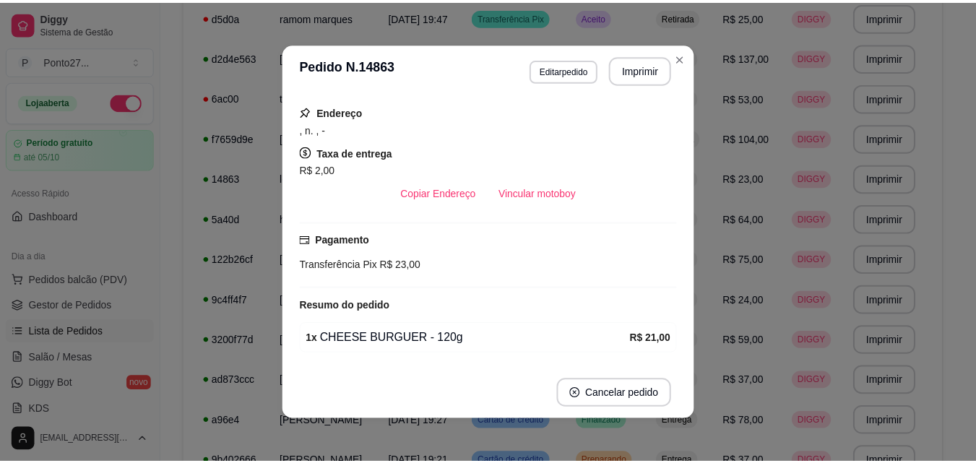
scroll to position [148, 0]
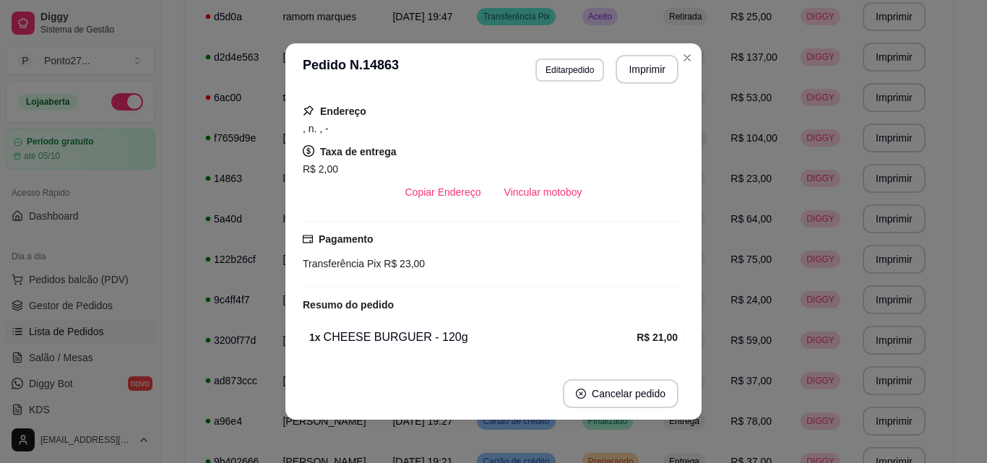
click at [685, 62] on span "Entrega" at bounding box center [684, 57] width 36 height 12
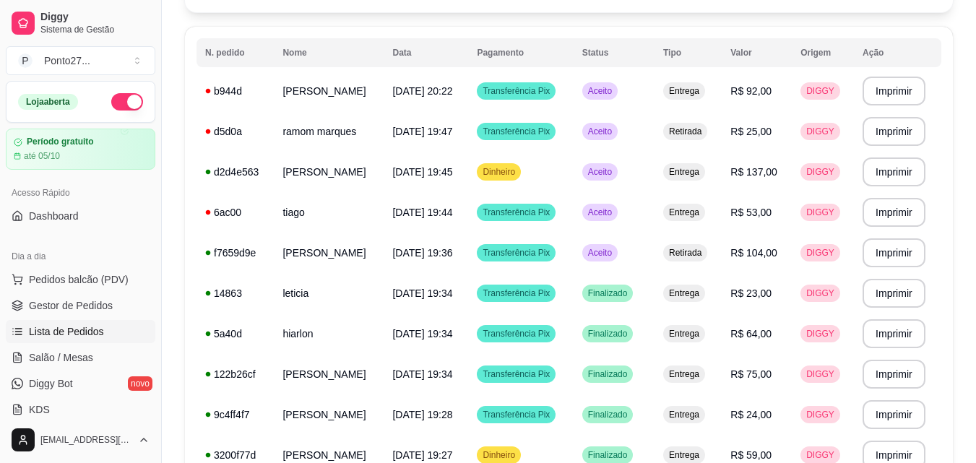
scroll to position [137, 0]
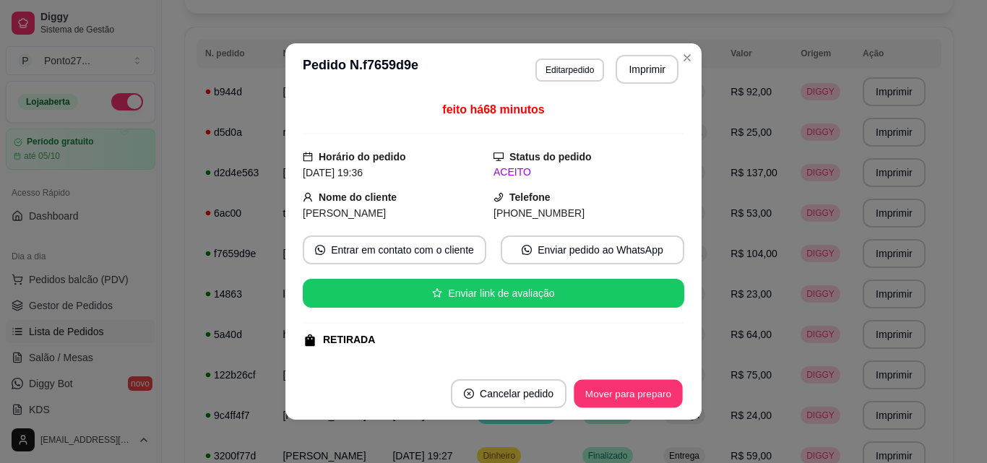
click at [630, 396] on button "Mover para preparo" at bounding box center [627, 394] width 108 height 28
click at [685, 59] on th "Tipo" at bounding box center [687, 53] width 67 height 29
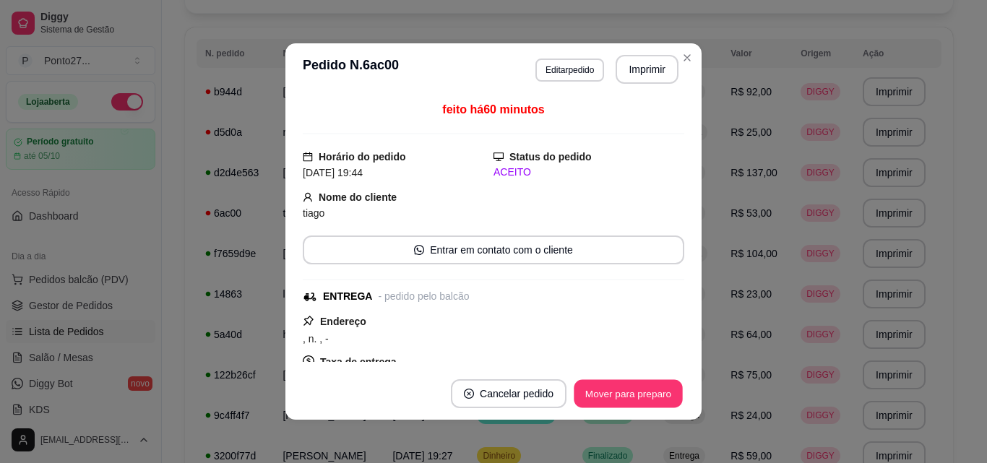
click at [626, 403] on button "Mover para preparo" at bounding box center [627, 394] width 108 height 28
click at [647, 395] on button "Mover para entrega" at bounding box center [628, 393] width 111 height 29
click at [649, 401] on button "Mover para finalizado" at bounding box center [624, 394] width 116 height 28
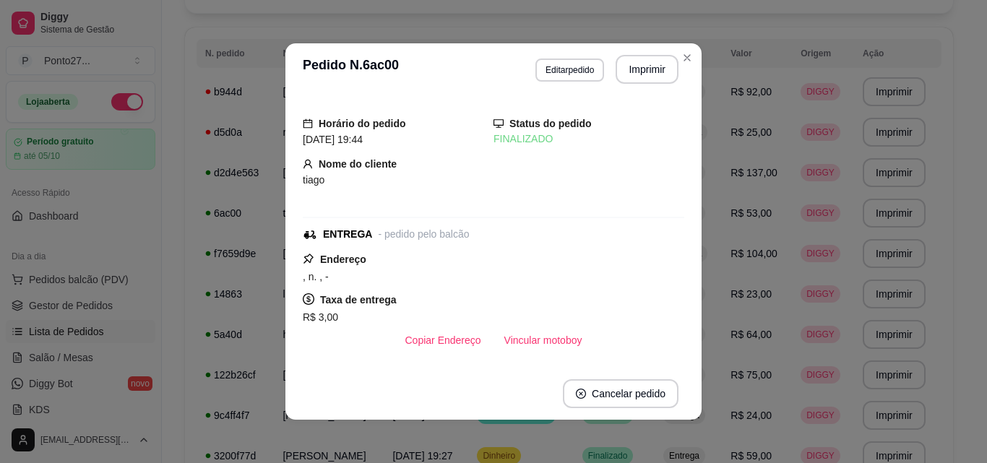
click at [685, 67] on th "Tipo" at bounding box center [687, 53] width 67 height 29
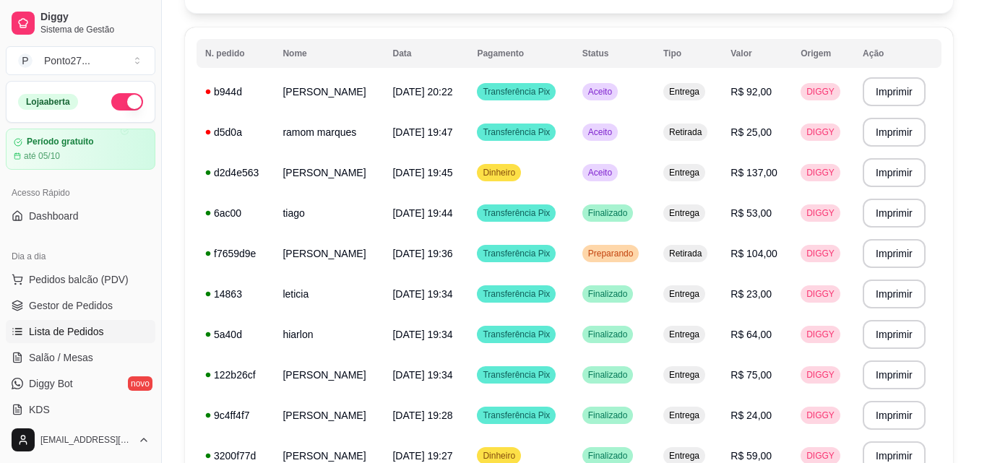
click at [616, 381] on button "Mover para preparo" at bounding box center [628, 393] width 112 height 29
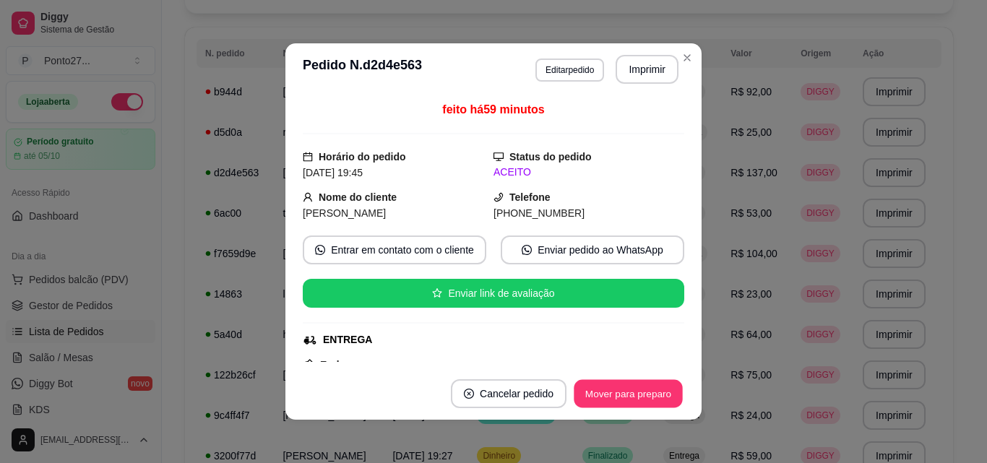
click at [607, 389] on button "Mover para preparo" at bounding box center [627, 394] width 108 height 28
click at [680, 59] on th "Tipo" at bounding box center [687, 53] width 67 height 29
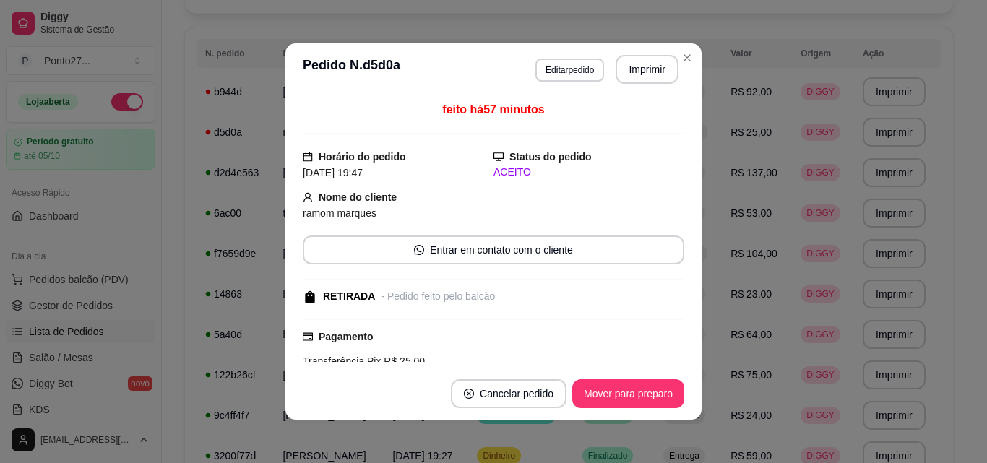
click at [633, 394] on button "Mover para preparo" at bounding box center [628, 393] width 112 height 29
click at [636, 396] on button "Mover para retirada disponível" at bounding box center [604, 393] width 160 height 29
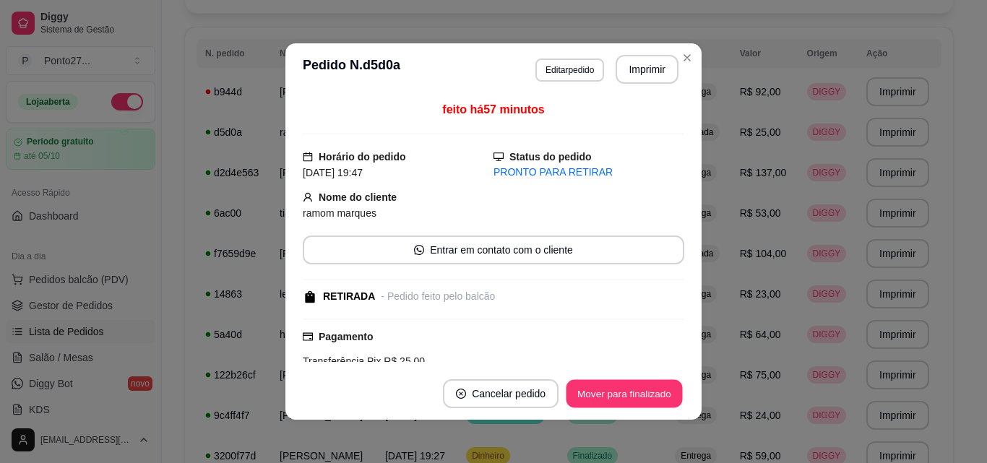
click at [641, 395] on button "Mover para finalizado" at bounding box center [624, 394] width 116 height 28
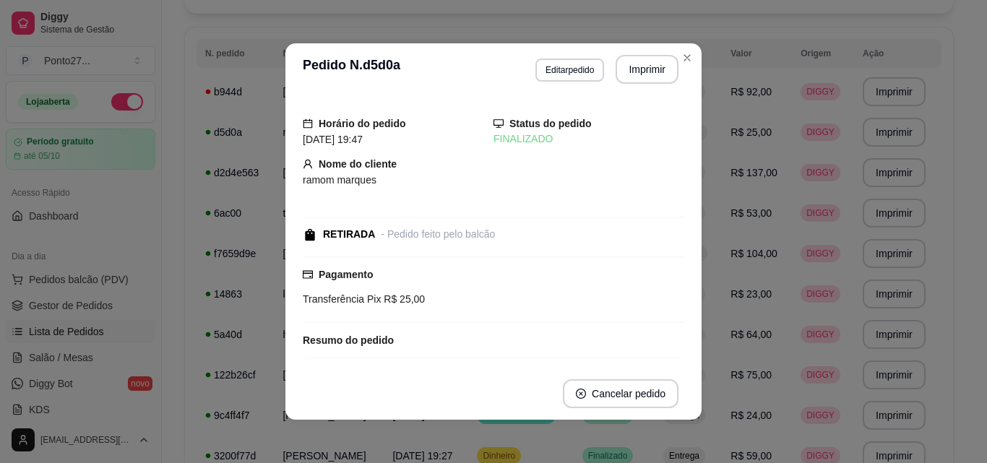
click at [683, 61] on th "Tipo" at bounding box center [687, 53] width 67 height 29
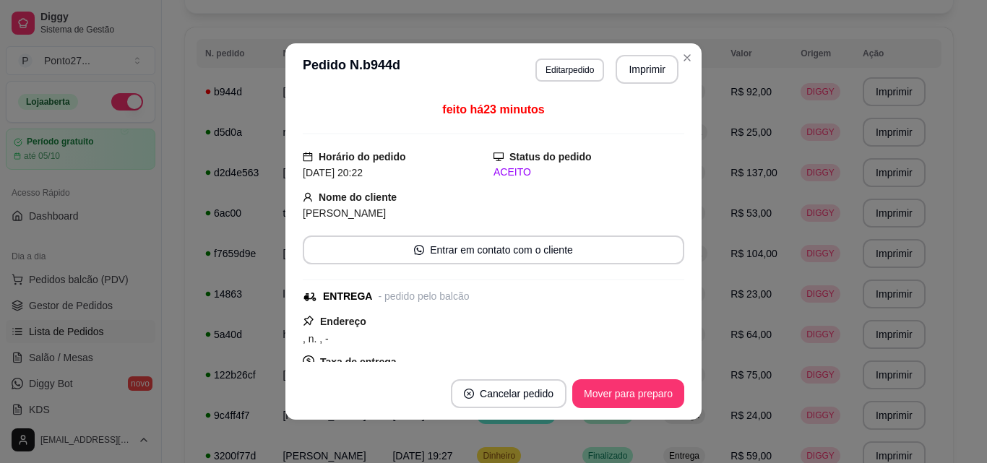
click at [620, 398] on button "Mover para preparo" at bounding box center [628, 393] width 112 height 29
click at [690, 61] on th "Tipo" at bounding box center [687, 53] width 67 height 29
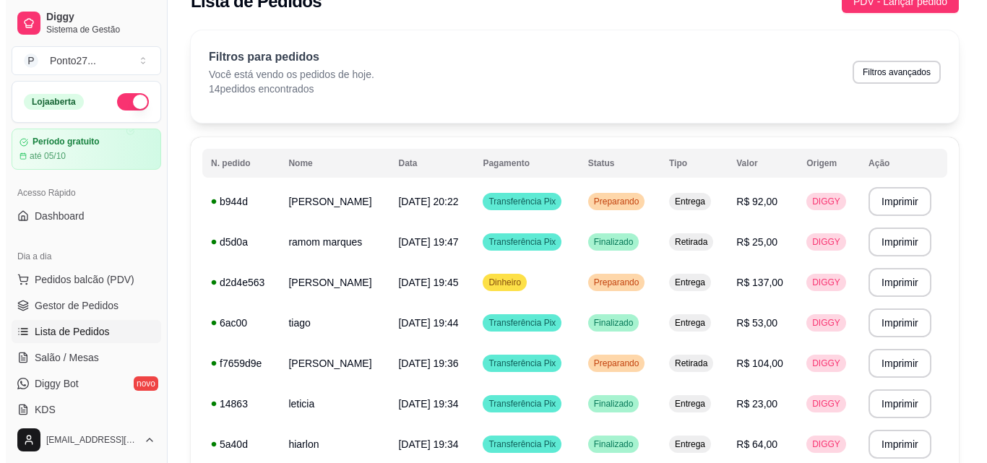
scroll to position [0, 0]
